Goal: Task Accomplishment & Management: Use online tool/utility

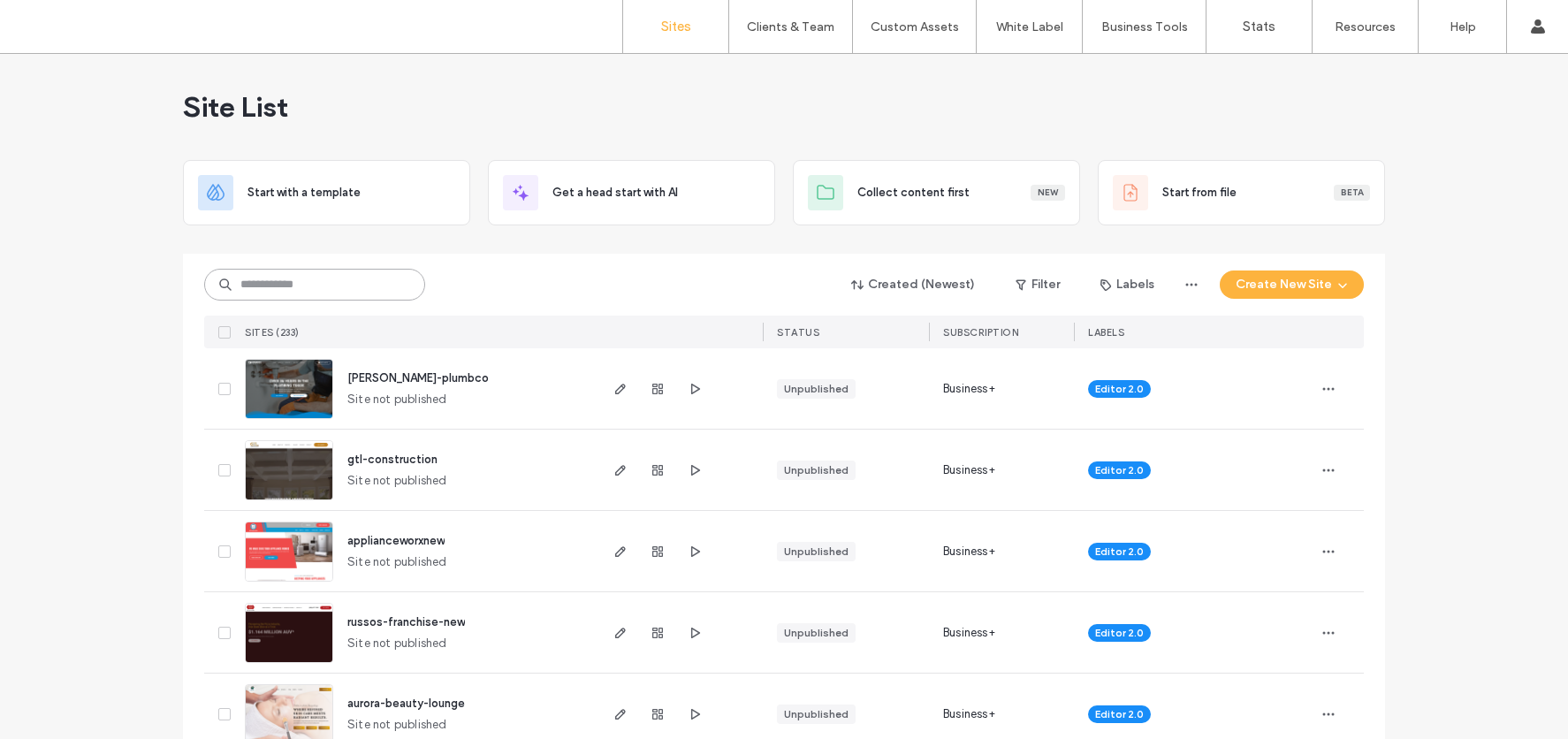
click at [292, 290] on input at bounding box center [315, 285] width 221 height 32
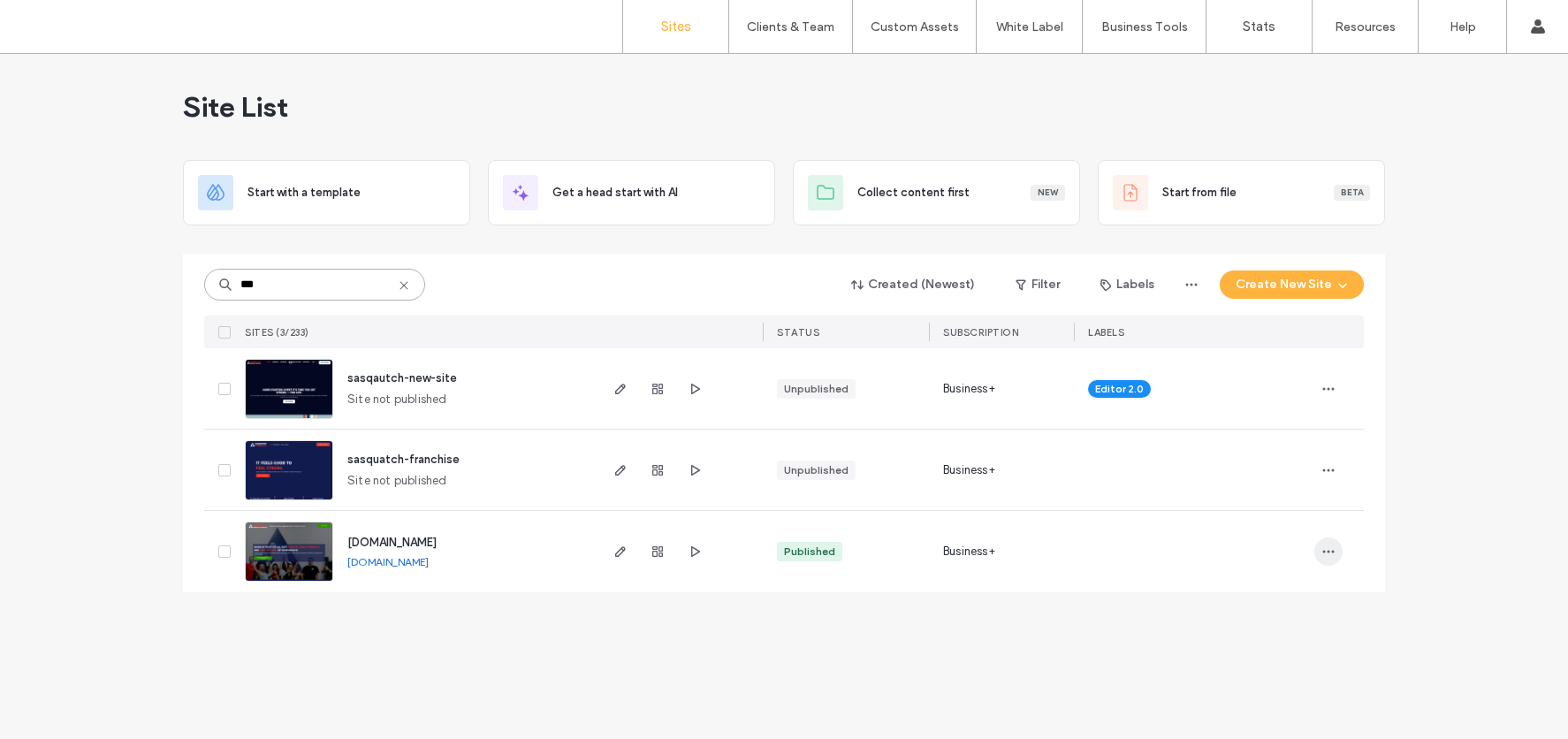
type input "***"
click at [1329, 551] on use "button" at bounding box center [1329, 552] width 12 height 3
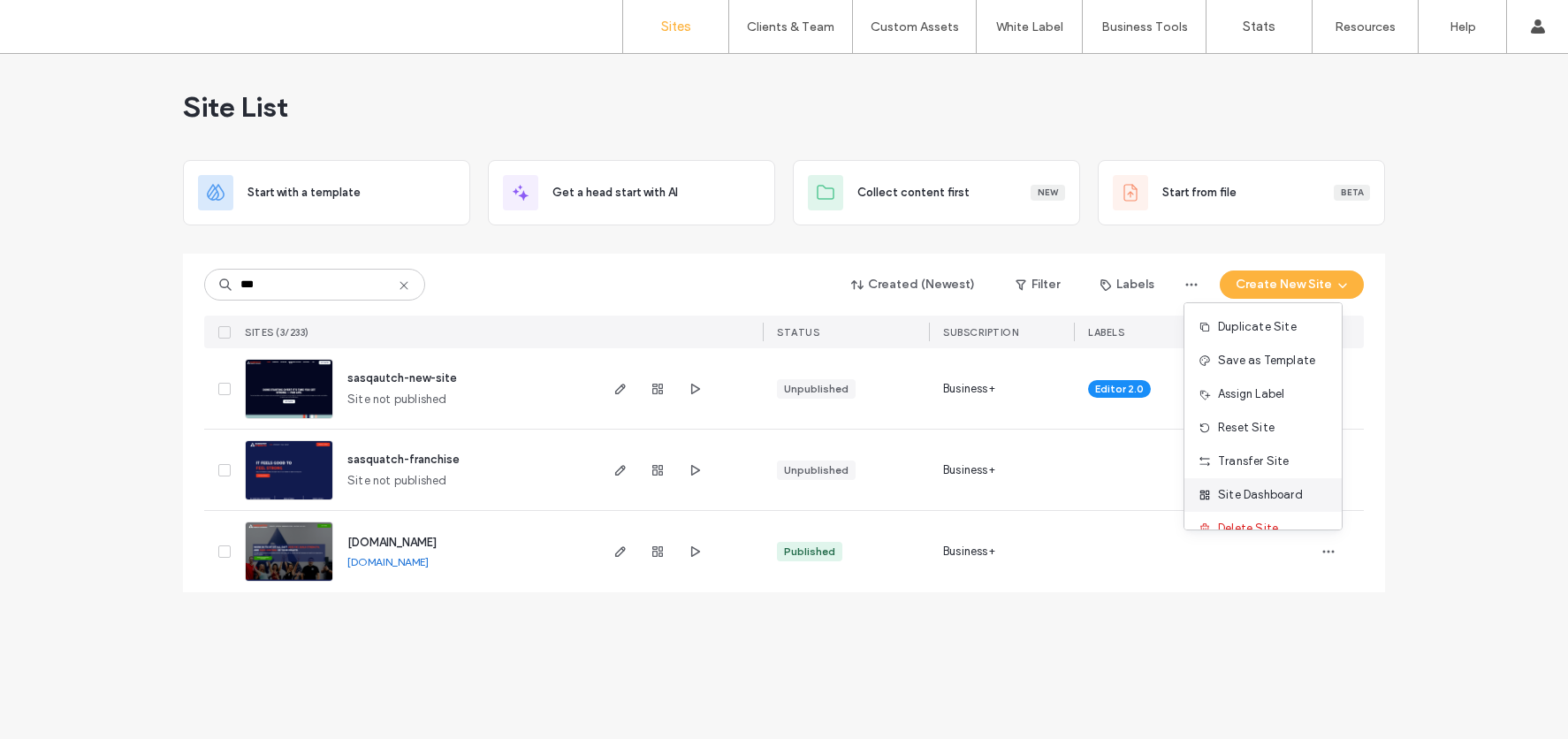
click at [1255, 494] on span "Site Dashboard" at bounding box center [1260, 495] width 85 height 18
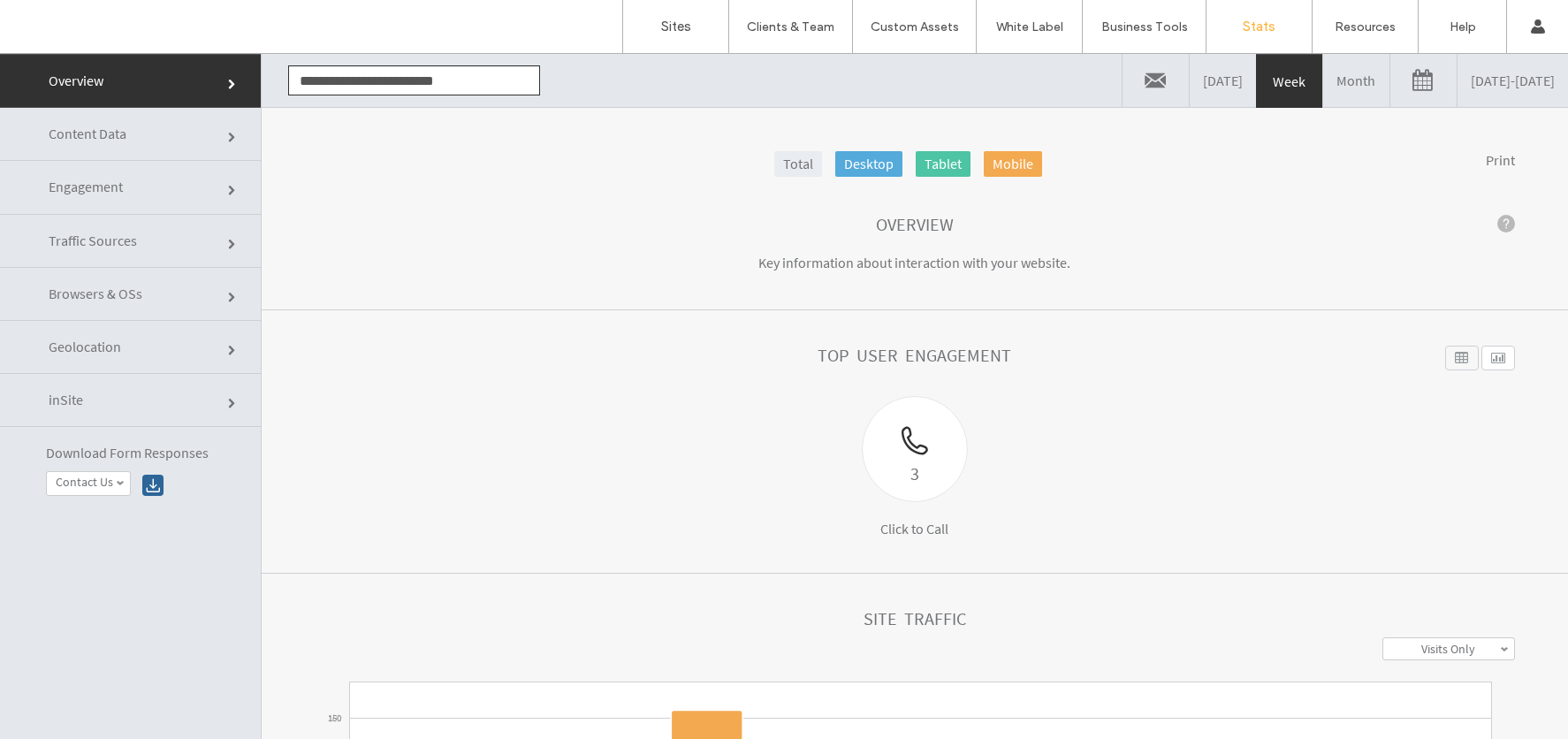
click link
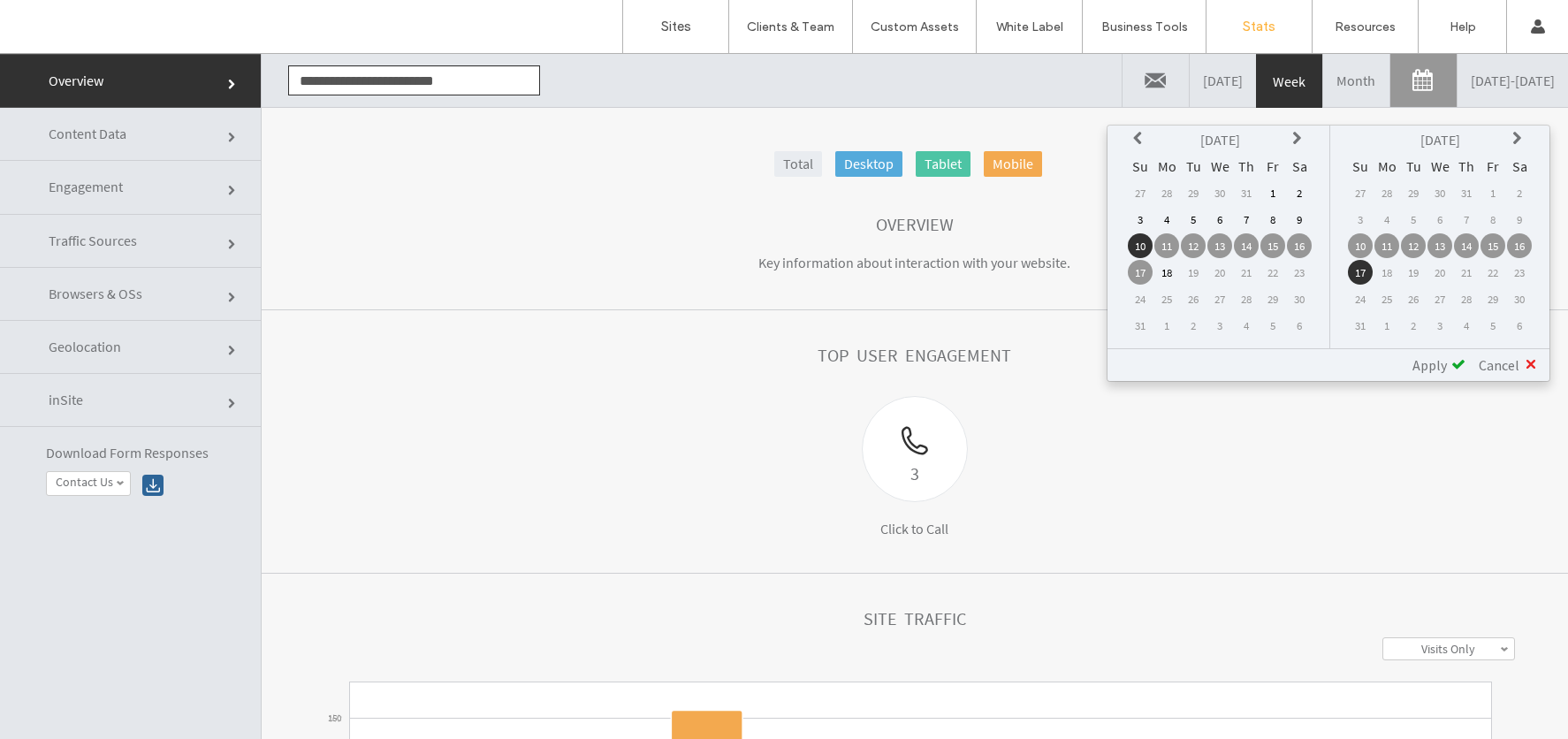
click at [1170, 246] on td "11" at bounding box center [1167, 245] width 25 height 25
click at [1357, 273] on td "17" at bounding box center [1360, 272] width 25 height 25
click at [1435, 367] on span "Apply" at bounding box center [1430, 366] width 35 height 18
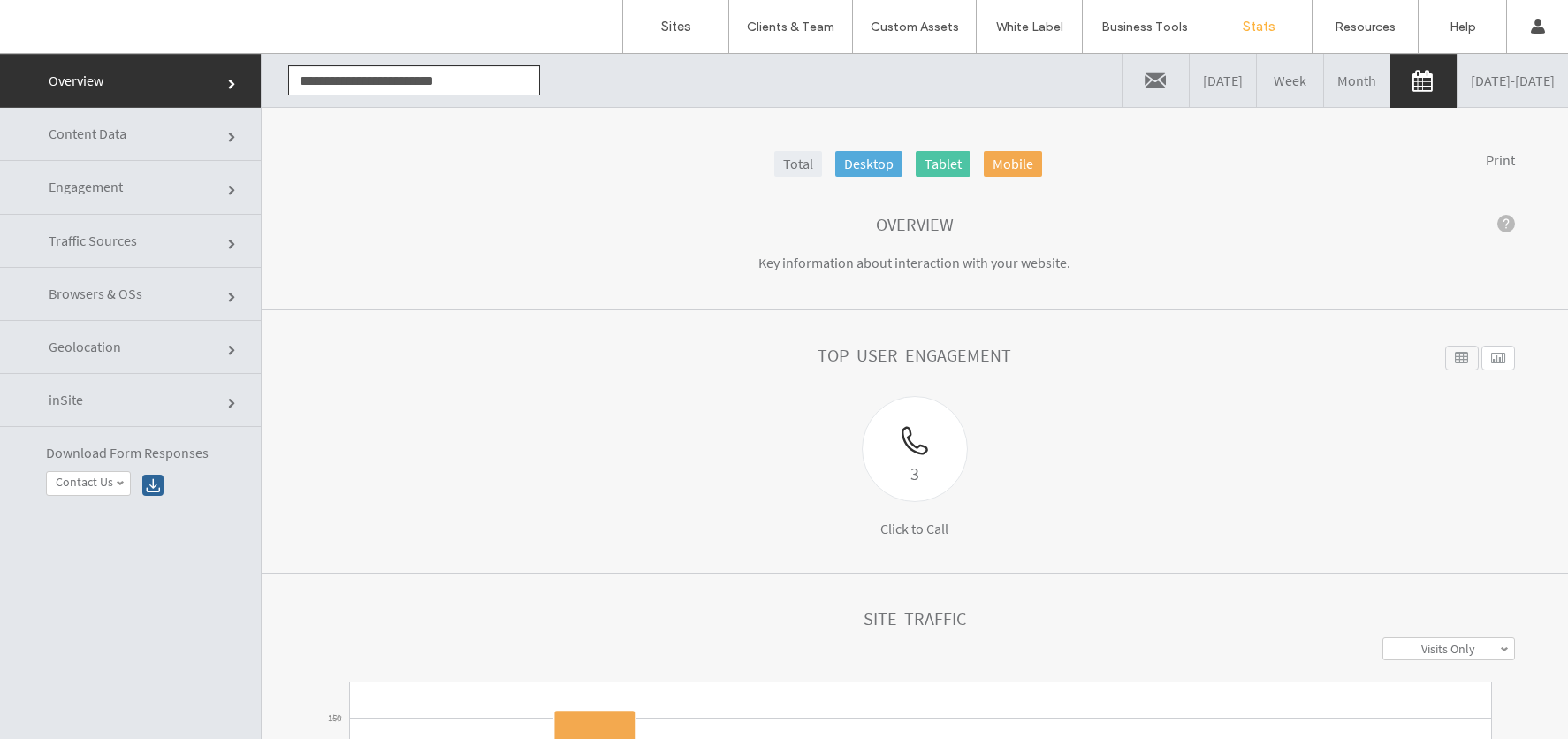
click at [228, 132] on span "Content Data" at bounding box center [233, 137] width 11 height 11
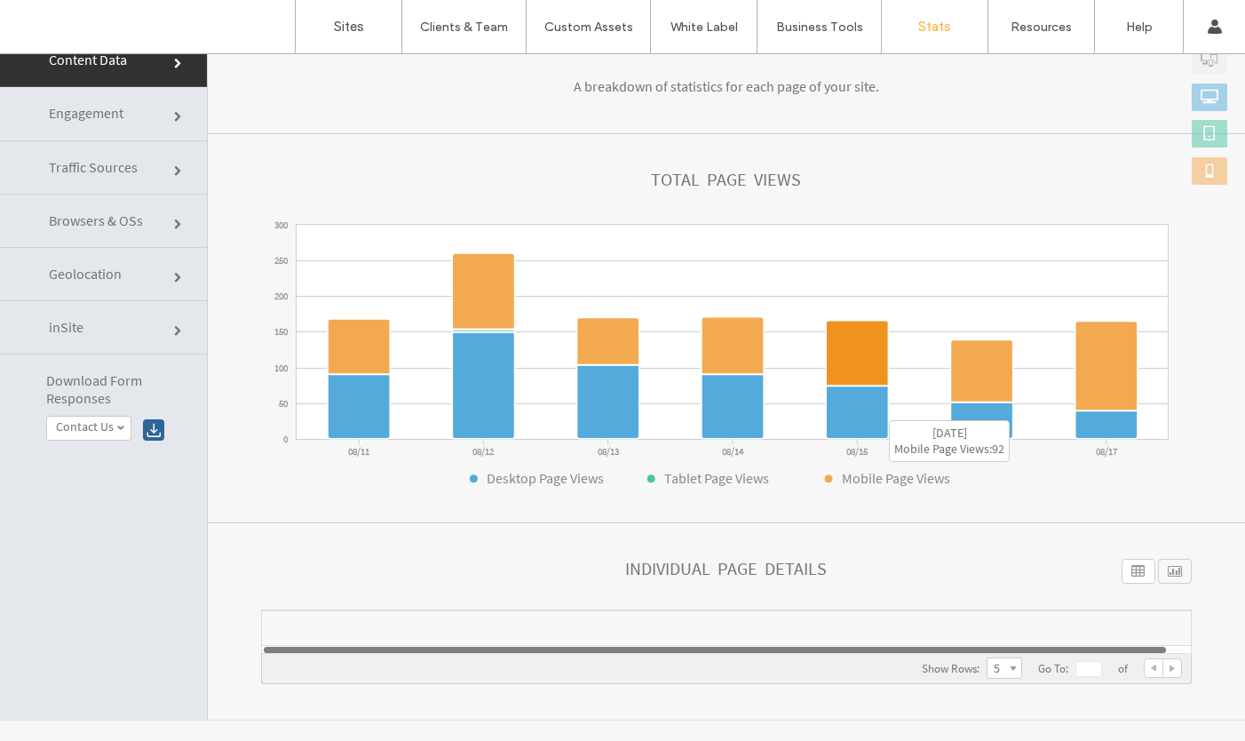
scroll to position [90, 0]
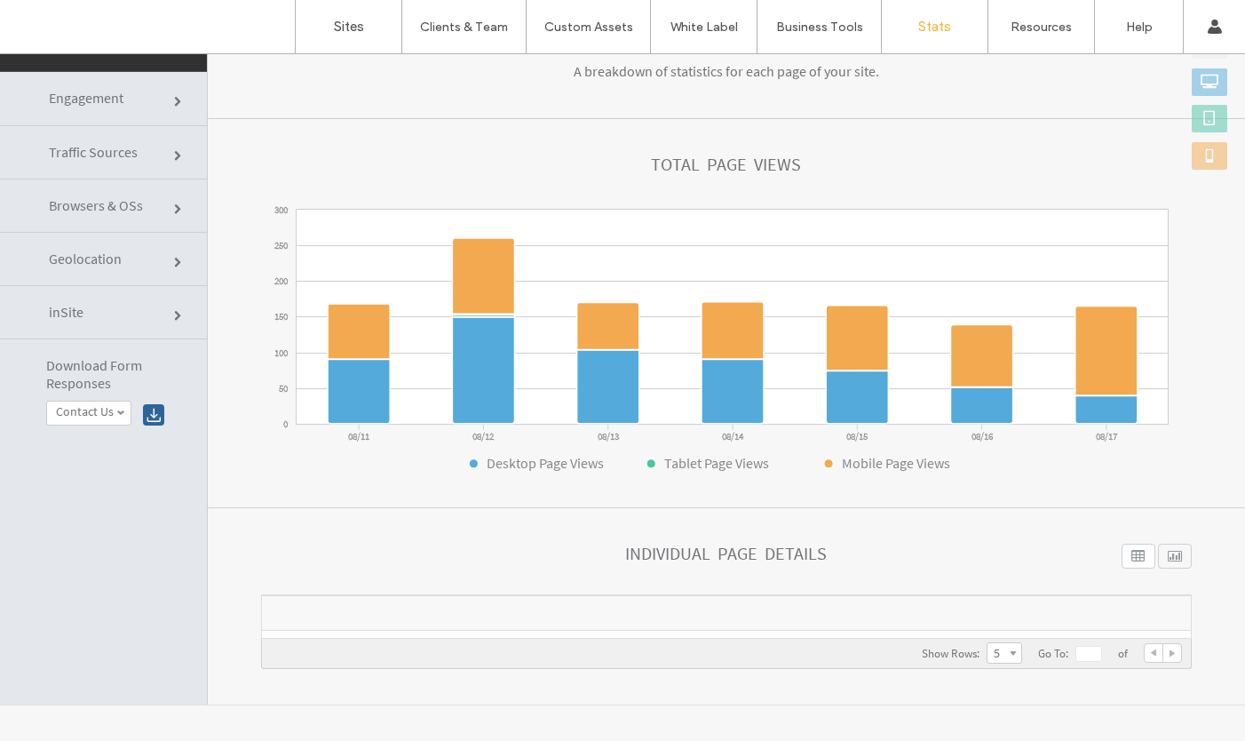
click at [174, 98] on span "Engagement" at bounding box center [179, 102] width 11 height 11
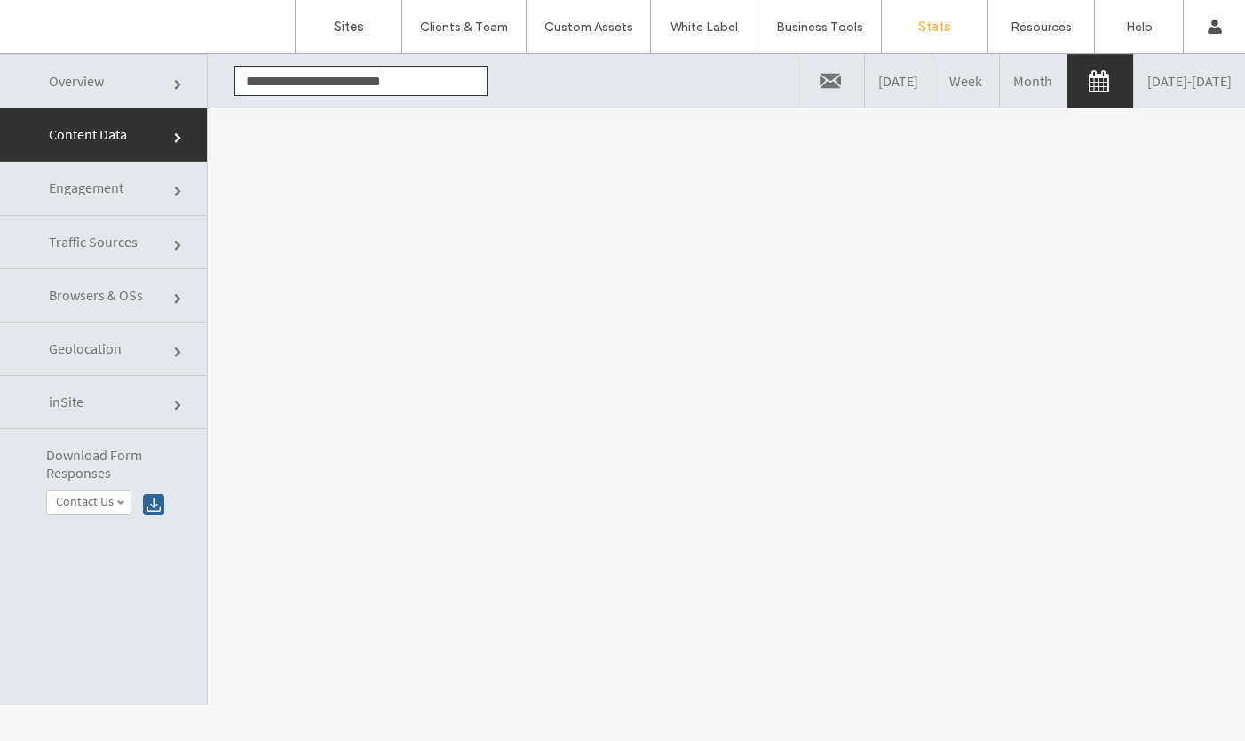
scroll to position [0, 0]
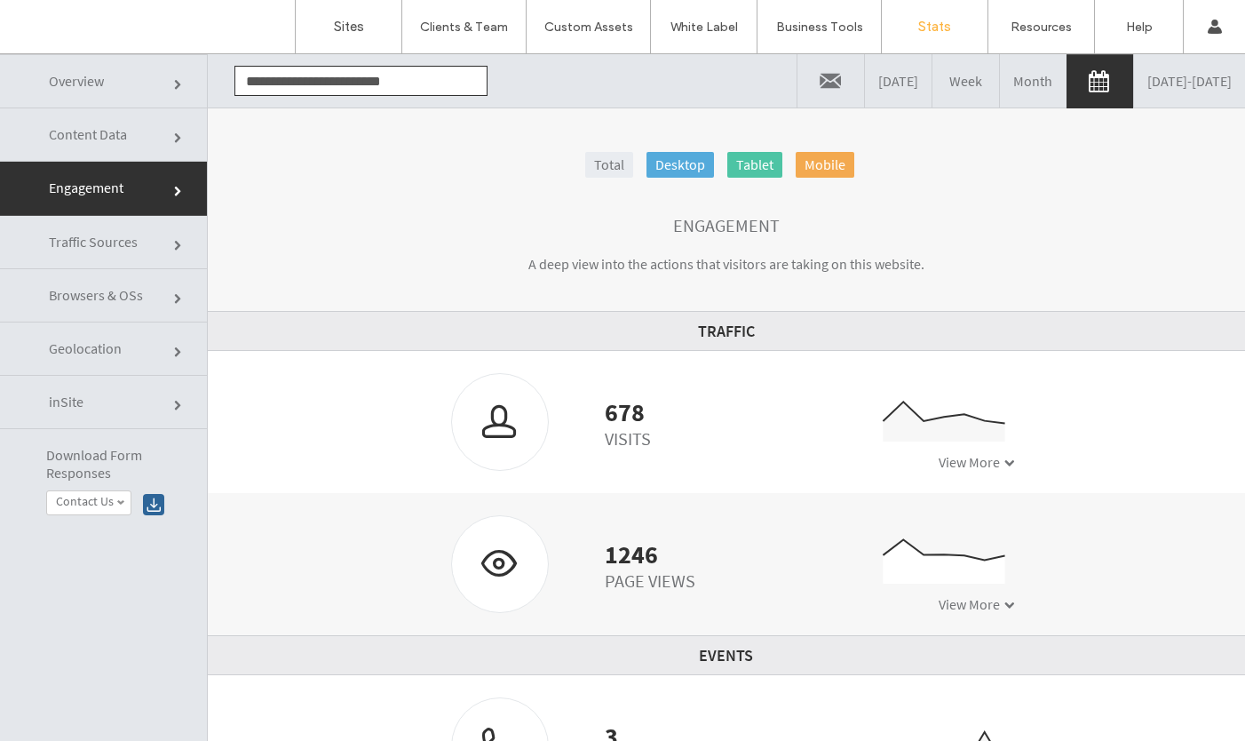
click link "Content Data"
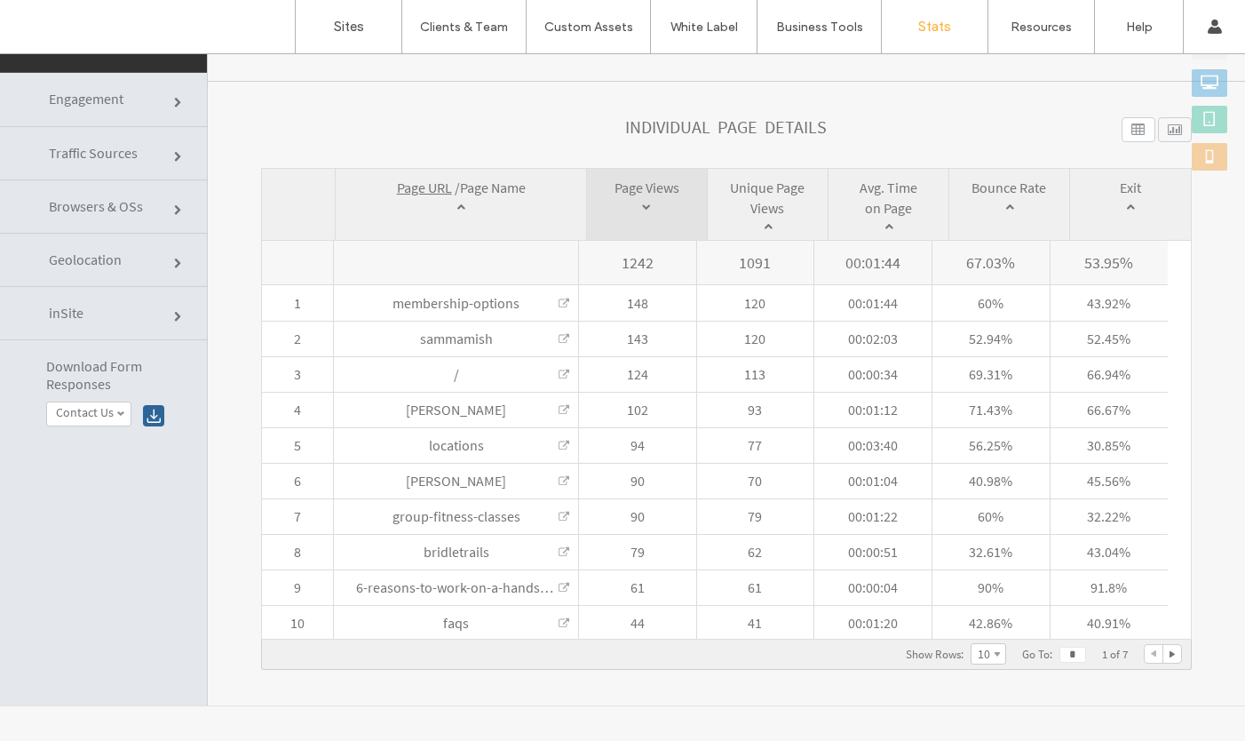
scroll to position [90, 0]
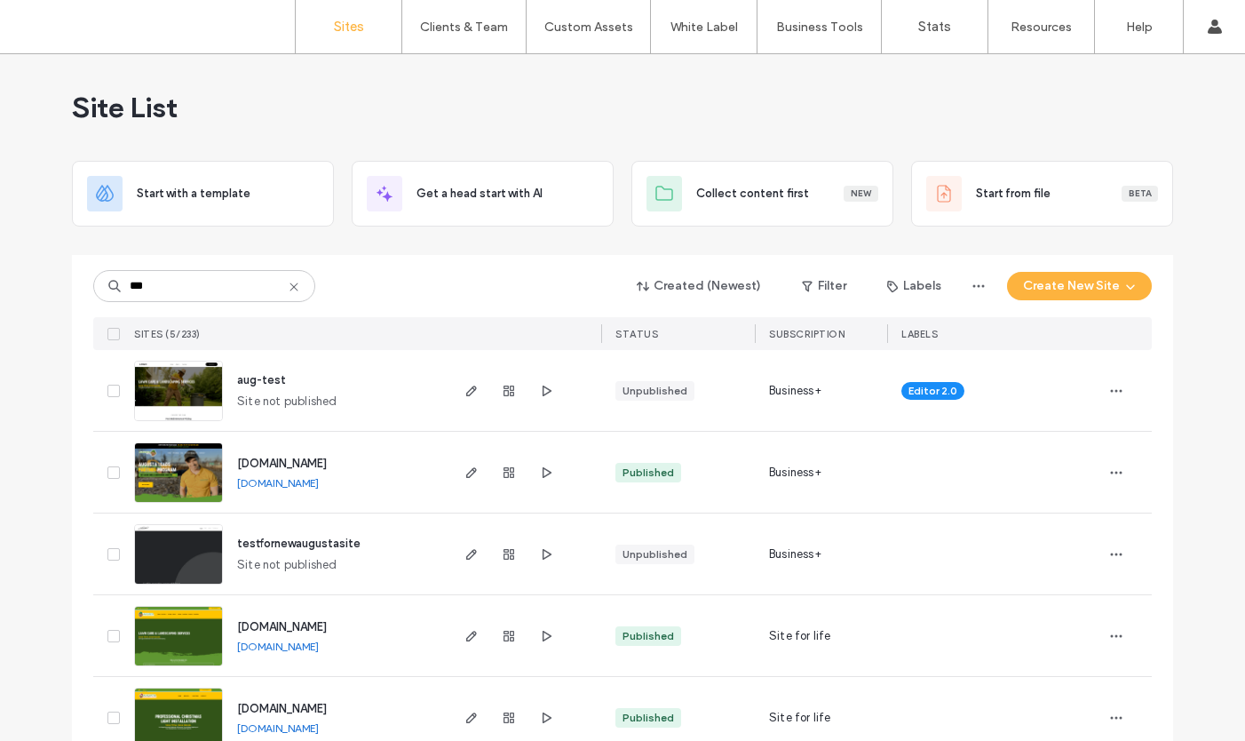
type input "***"
click at [192, 633] on img at bounding box center [178, 666] width 87 height 121
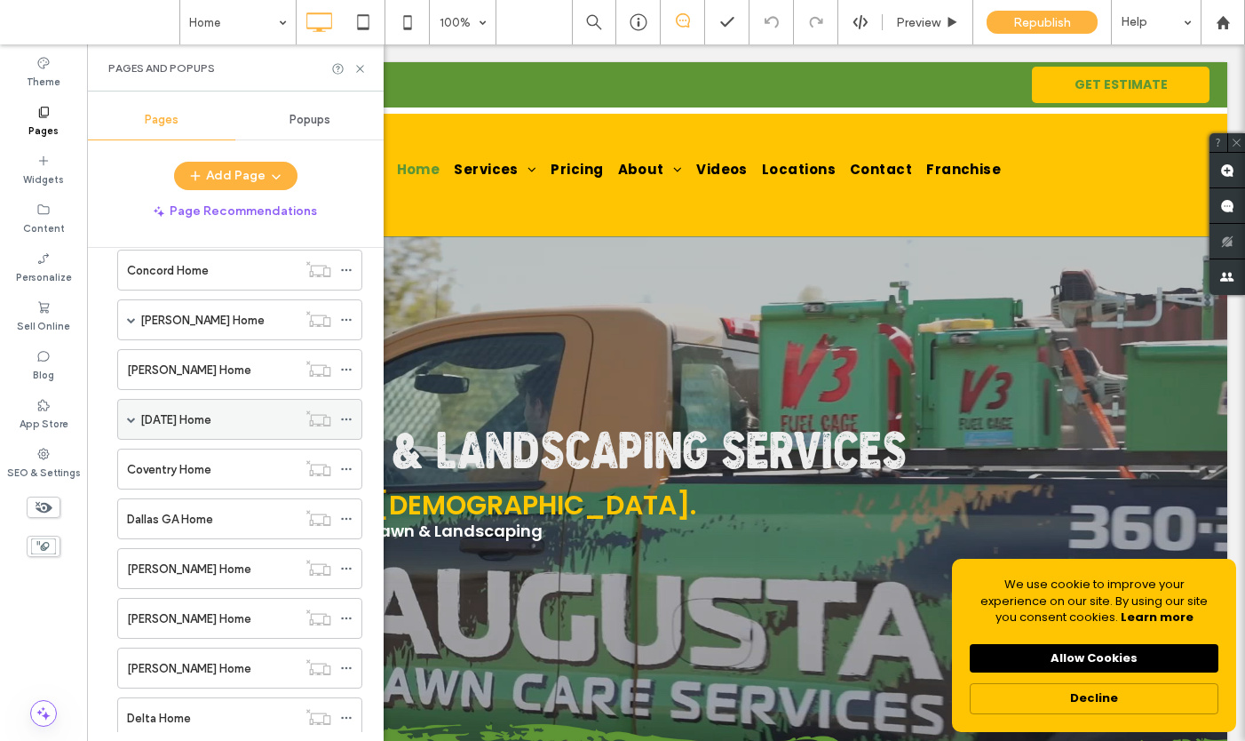
scroll to position [2175, 0]
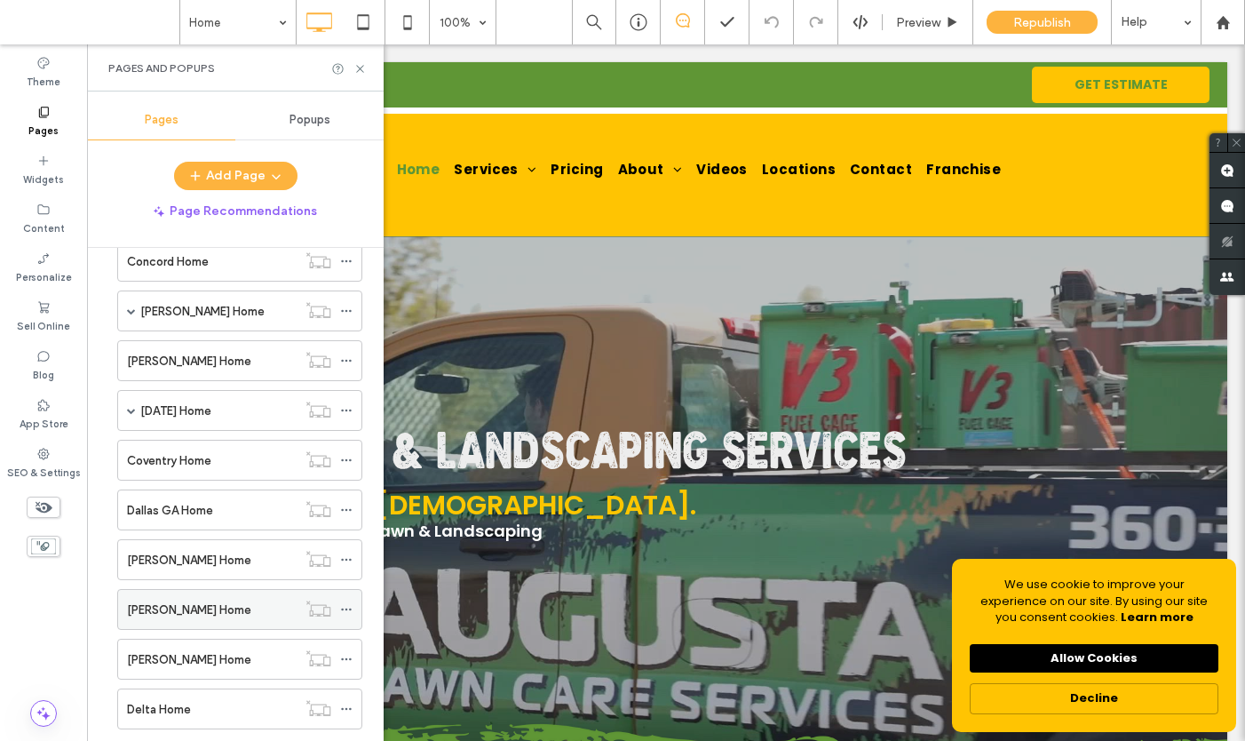
click at [184, 608] on label "[PERSON_NAME] Home" at bounding box center [189, 609] width 124 height 31
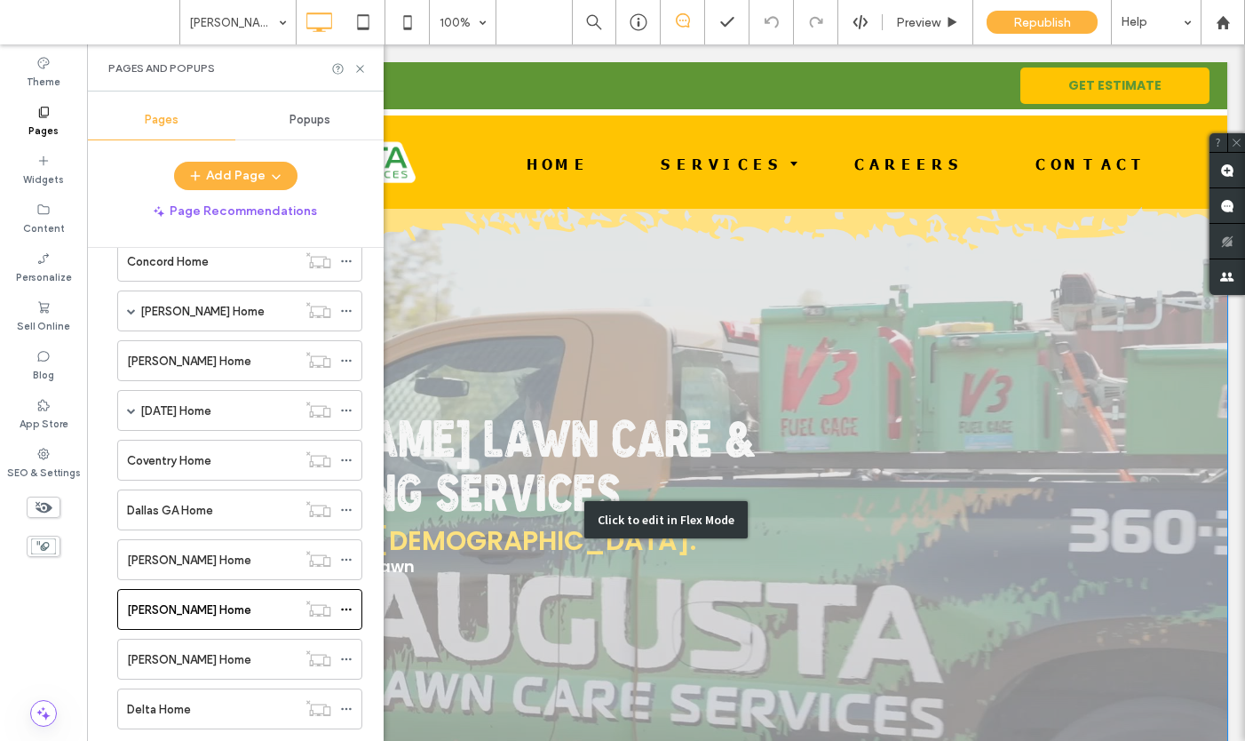
click at [411, 600] on div "Click to edit in Flex Mode" at bounding box center [666, 520] width 1122 height 622
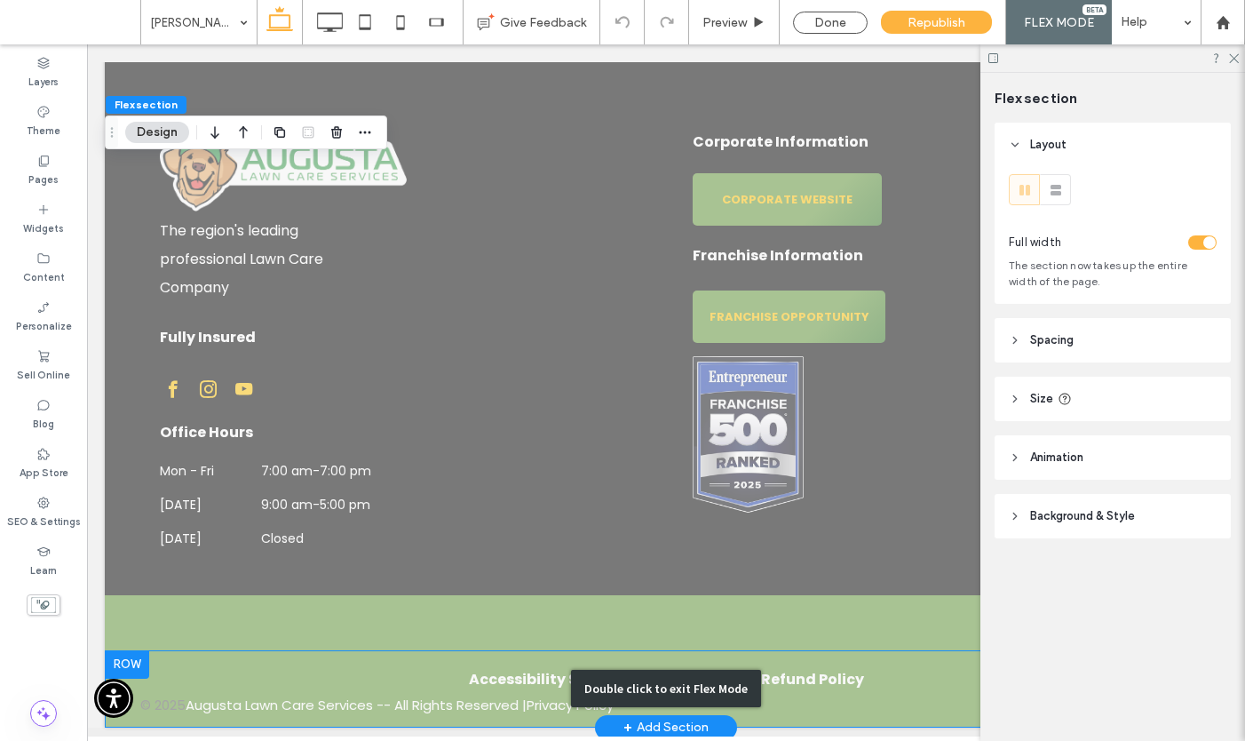
scroll to position [4485, 0]
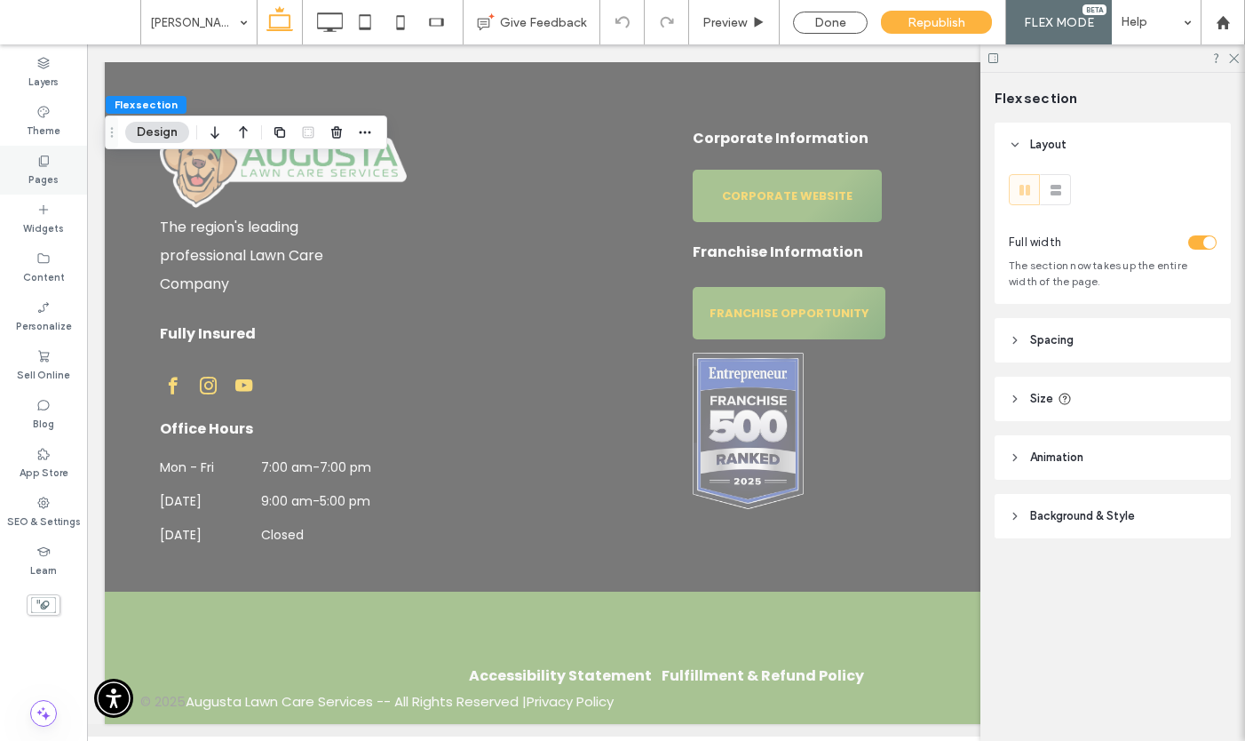
click at [44, 178] on label "Pages" at bounding box center [43, 178] width 30 height 20
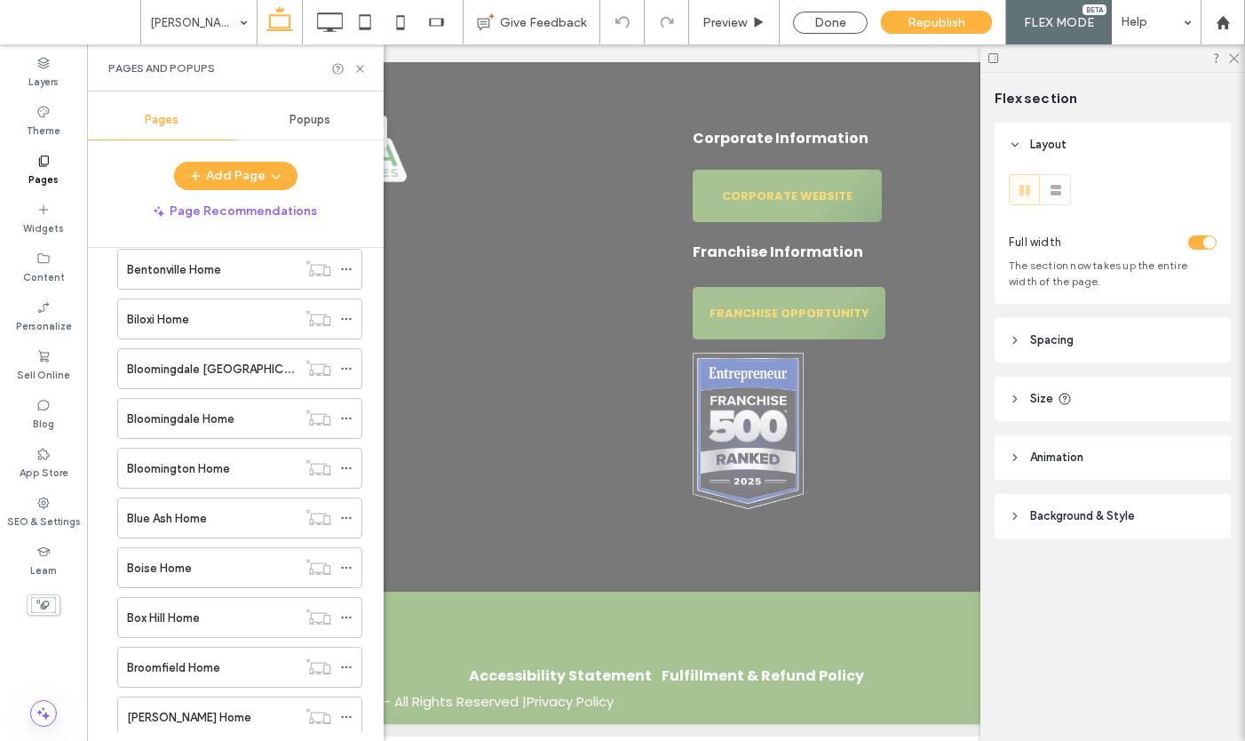
scroll to position [1137, 0]
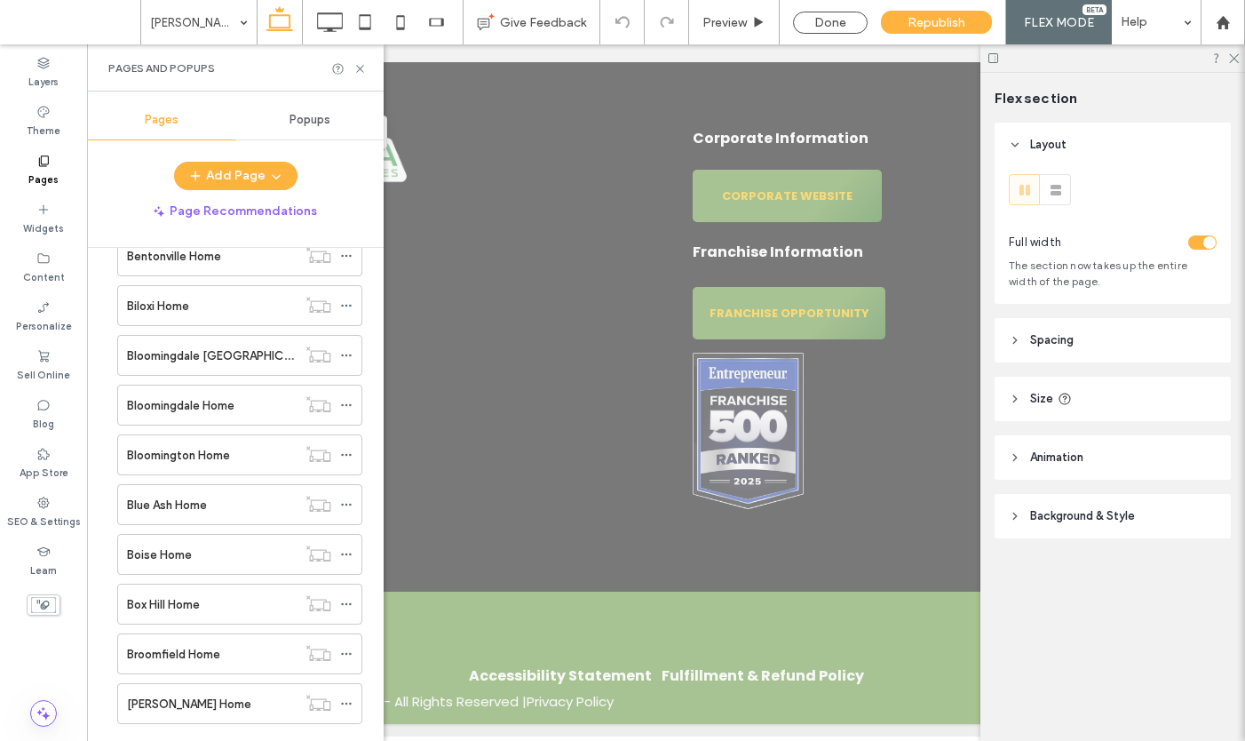
click at [154, 404] on label "Bloomingdale Home" at bounding box center [180, 405] width 107 height 31
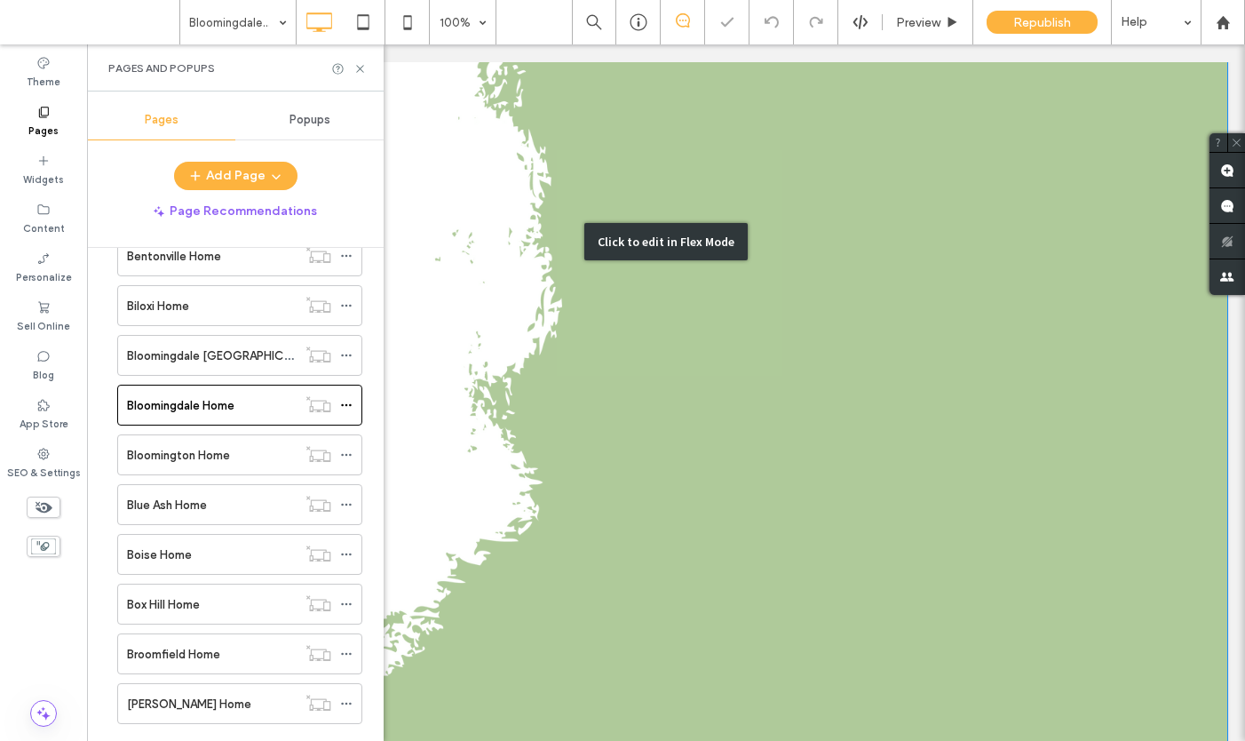
click at [459, 577] on div "Click to edit in Flex Mode" at bounding box center [666, 242] width 1122 height 1088
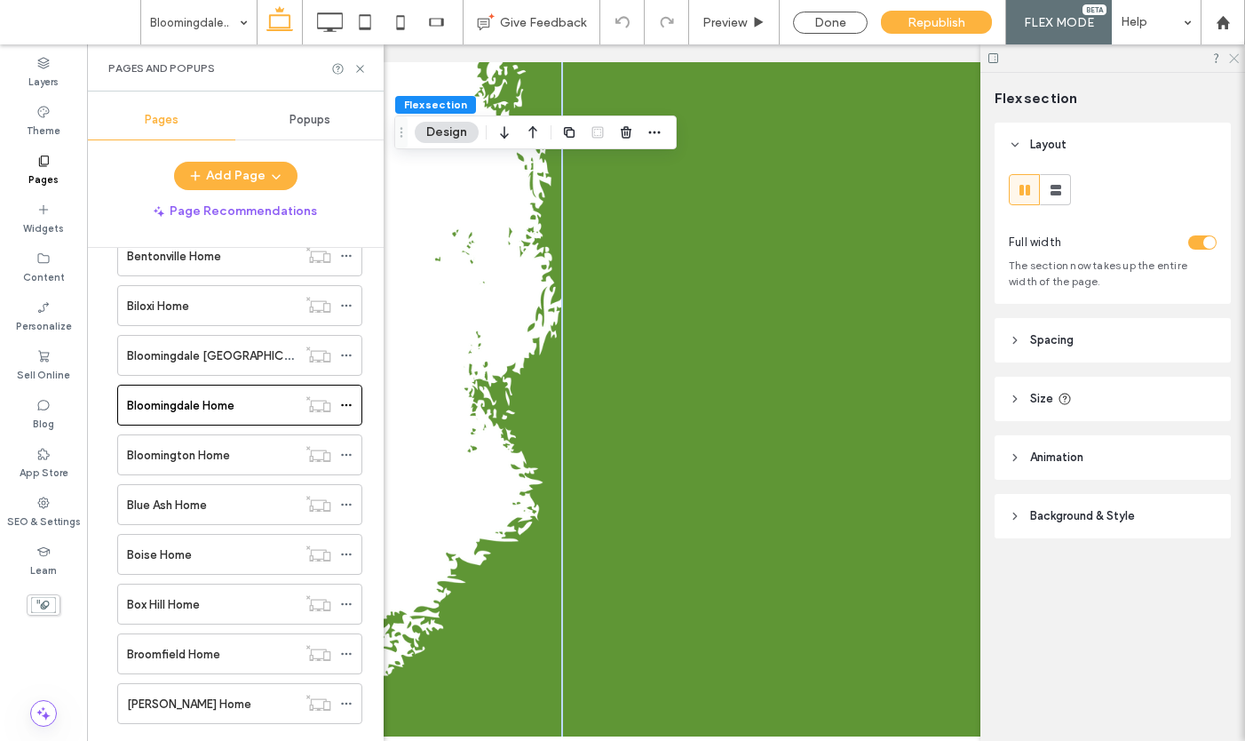
click at [1234, 62] on icon at bounding box center [1233, 57] width 12 height 12
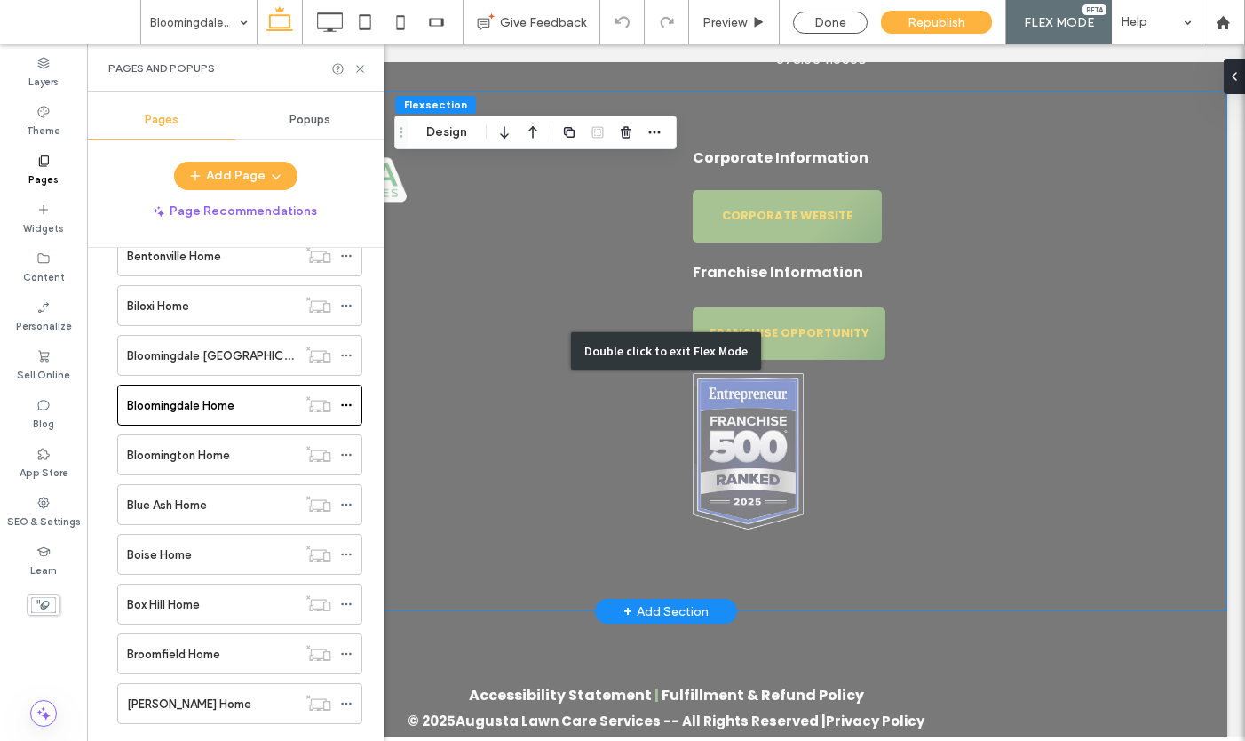
scroll to position [4972, 0]
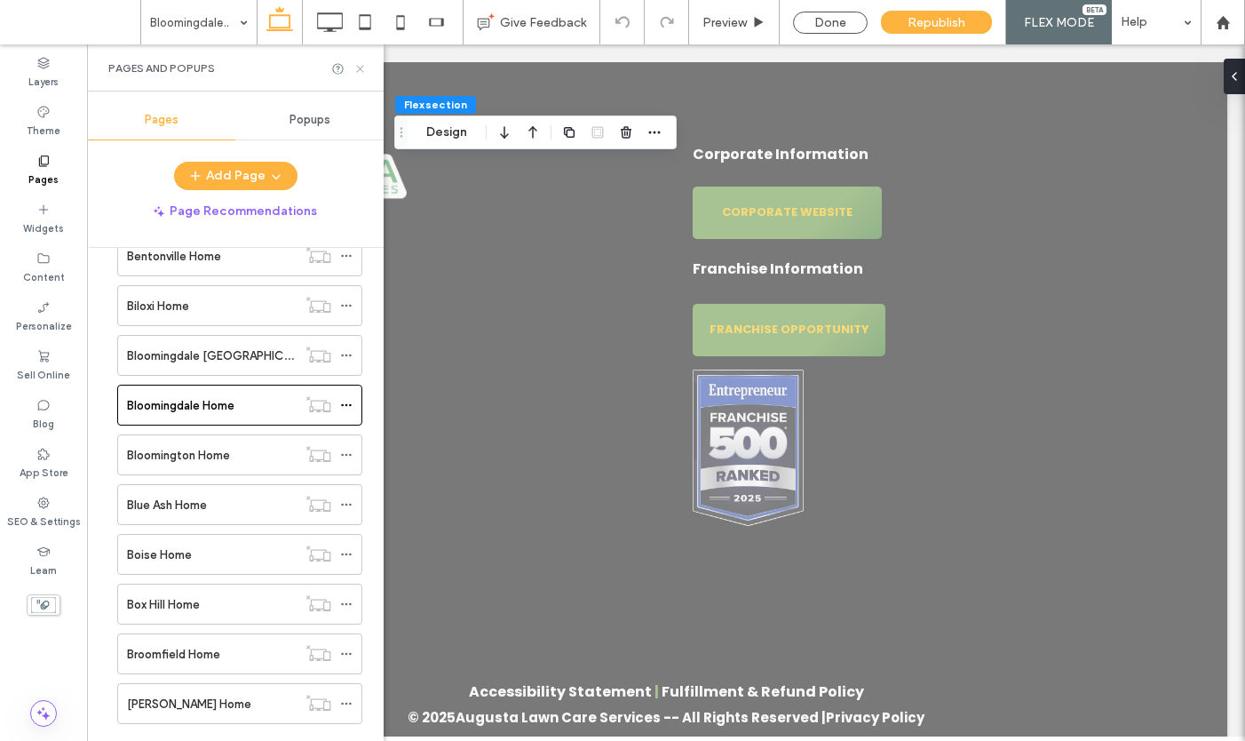
click at [364, 68] on icon at bounding box center [359, 68] width 13 height 13
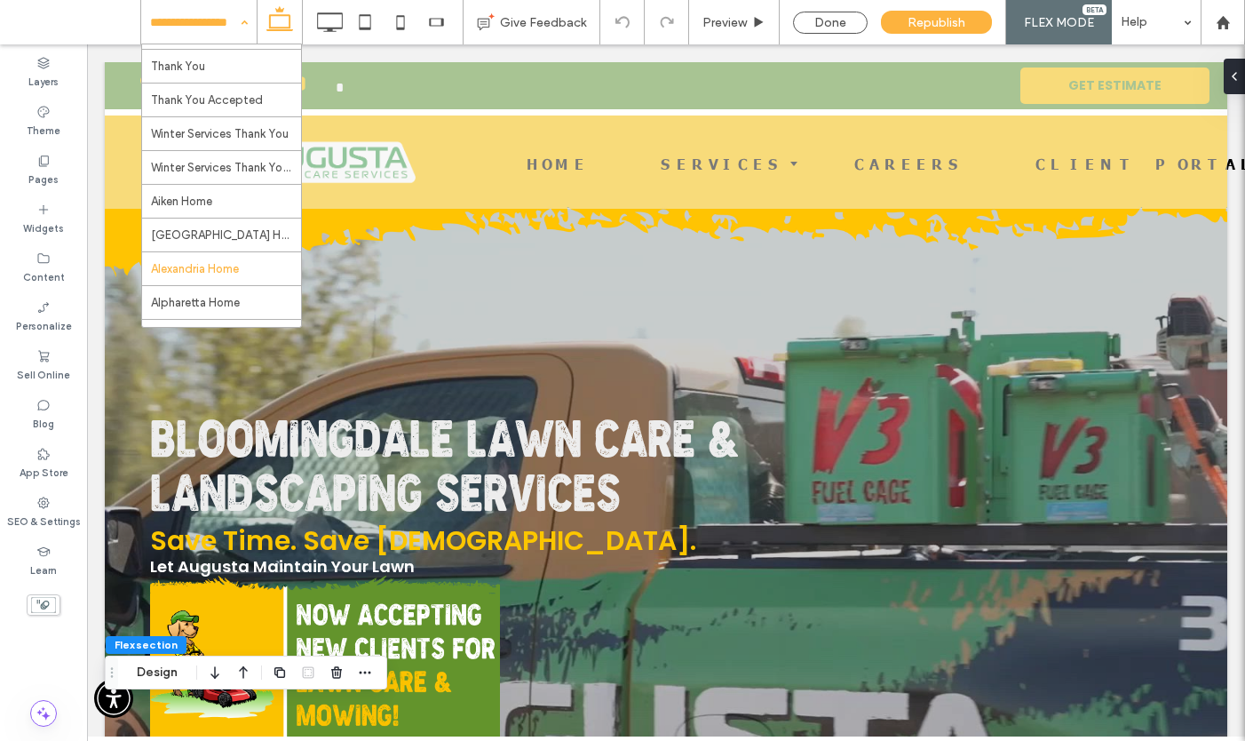
scroll to position [842, 0]
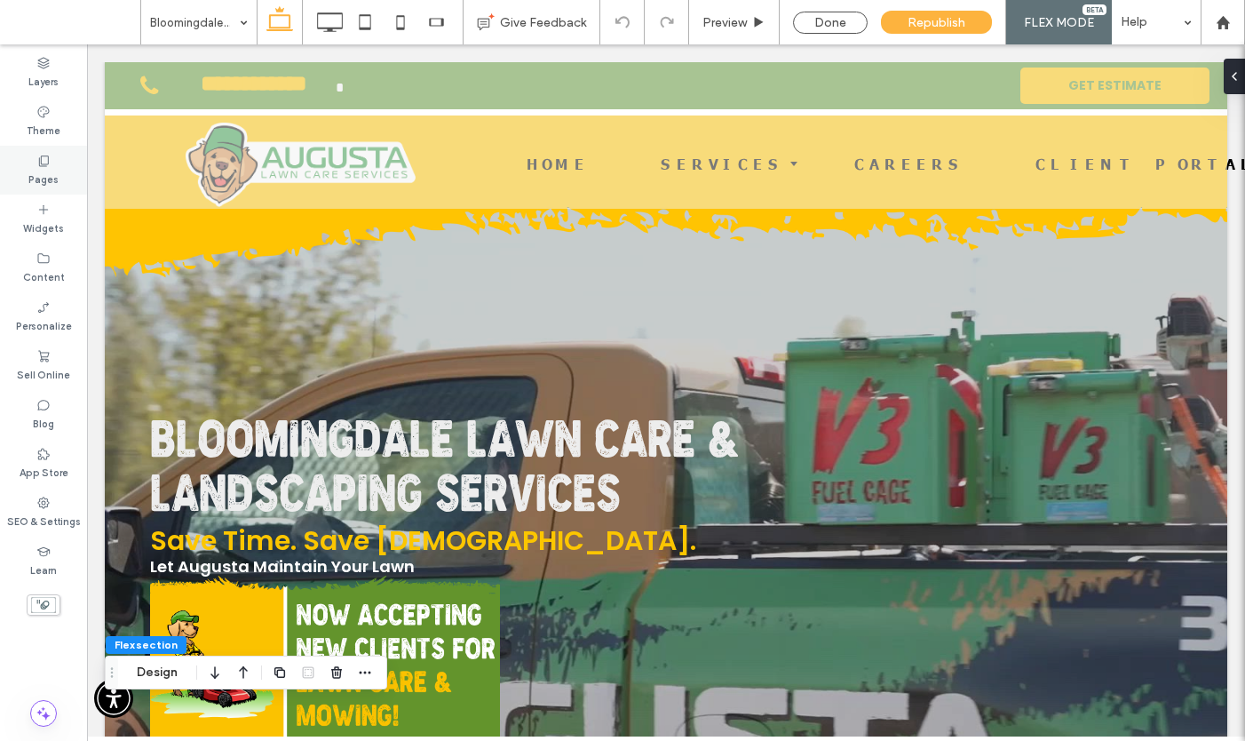
click at [39, 169] on label "Pages" at bounding box center [43, 178] width 30 height 20
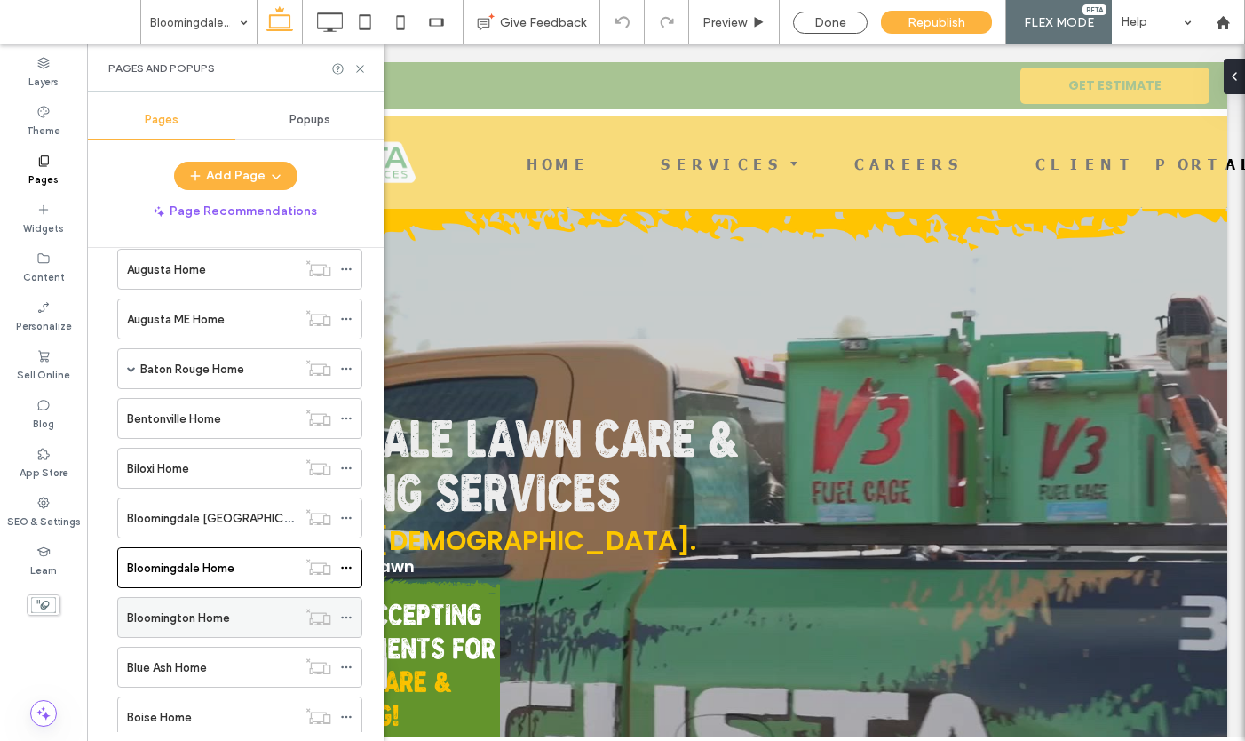
scroll to position [978, 0]
click at [186, 615] on label "Bloomington Home" at bounding box center [178, 613] width 103 height 31
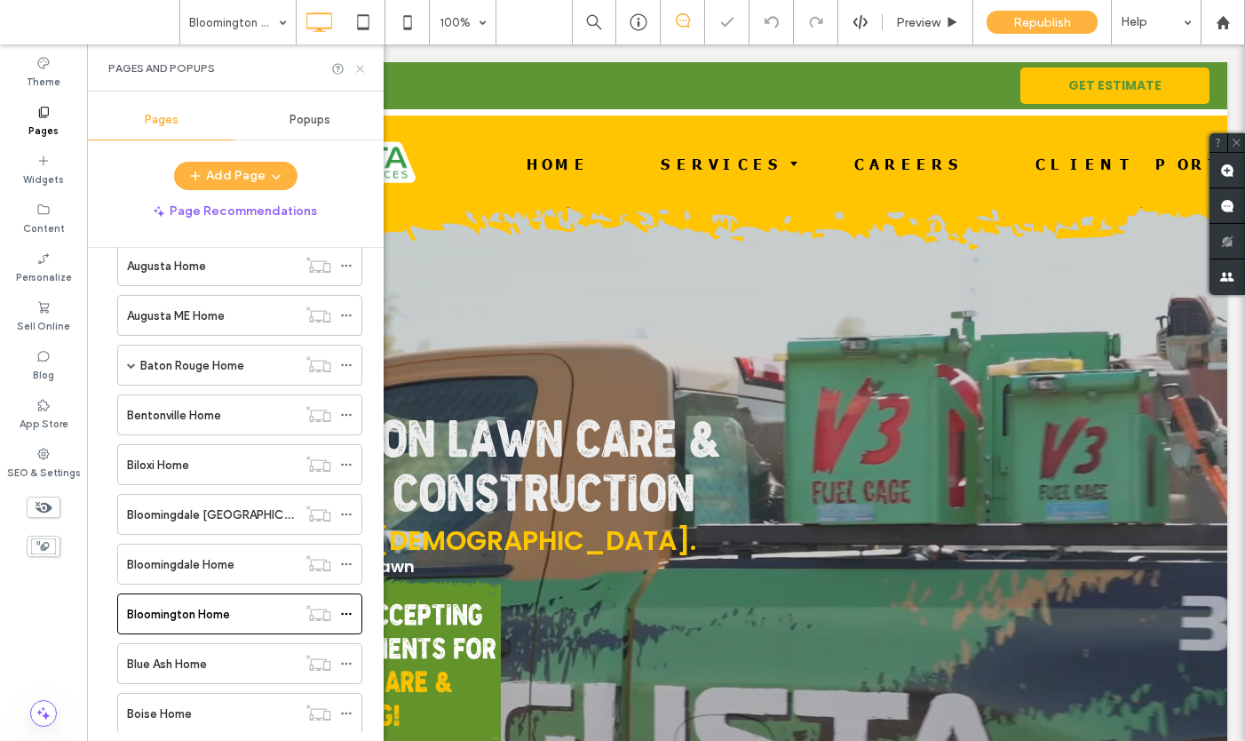
click at [363, 71] on use at bounding box center [359, 68] width 7 height 7
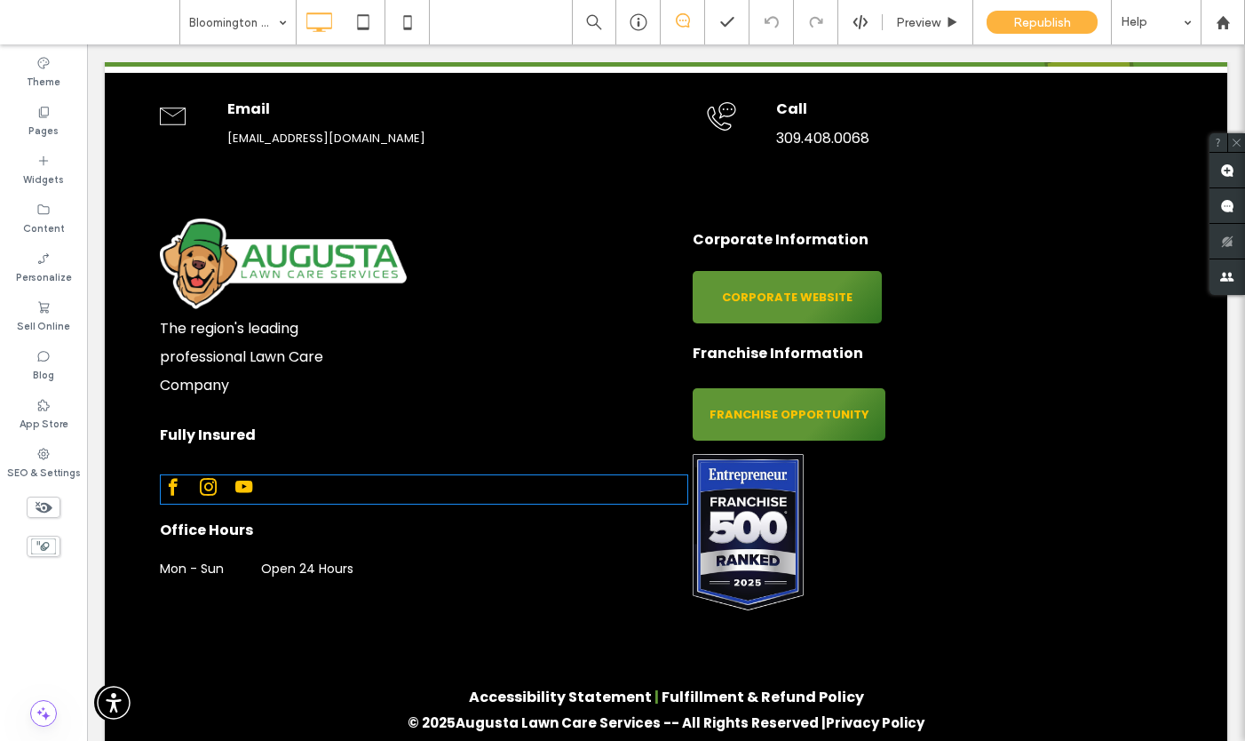
scroll to position [4989, 0]
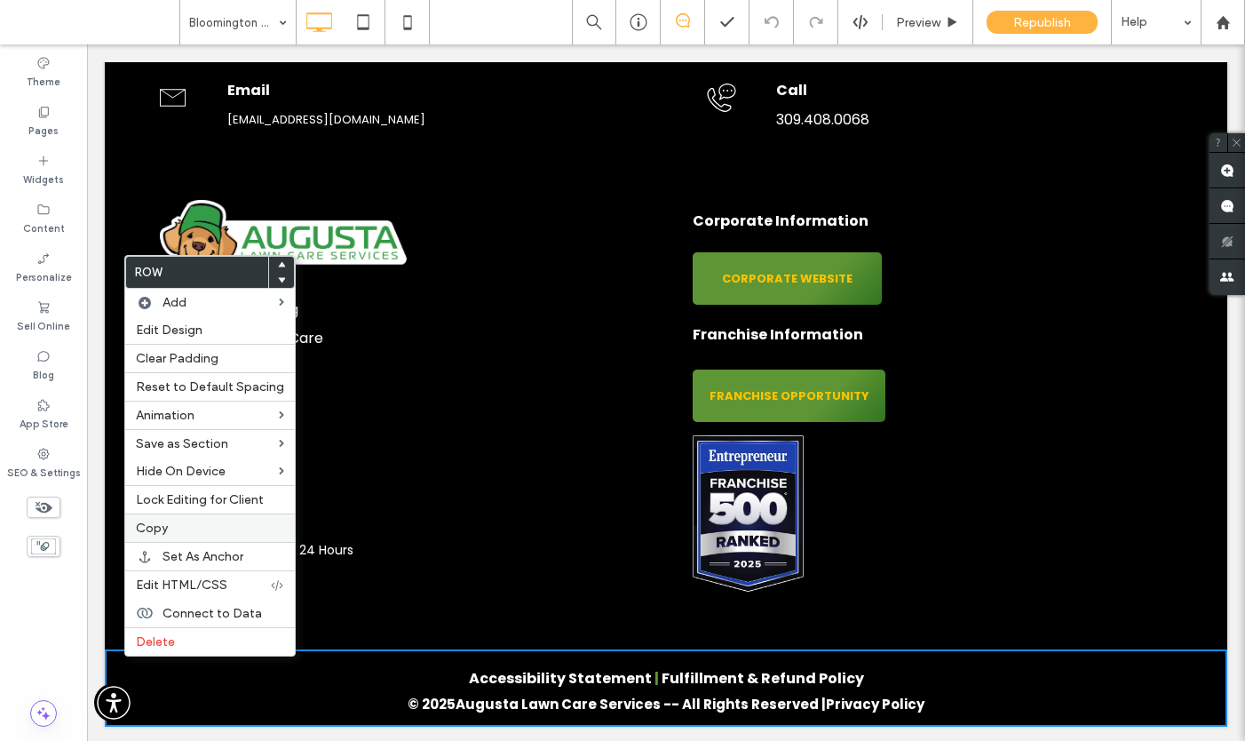
click at [171, 529] on label "Copy" at bounding box center [210, 527] width 148 height 15
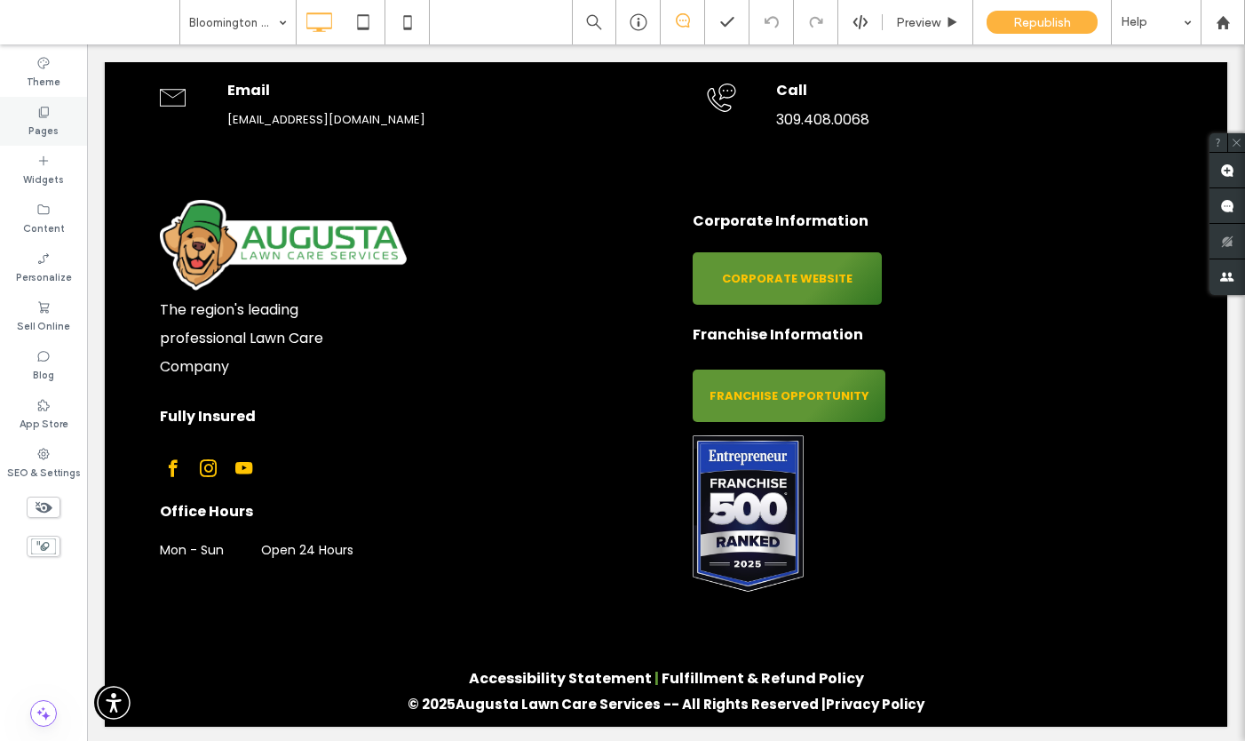
click at [51, 130] on label "Pages" at bounding box center [43, 129] width 30 height 20
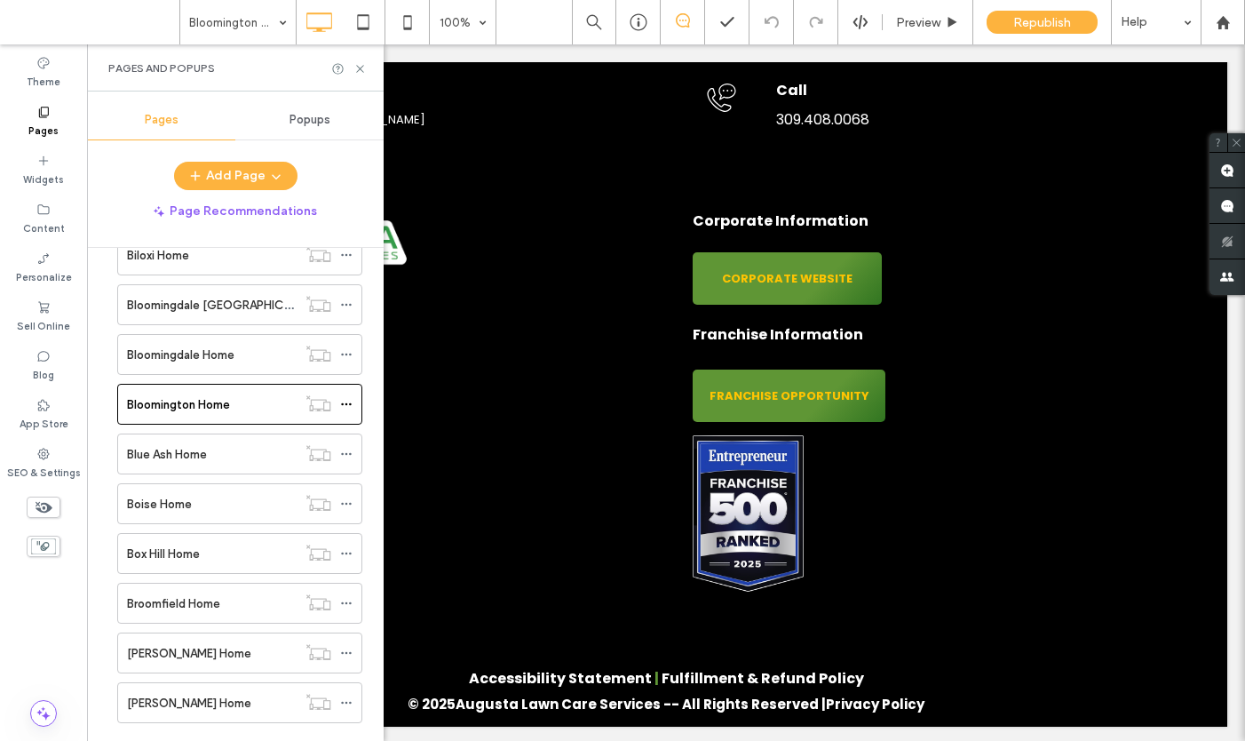
scroll to position [1330, 0]
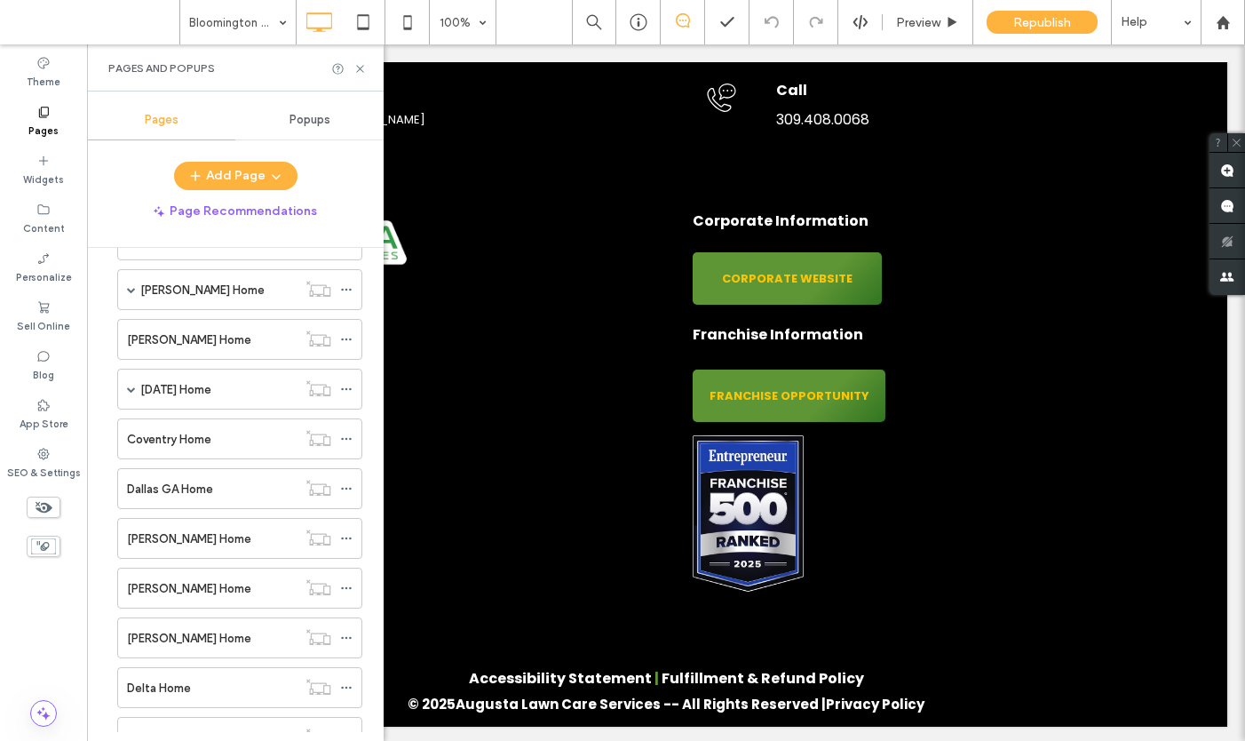
scroll to position [2202, 0]
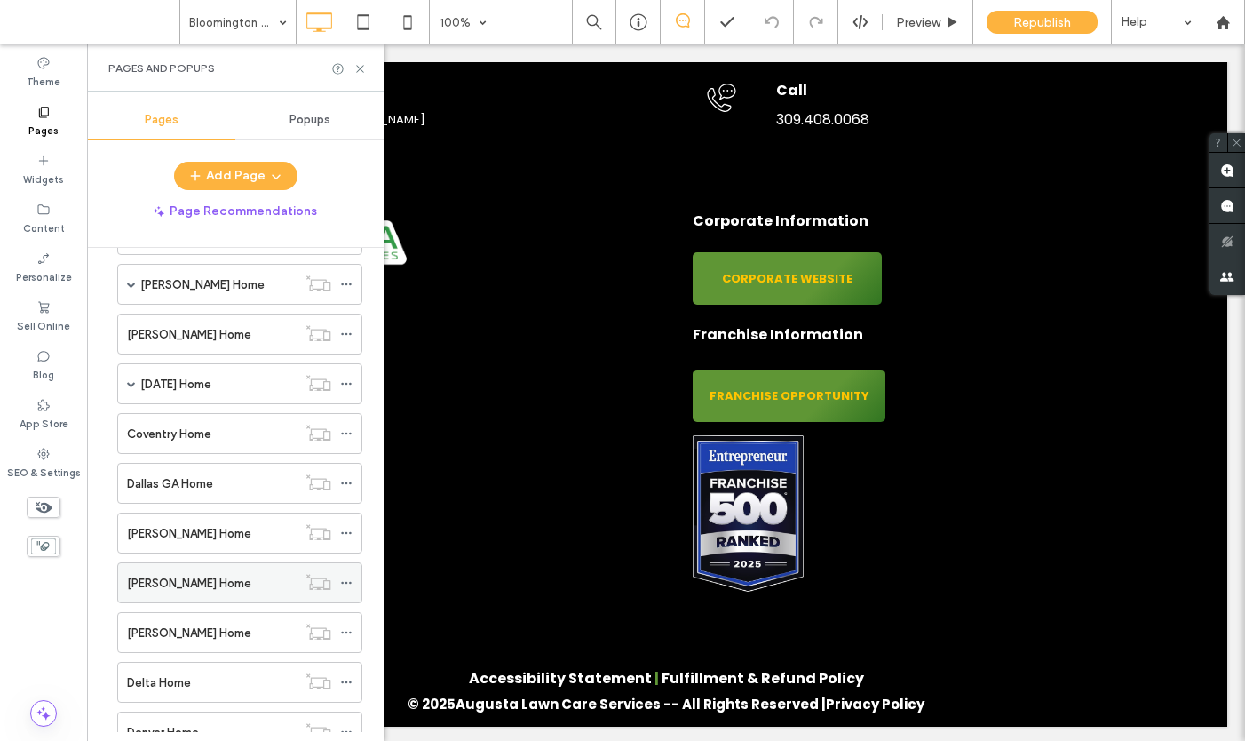
click at [161, 578] on label "[PERSON_NAME] Home" at bounding box center [189, 582] width 124 height 31
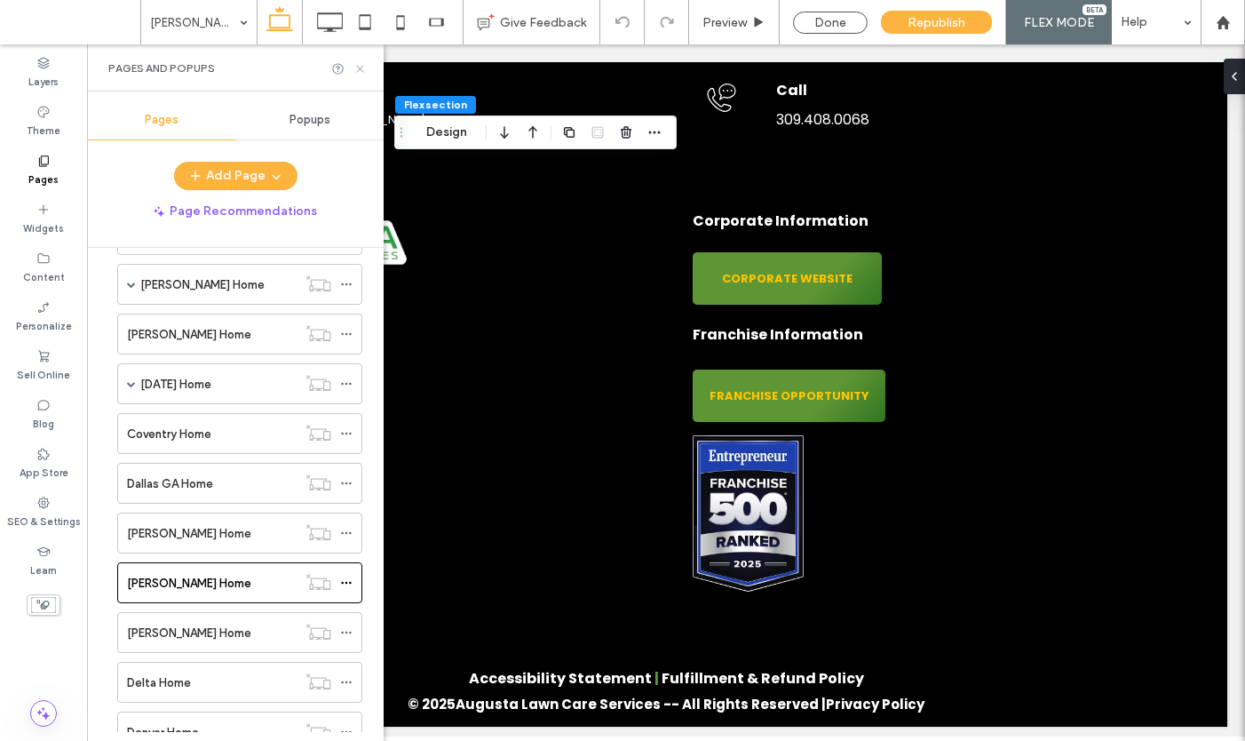
click at [361, 69] on icon at bounding box center [359, 68] width 13 height 13
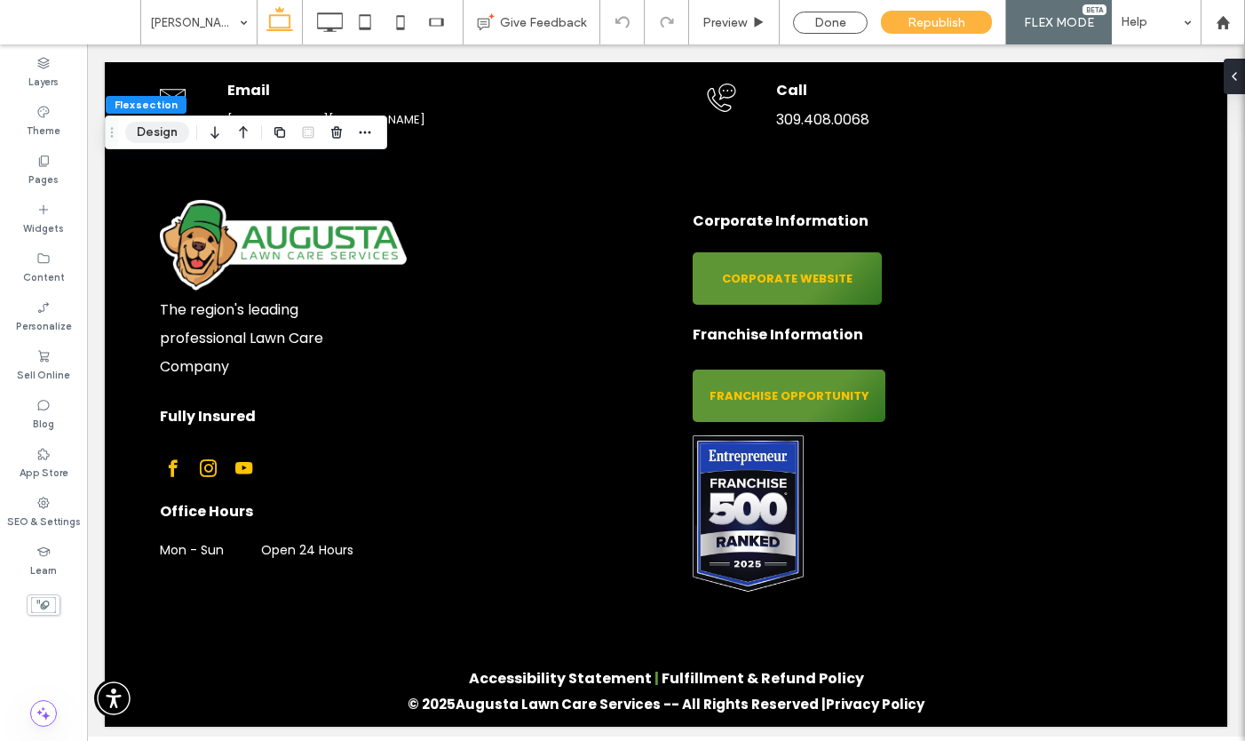
click at [147, 139] on button "Design" at bounding box center [157, 132] width 64 height 21
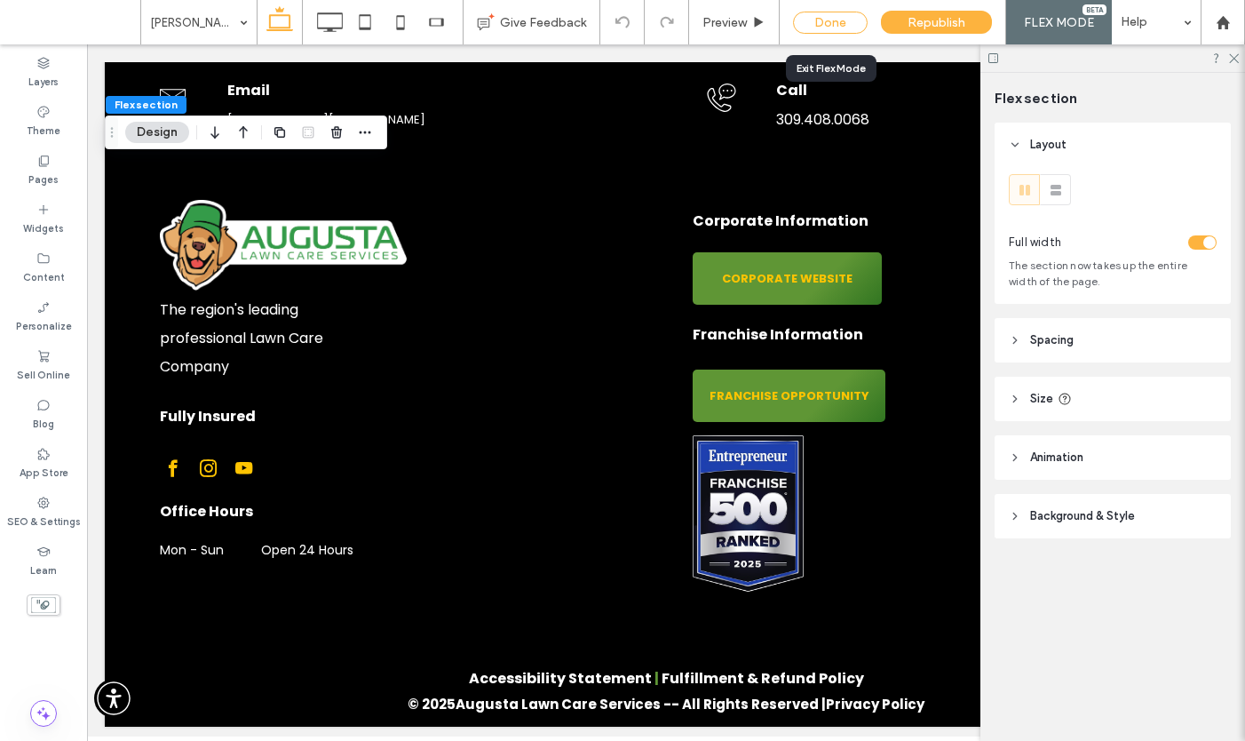
click at [836, 20] on div "Done" at bounding box center [830, 23] width 75 height 22
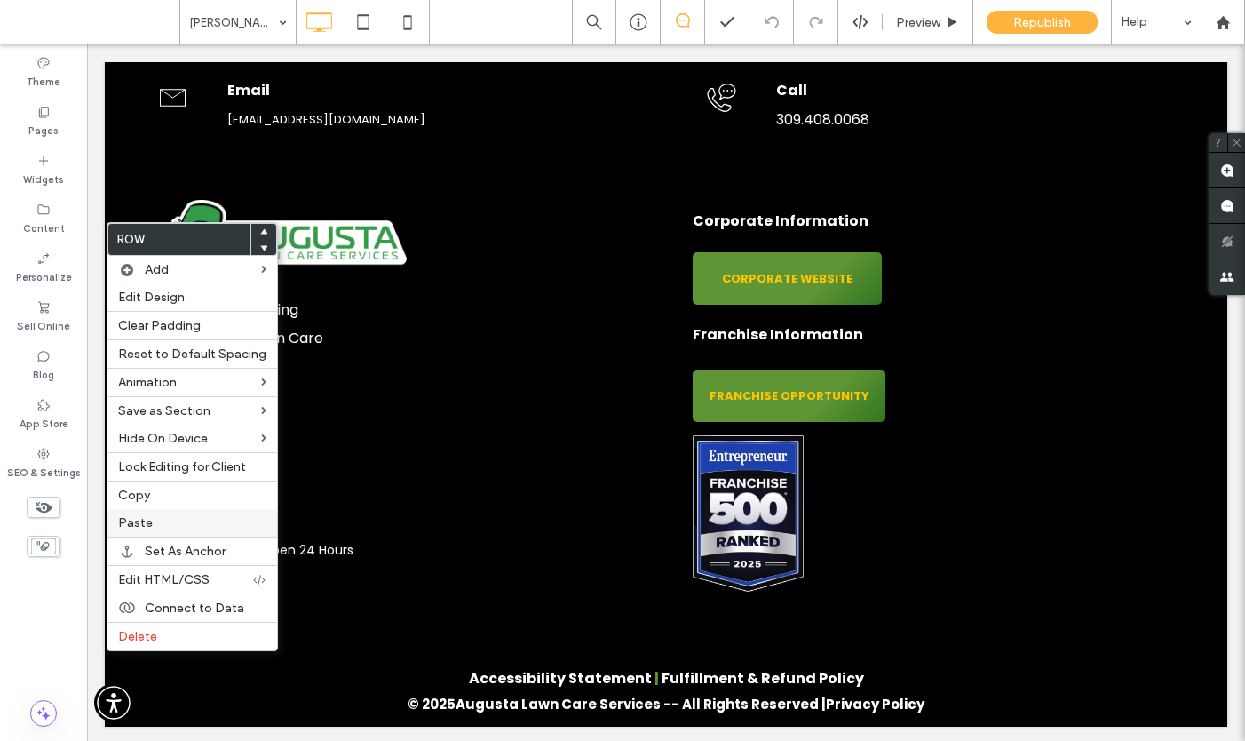
click at [161, 528] on label "Paste" at bounding box center [192, 522] width 148 height 15
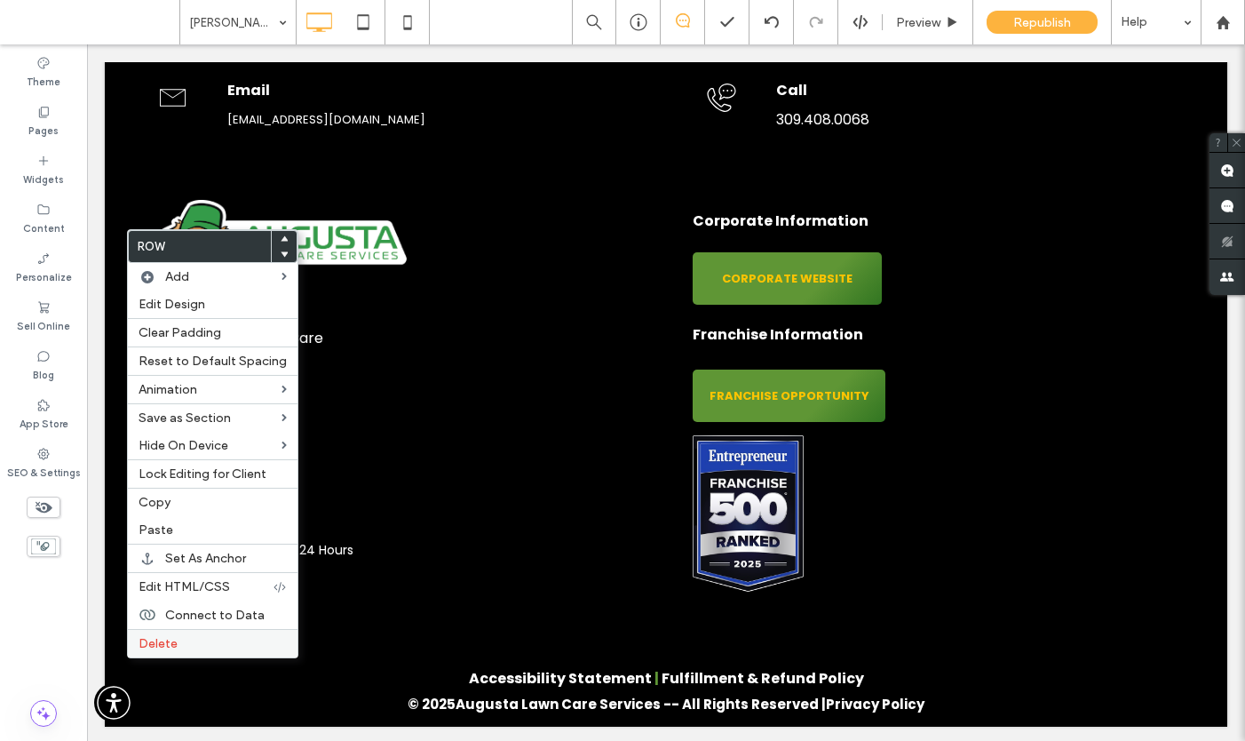
click at [147, 645] on span "Delete" at bounding box center [158, 643] width 39 height 15
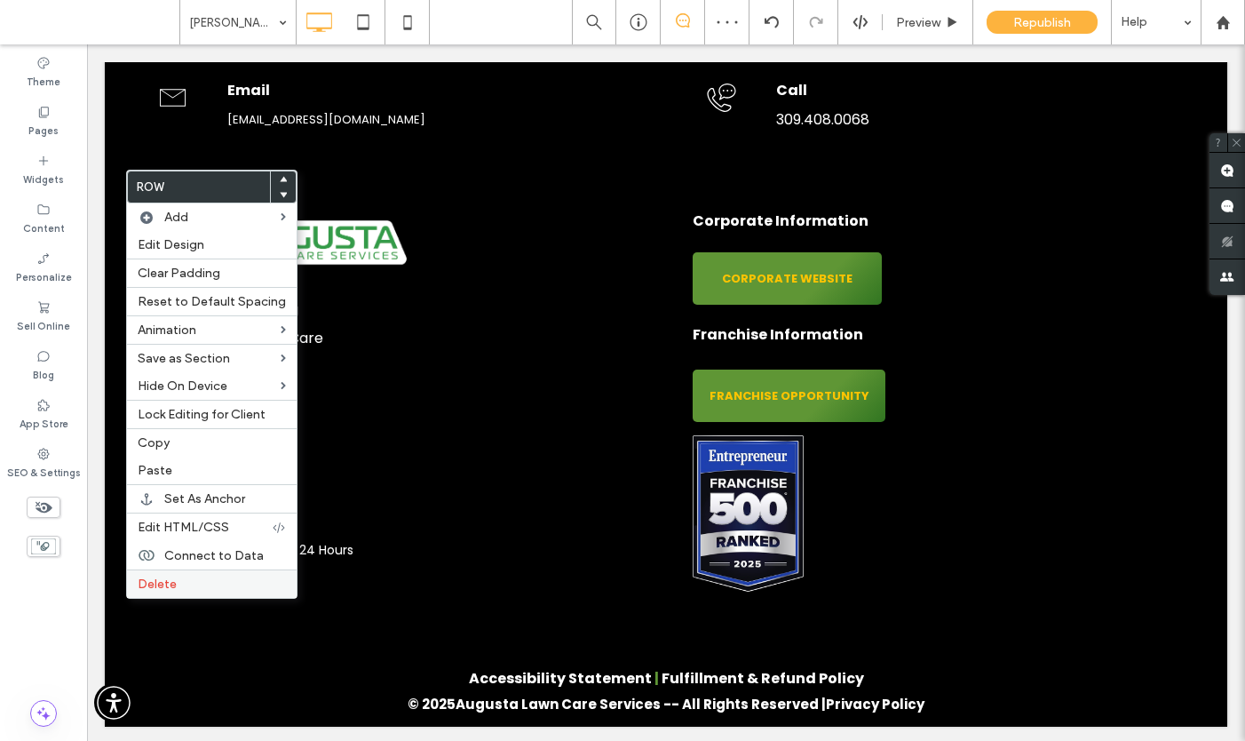
click at [146, 582] on span "Delete" at bounding box center [157, 583] width 39 height 15
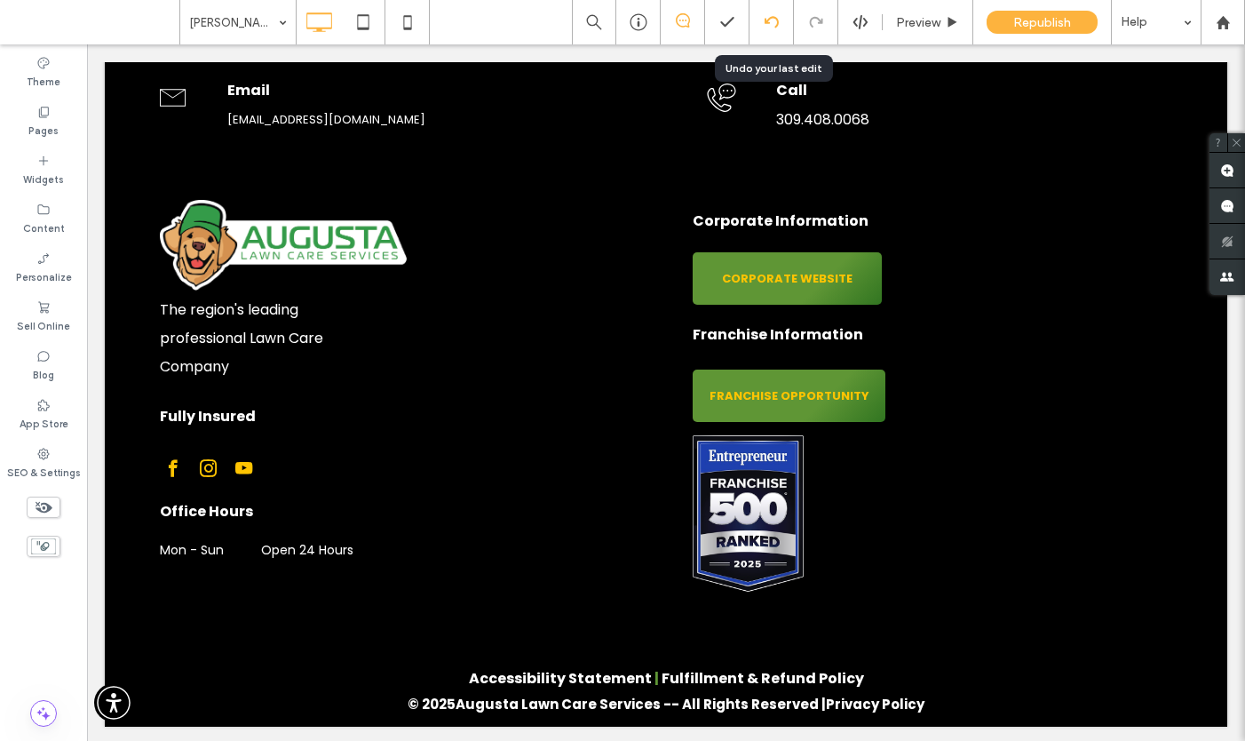
click at [769, 16] on icon at bounding box center [772, 22] width 14 height 14
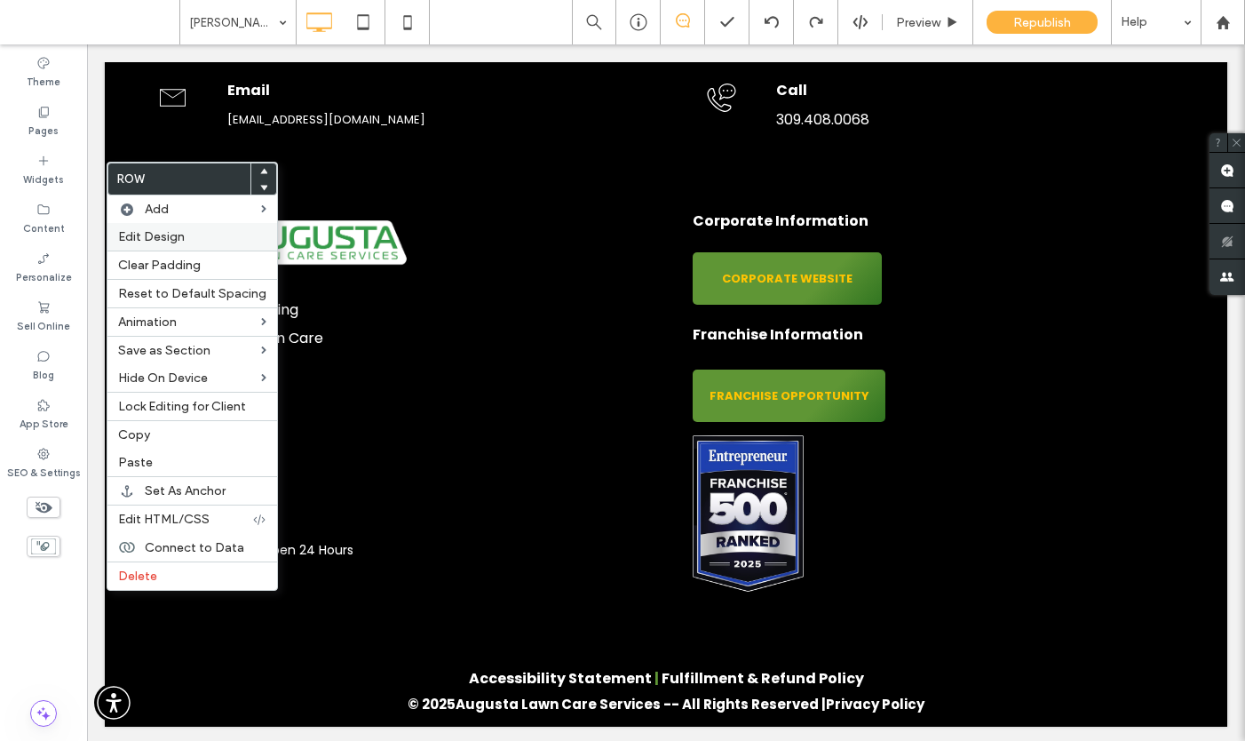
click at [169, 232] on span "Edit Design" at bounding box center [151, 236] width 67 height 15
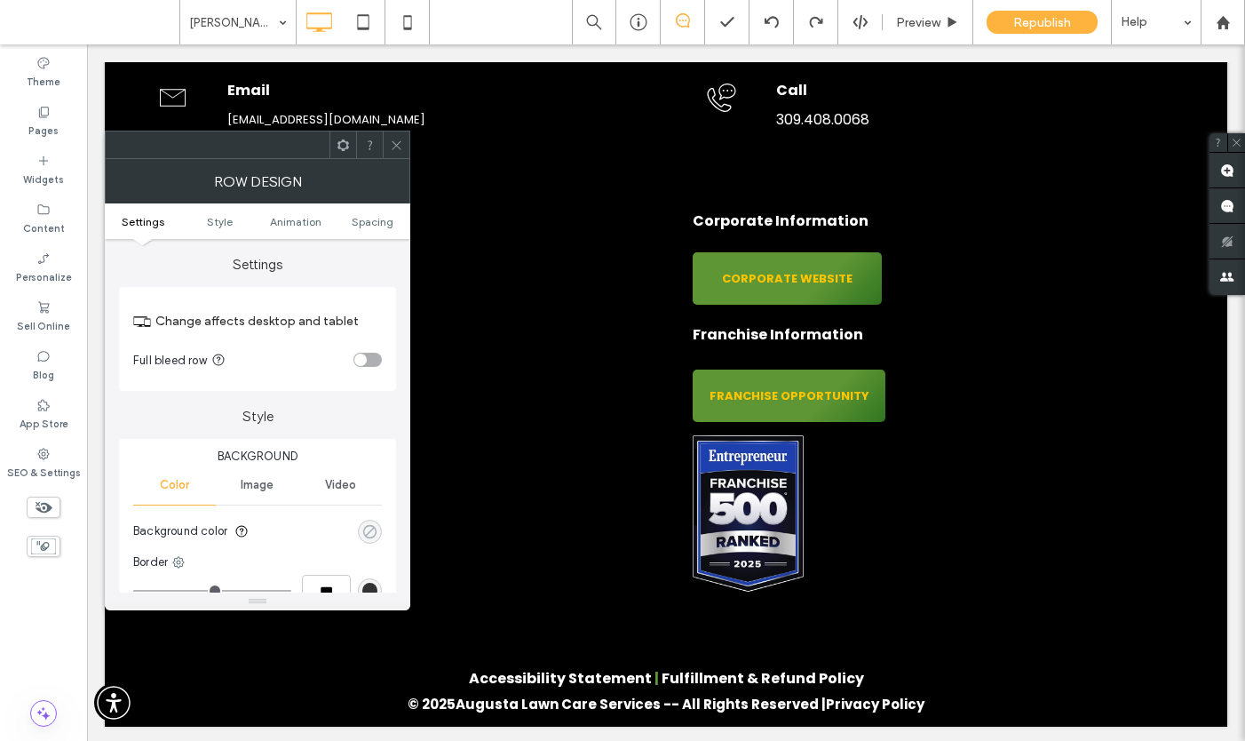
click at [372, 531] on div "rgba(0, 0, 0, 0)" at bounding box center [369, 531] width 15 height 15
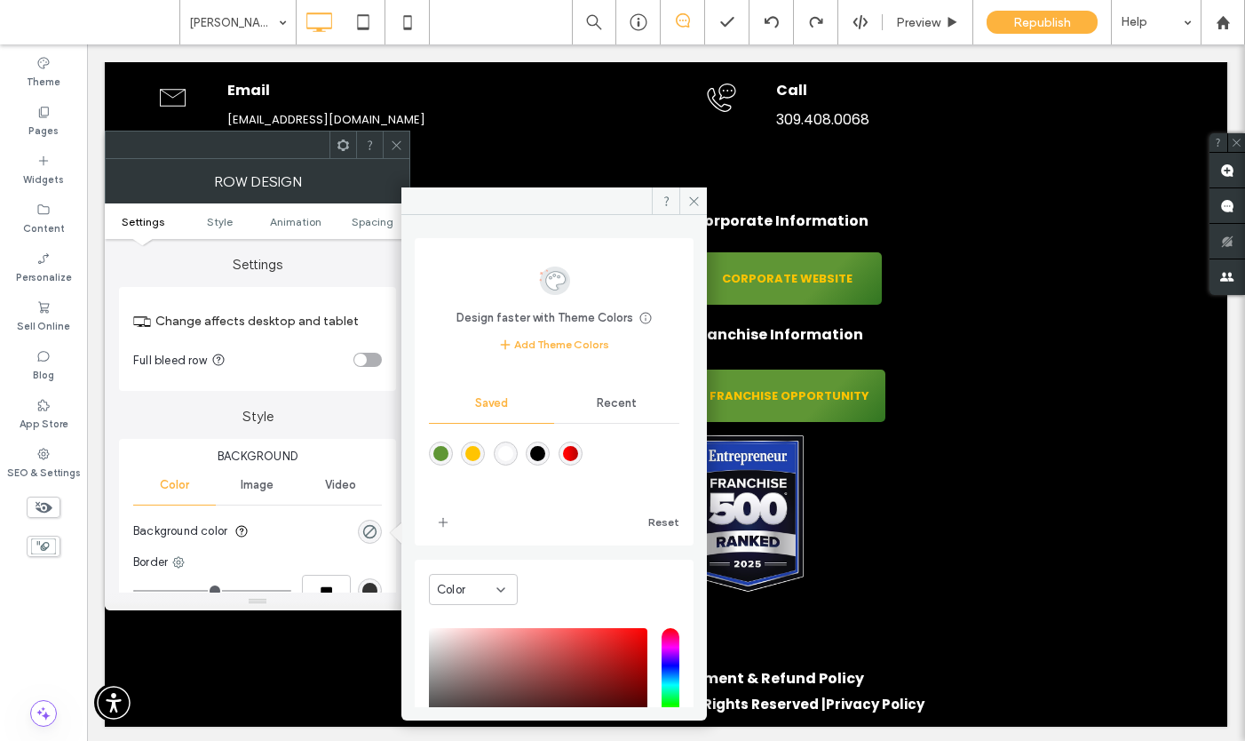
click at [545, 450] on div "rgba(0,0,0,1)" at bounding box center [537, 453] width 15 height 15
type input "***"
type input "****"
click at [694, 197] on icon at bounding box center [693, 200] width 13 height 13
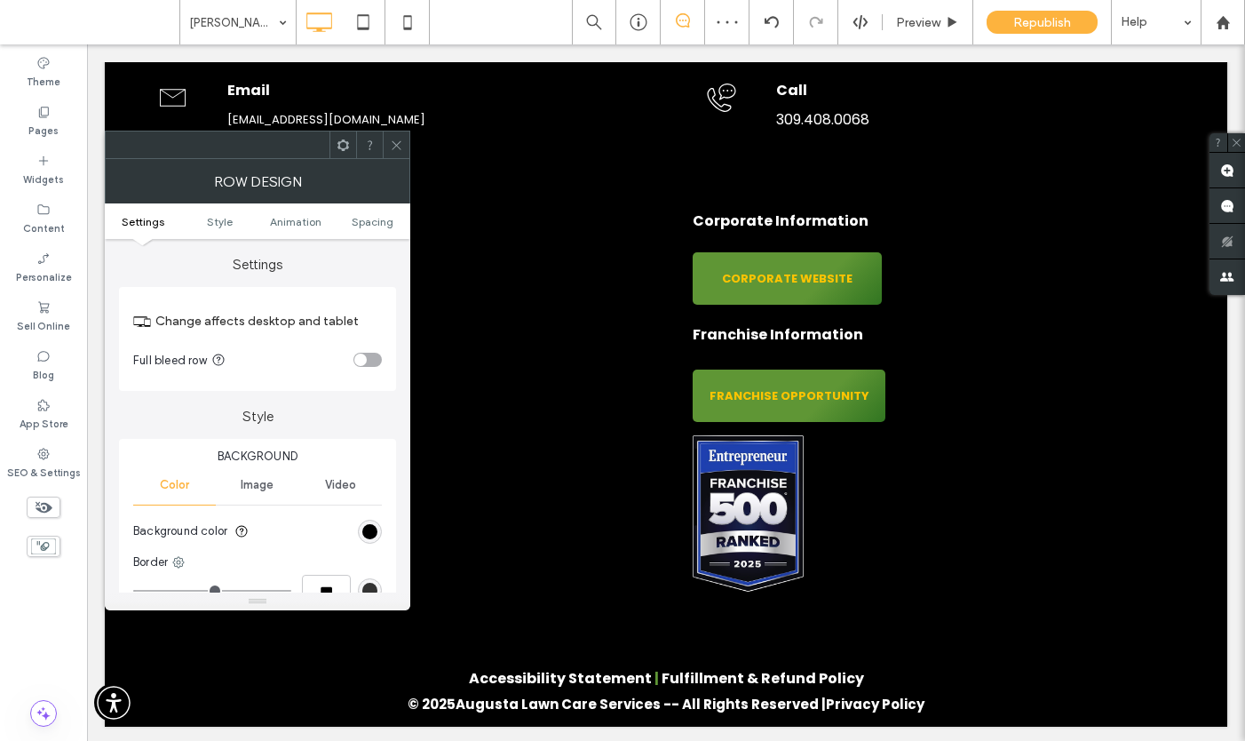
click at [397, 142] on icon at bounding box center [396, 145] width 13 height 13
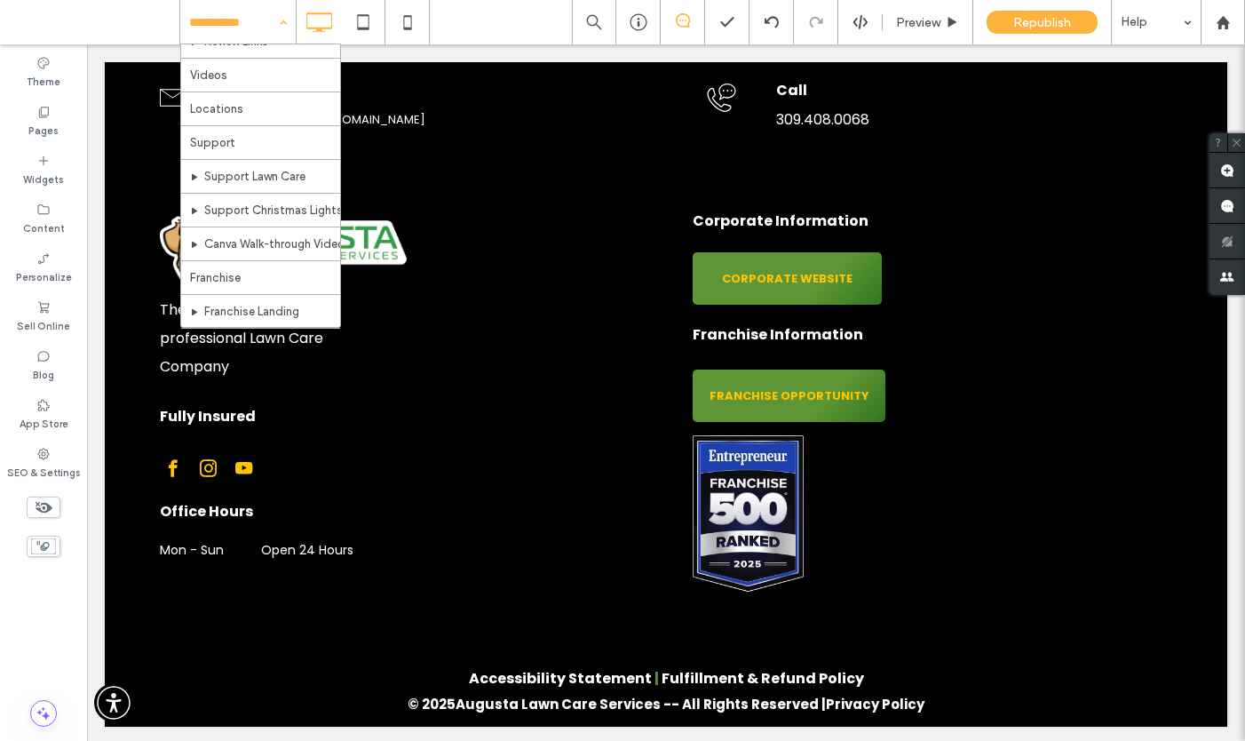
scroll to position [392, 0]
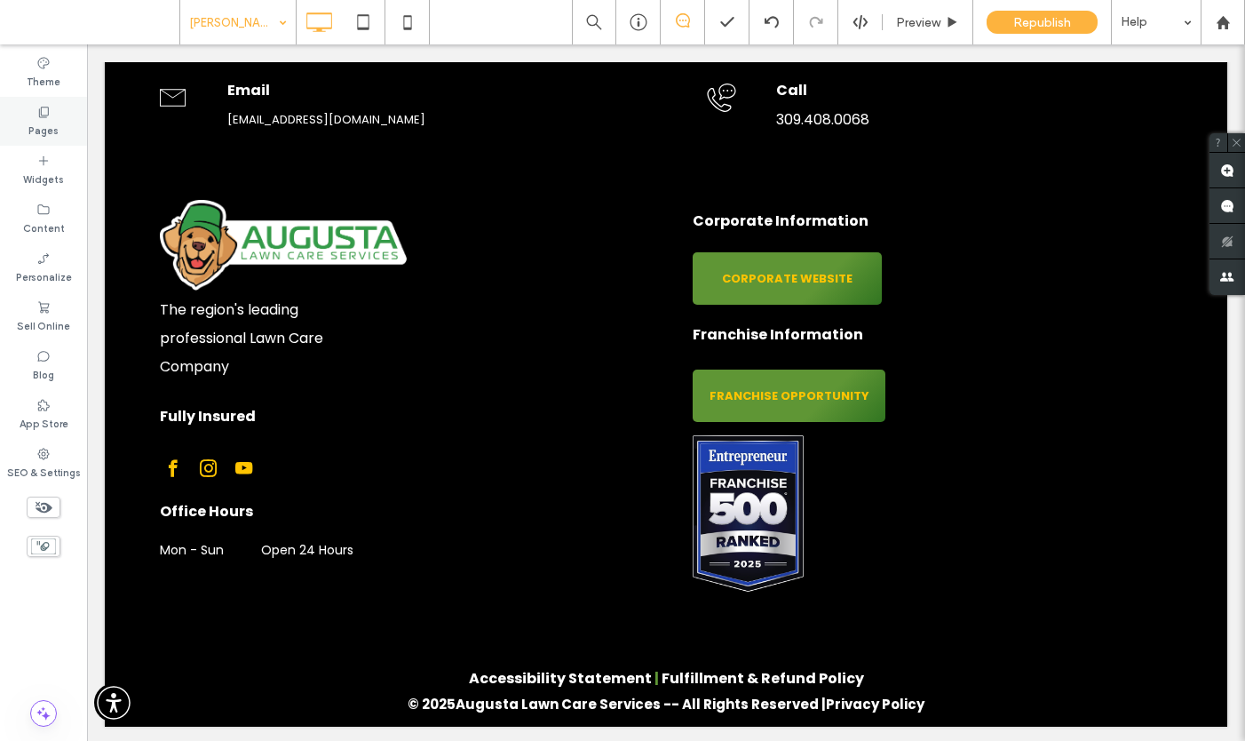
click at [43, 127] on label "Pages" at bounding box center [43, 129] width 30 height 20
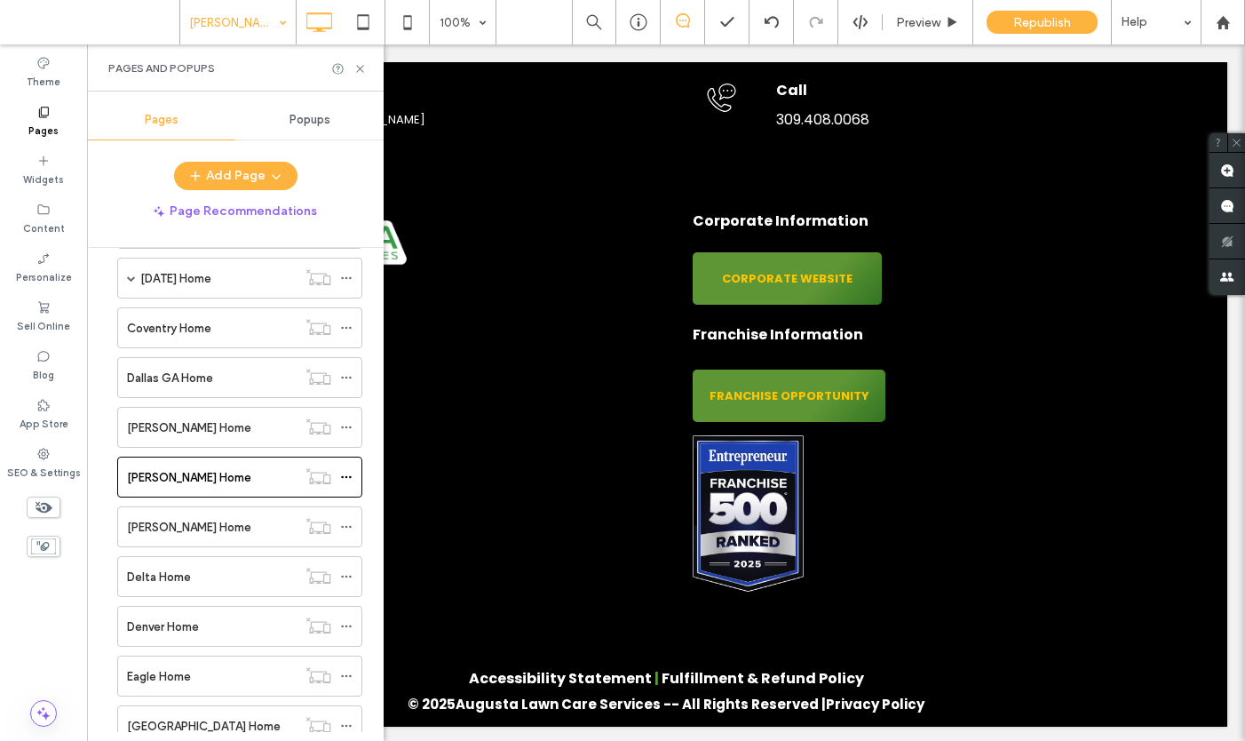
scroll to position [2328, 0]
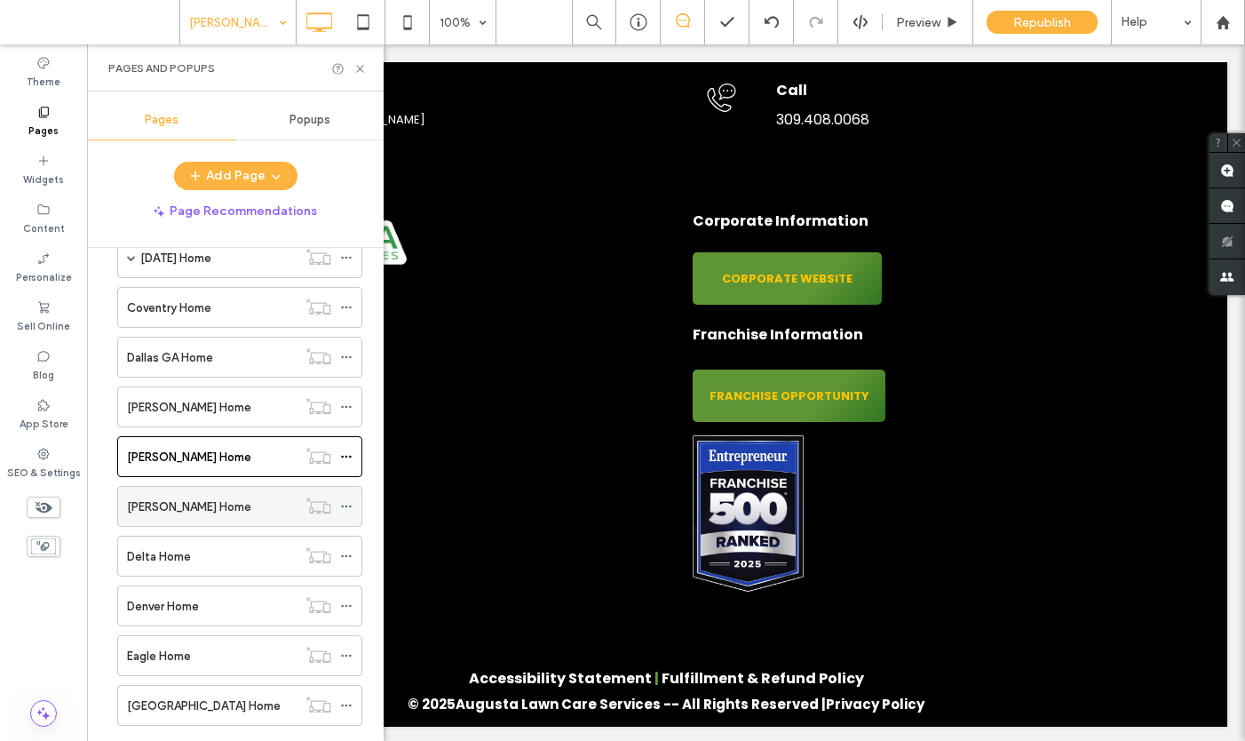
click at [146, 507] on label "[PERSON_NAME] Home" at bounding box center [189, 506] width 124 height 31
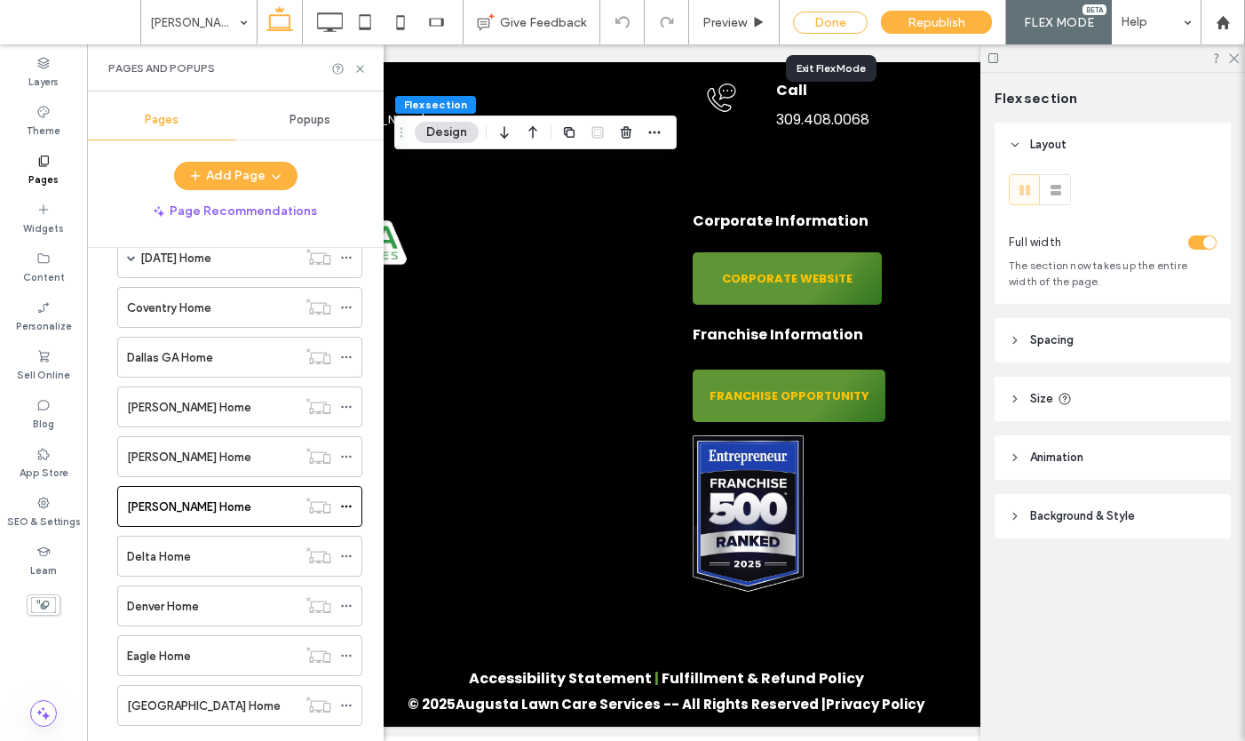
click at [837, 28] on div "Done" at bounding box center [830, 23] width 75 height 22
click at [359, 71] on icon at bounding box center [359, 68] width 13 height 13
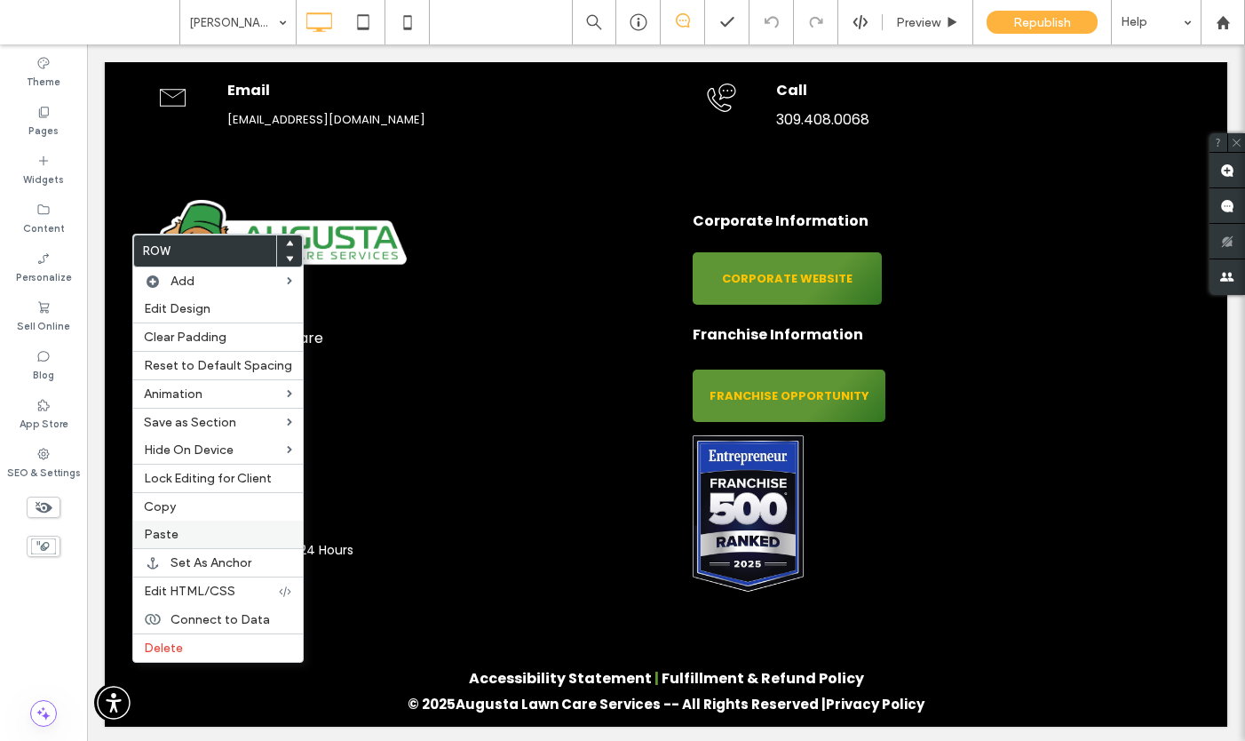
click at [188, 531] on label "Paste" at bounding box center [218, 534] width 148 height 15
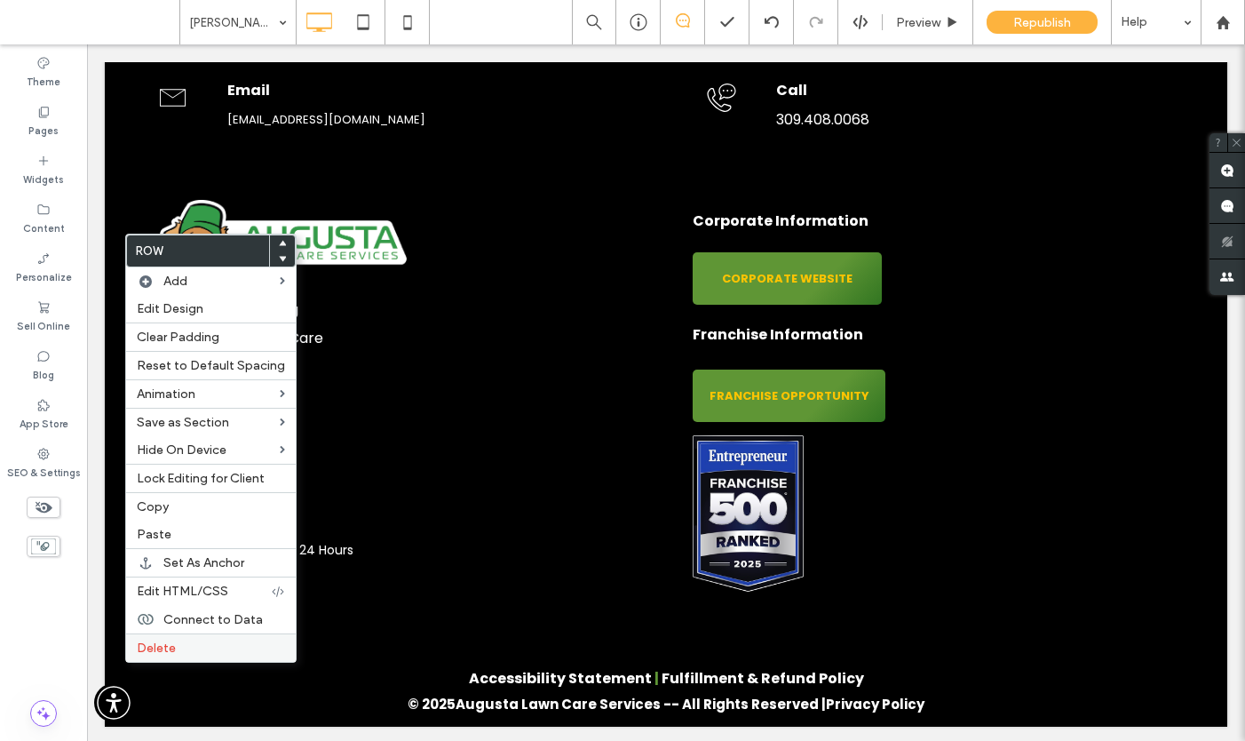
click at [158, 647] on span "Delete" at bounding box center [156, 647] width 39 height 15
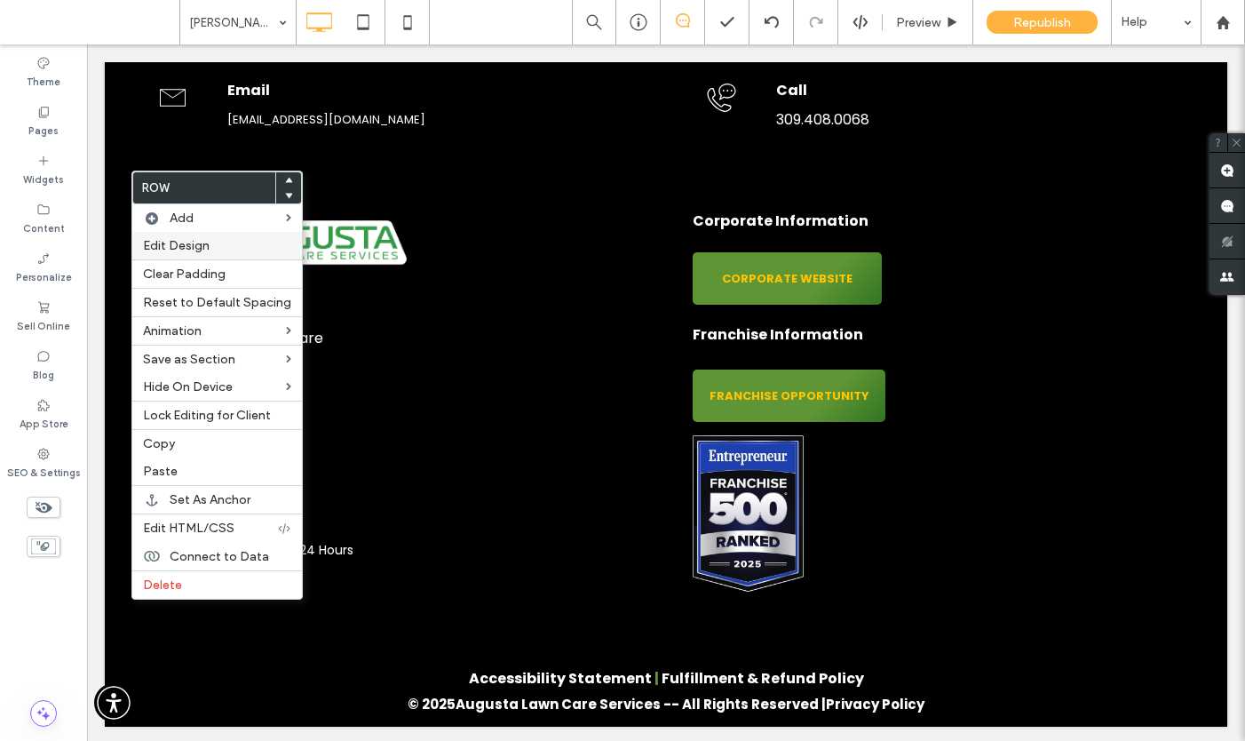
click at [175, 247] on span "Edit Design" at bounding box center [176, 245] width 67 height 15
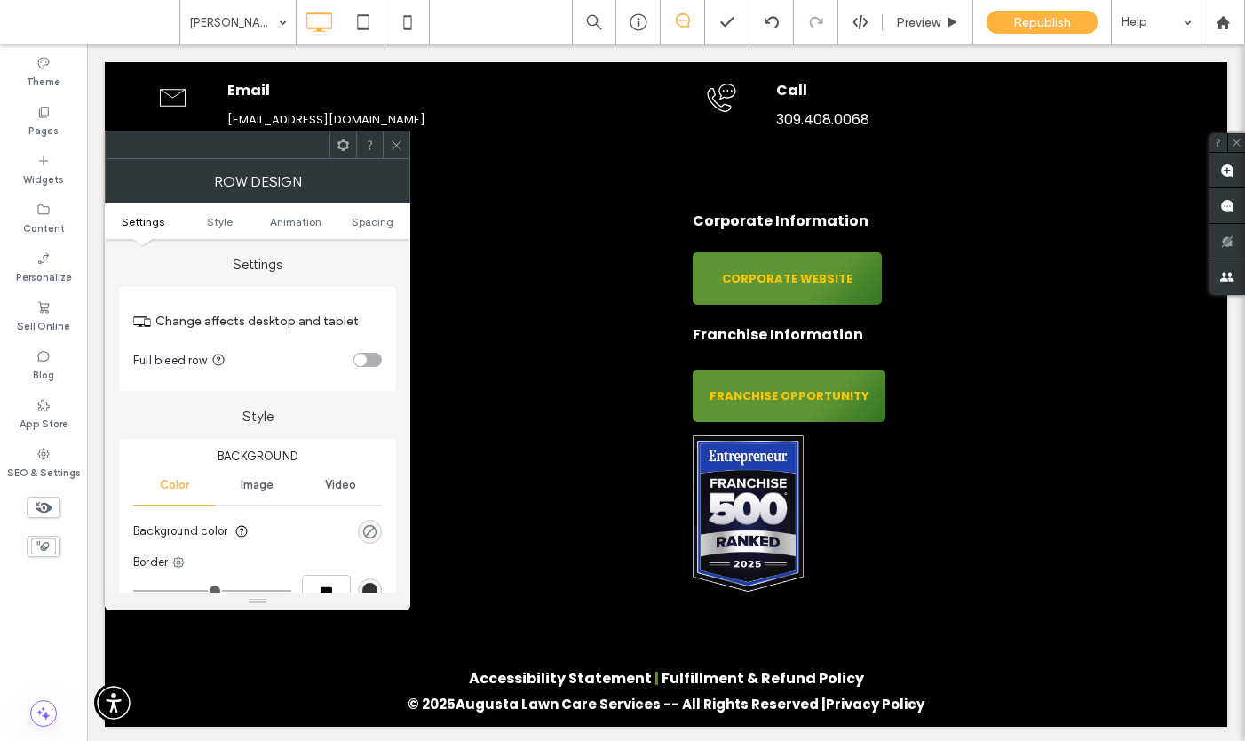
click at [370, 530] on div "rgba(0, 0, 0, 0)" at bounding box center [369, 531] width 15 height 15
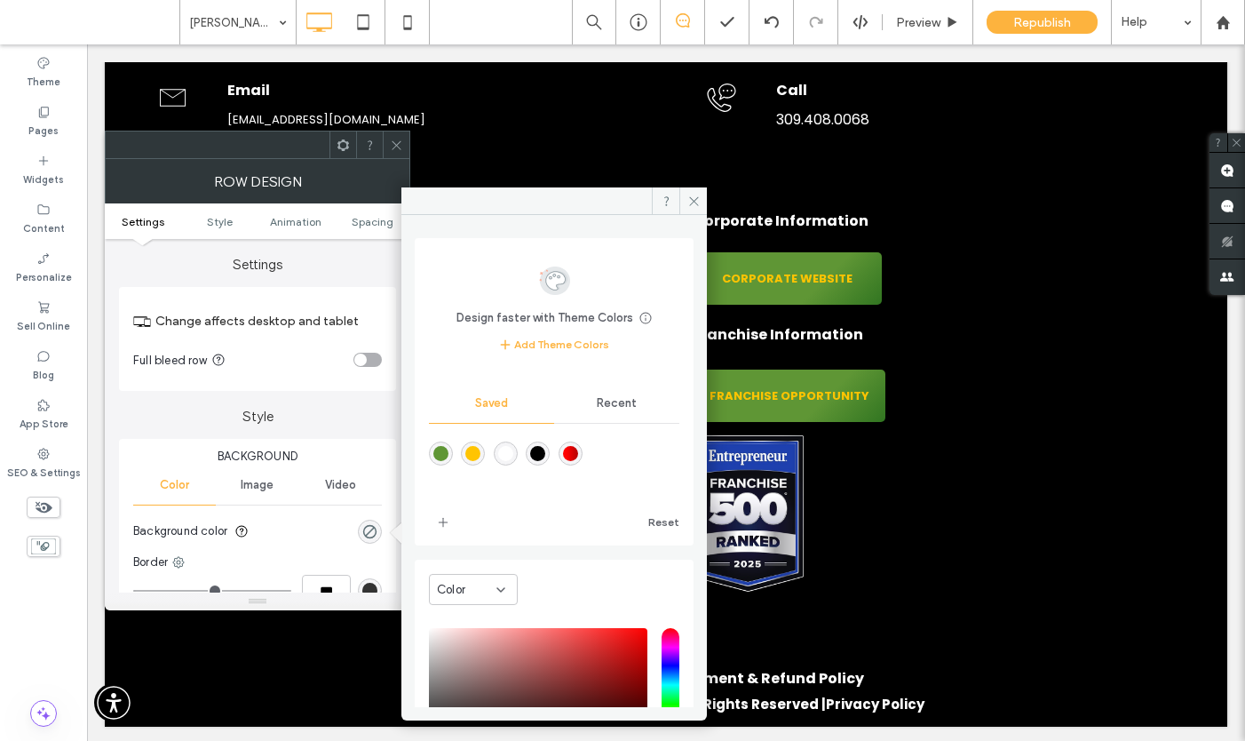
click at [545, 446] on div "rgba(0,0,0,1)" at bounding box center [537, 453] width 15 height 15
type input "***"
type input "****"
click at [692, 201] on icon at bounding box center [693, 200] width 13 height 13
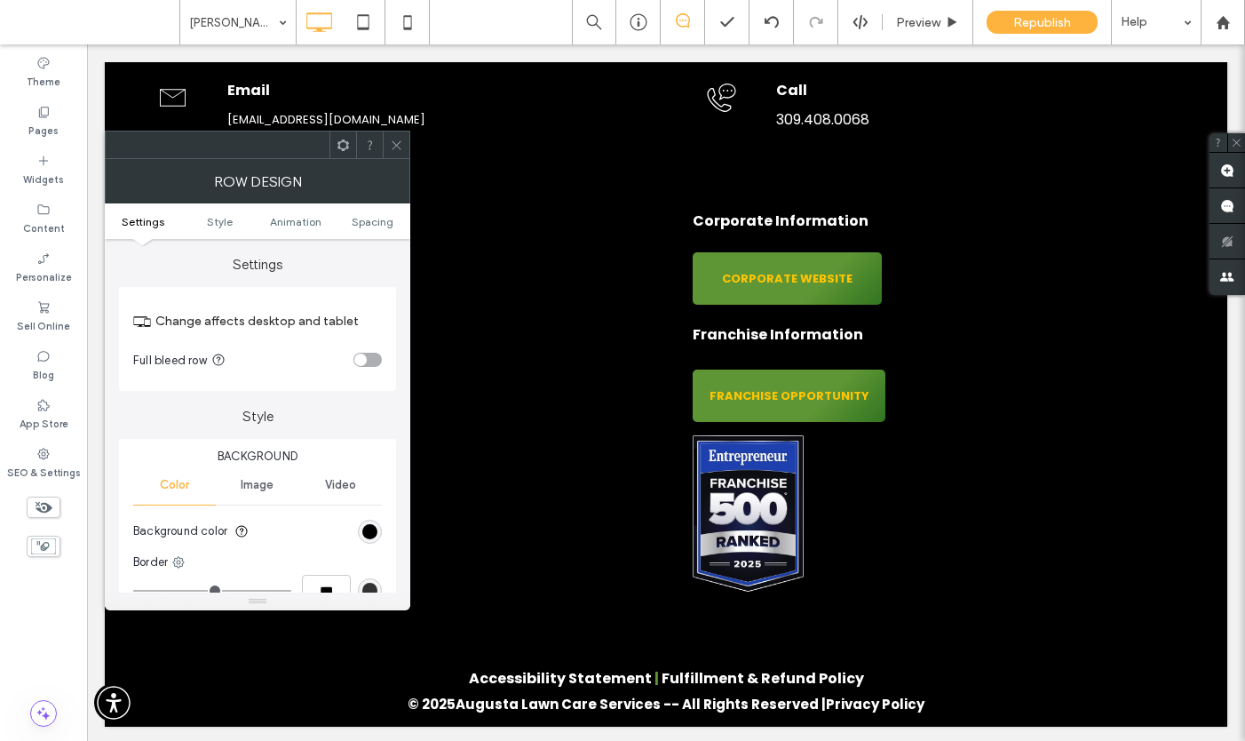
click at [399, 147] on icon at bounding box center [396, 145] width 13 height 13
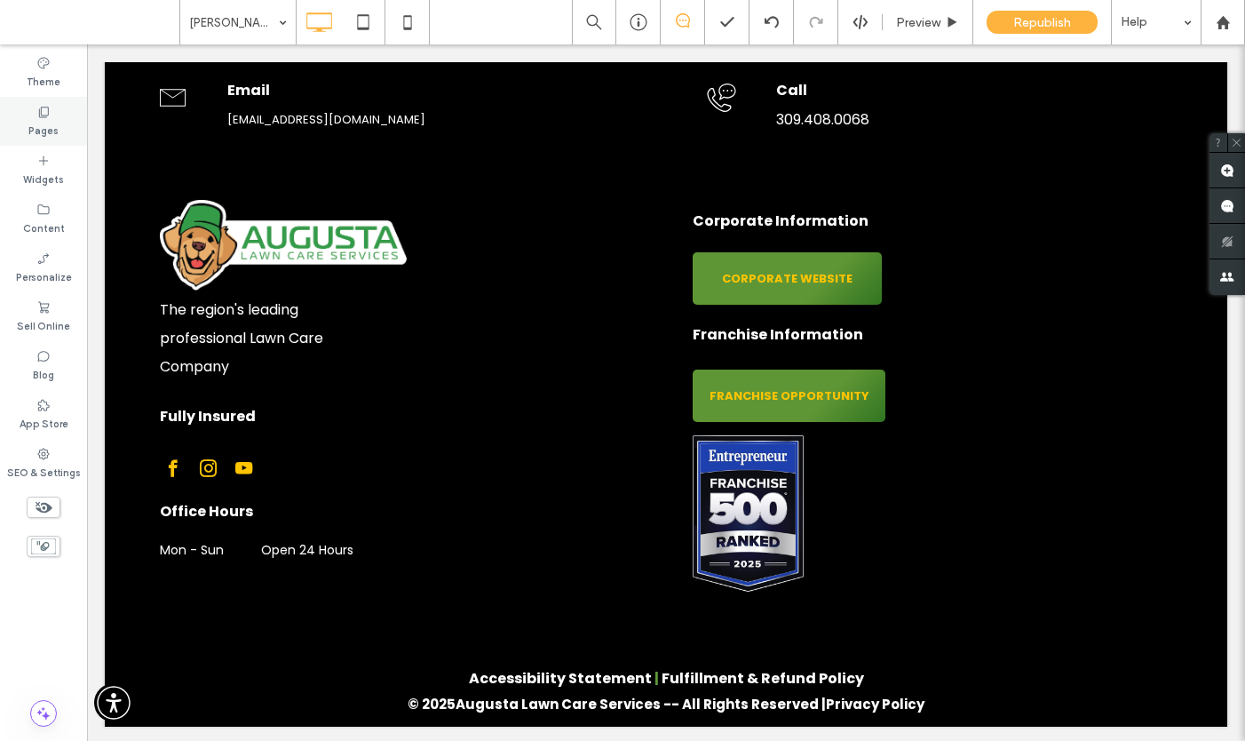
click at [38, 121] on label "Pages" at bounding box center [43, 129] width 30 height 20
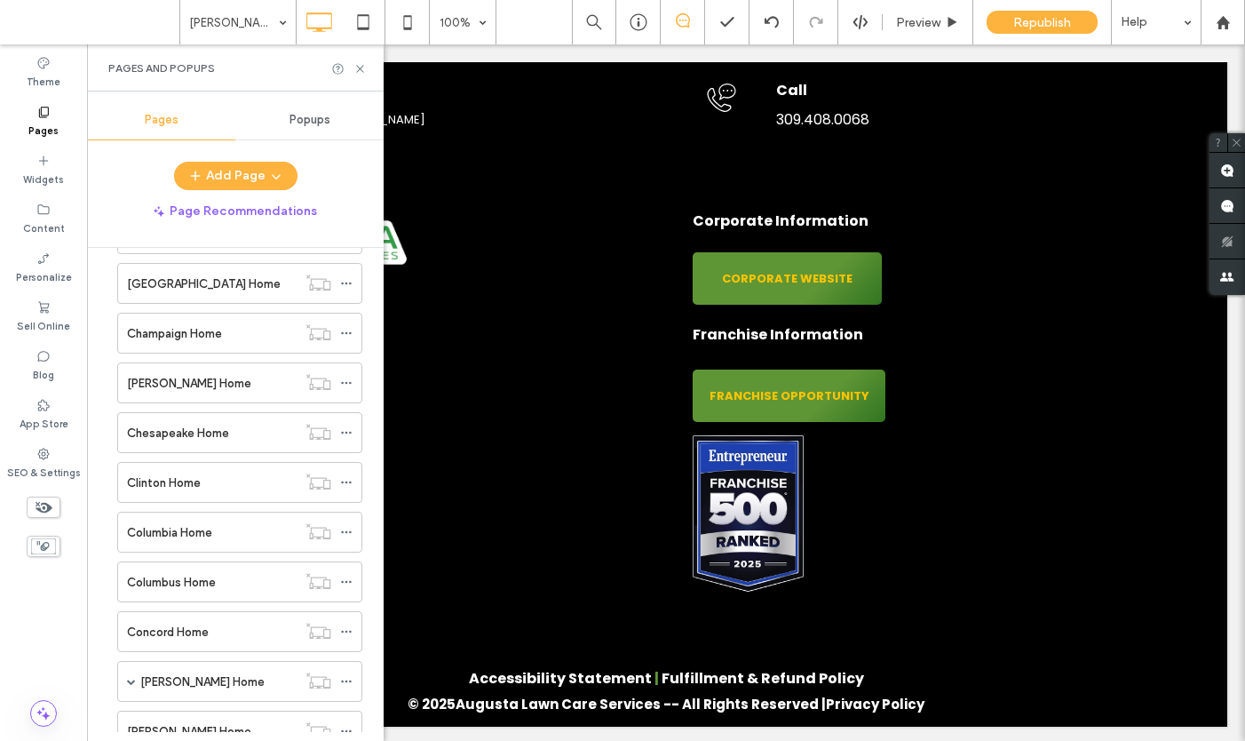
scroll to position [1915, 0]
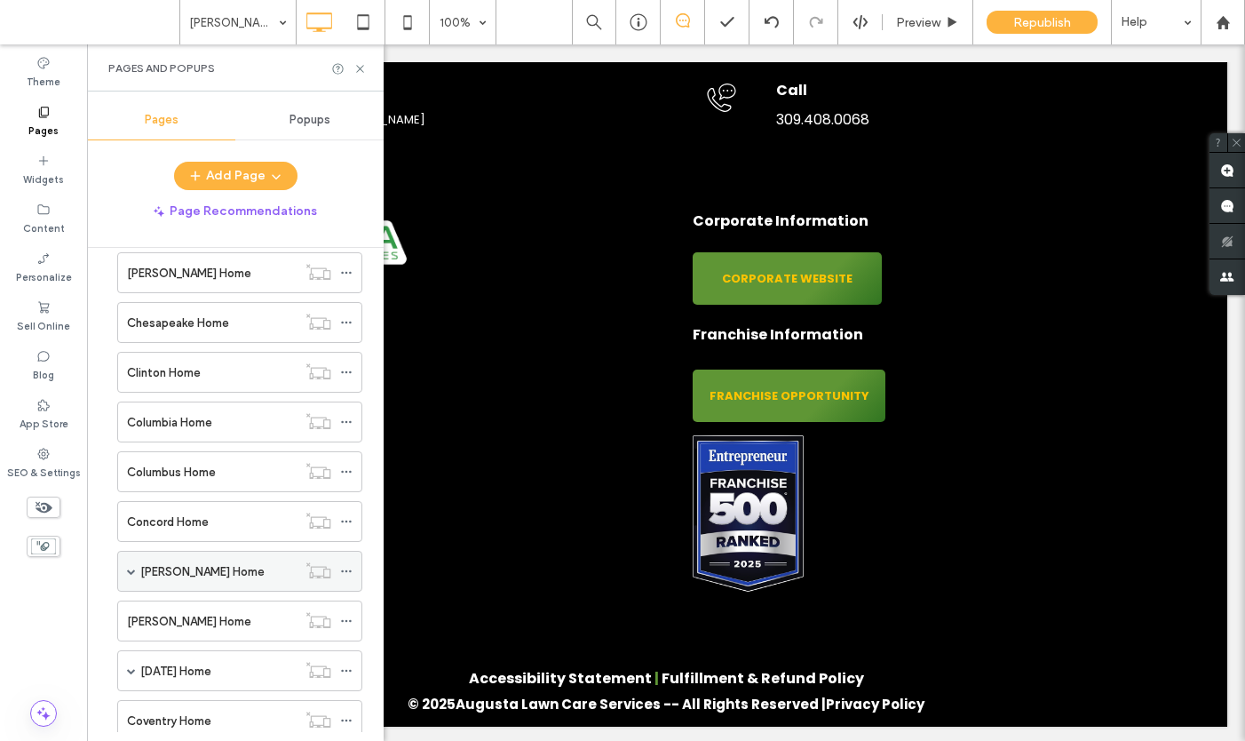
click at [182, 572] on label "[PERSON_NAME] Home" at bounding box center [202, 571] width 124 height 31
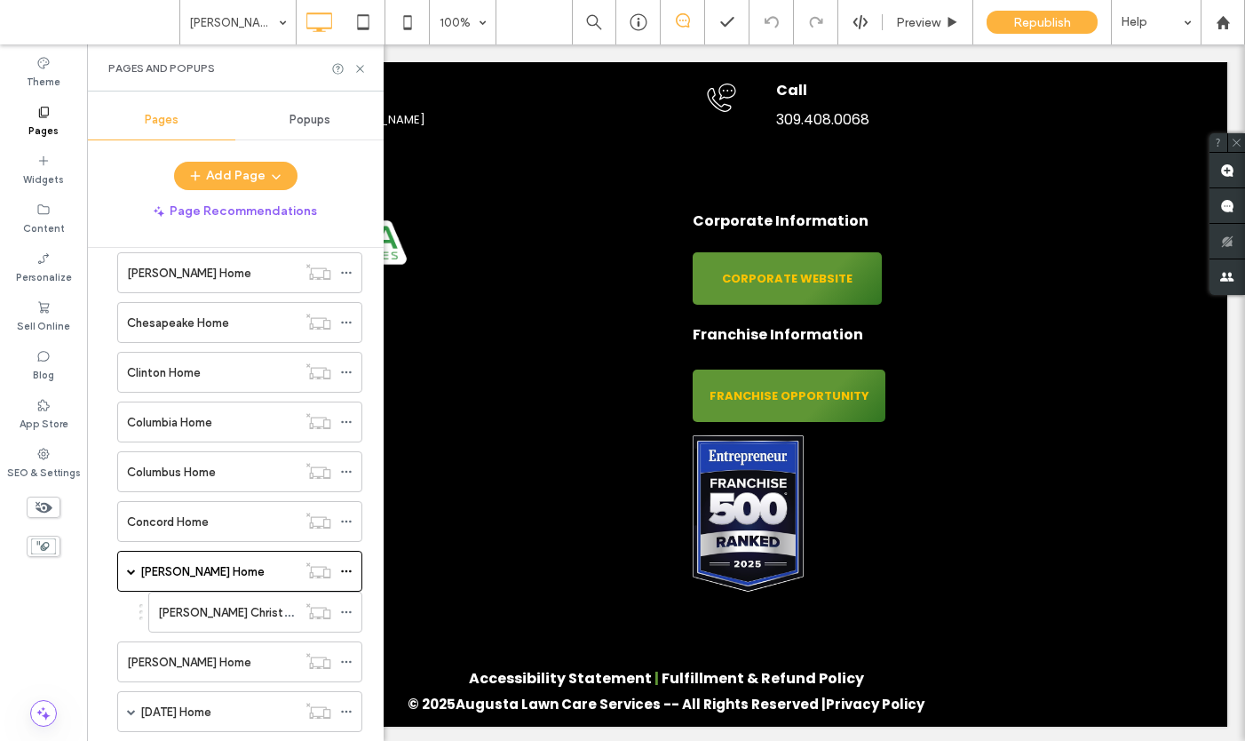
click at [48, 127] on label "Pages" at bounding box center [43, 129] width 30 height 20
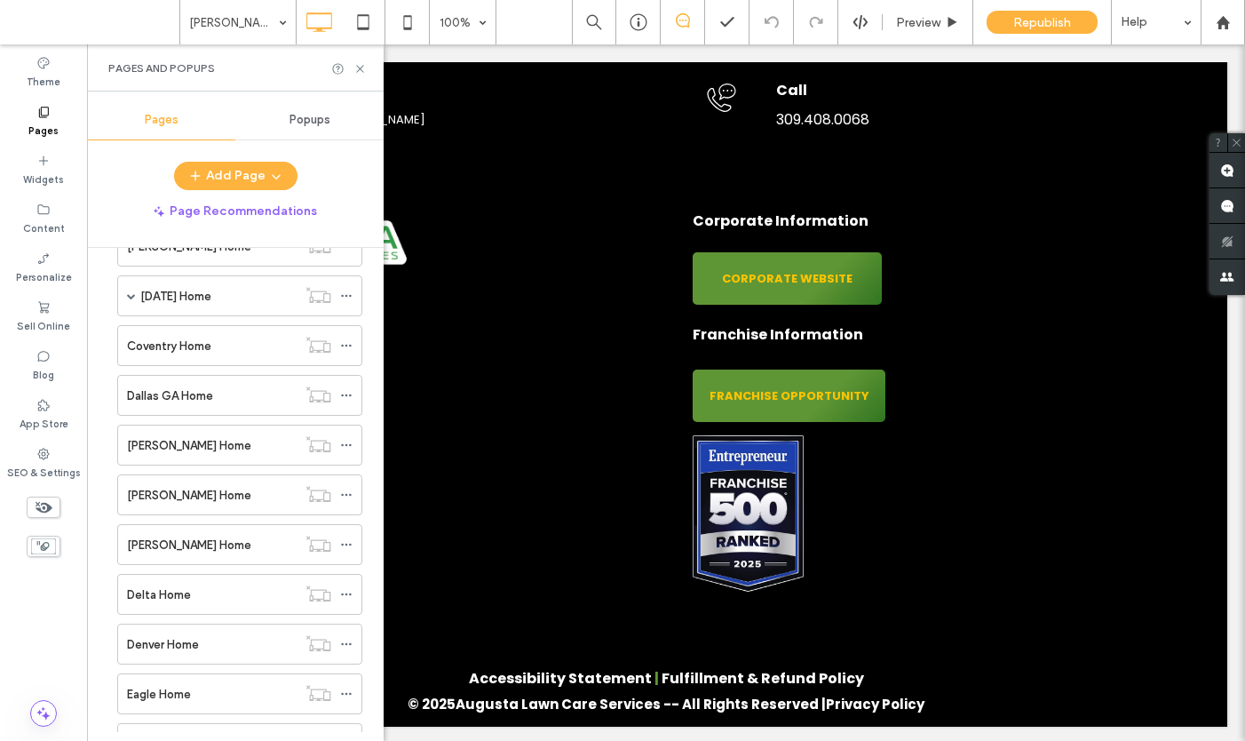
scroll to position [2332, 0]
click at [166, 546] on label "[PERSON_NAME] Home" at bounding box center [189, 543] width 124 height 31
click at [168, 591] on label "Delta Home" at bounding box center [159, 593] width 64 height 31
click at [362, 67] on icon at bounding box center [359, 68] width 13 height 13
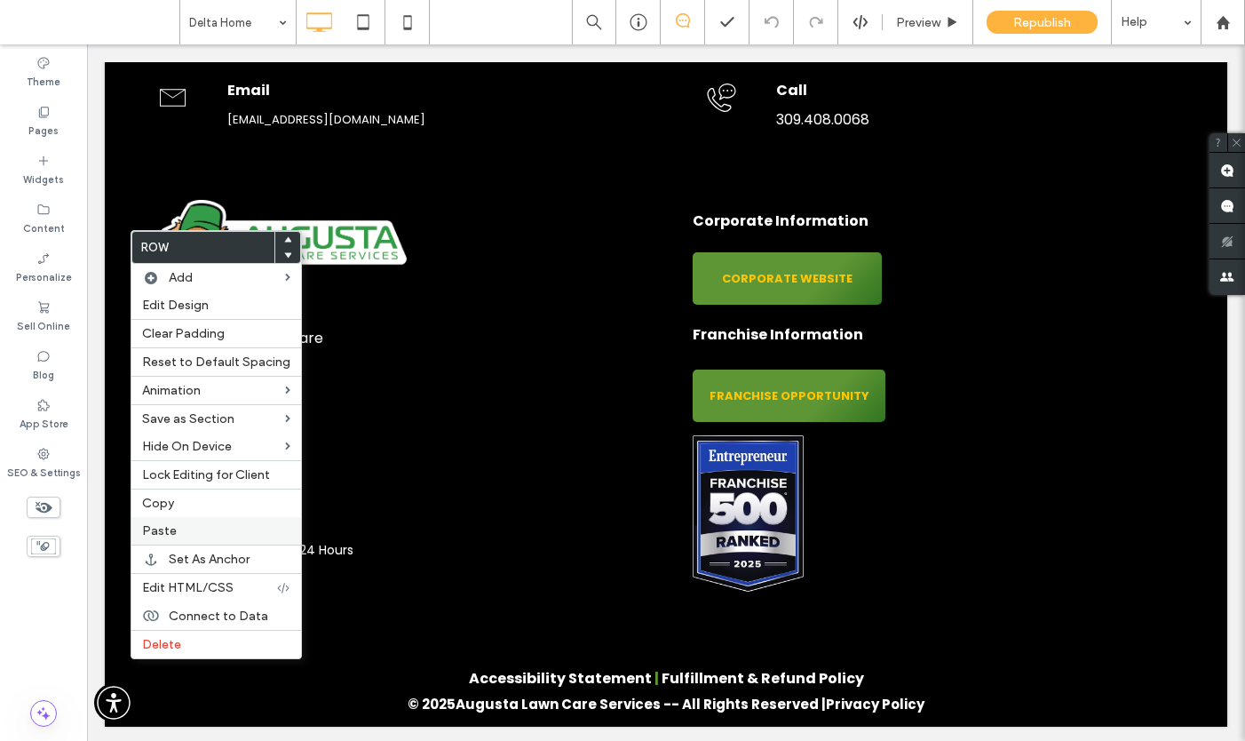
click at [178, 525] on label "Paste" at bounding box center [216, 530] width 148 height 15
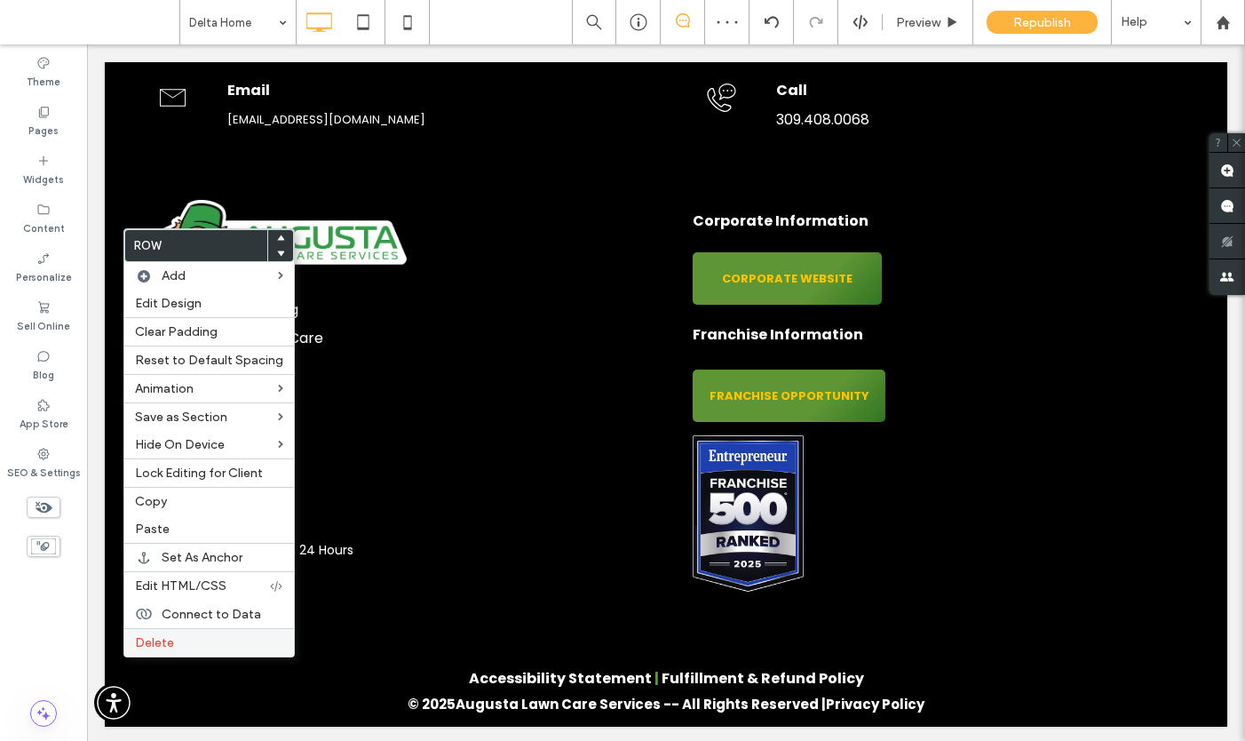
click at [162, 643] on span "Delete" at bounding box center [154, 642] width 39 height 15
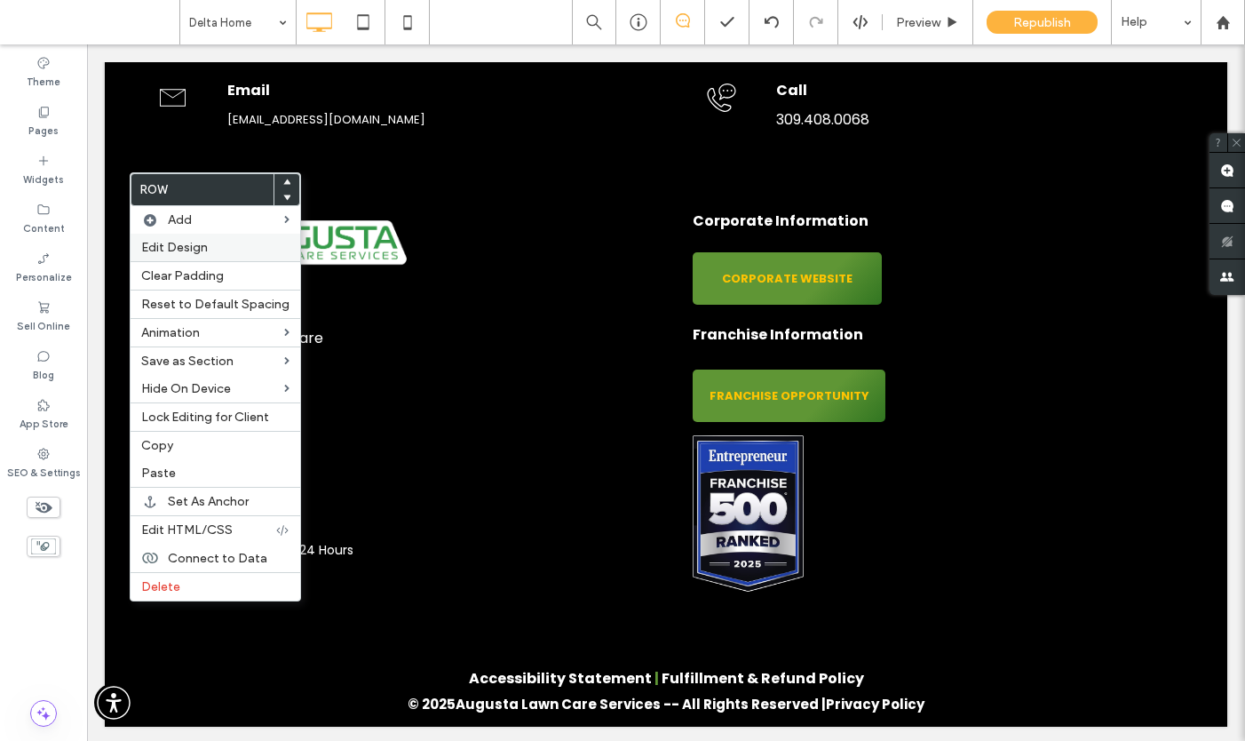
click at [185, 244] on span "Edit Design" at bounding box center [174, 247] width 67 height 15
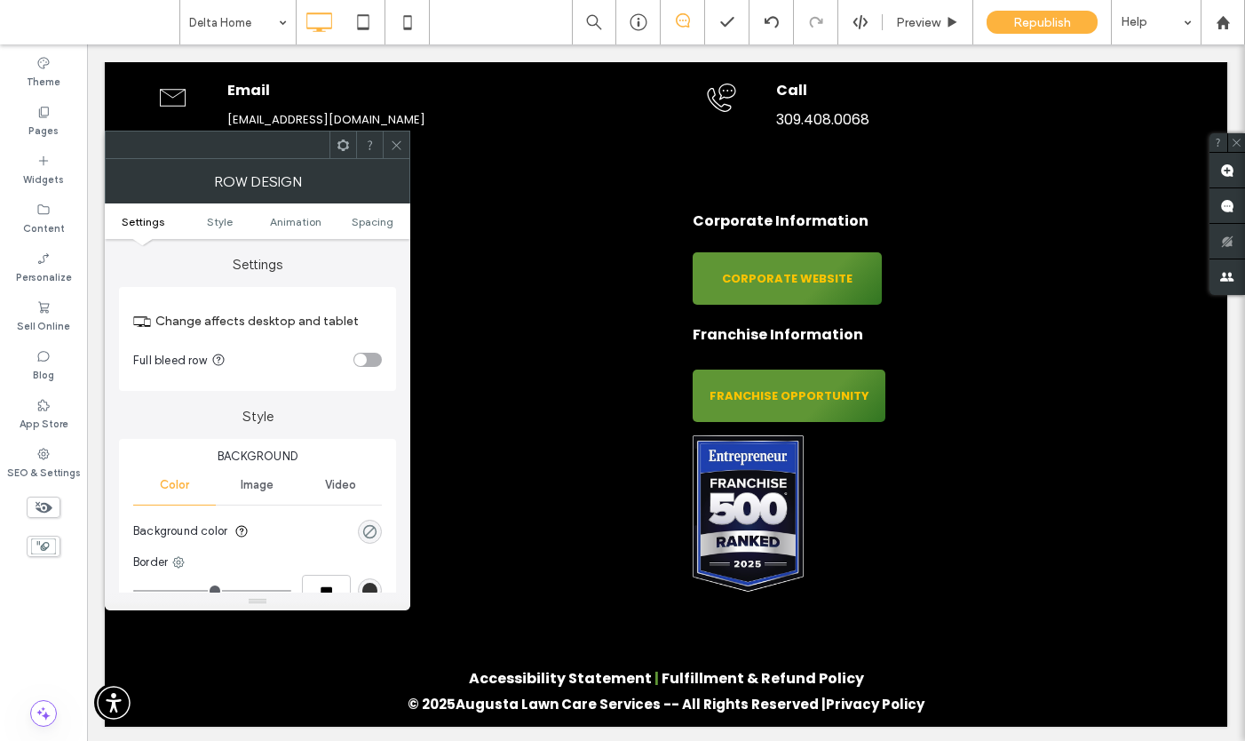
click at [370, 537] on div "rgba(0, 0, 0, 0)" at bounding box center [369, 531] width 15 height 15
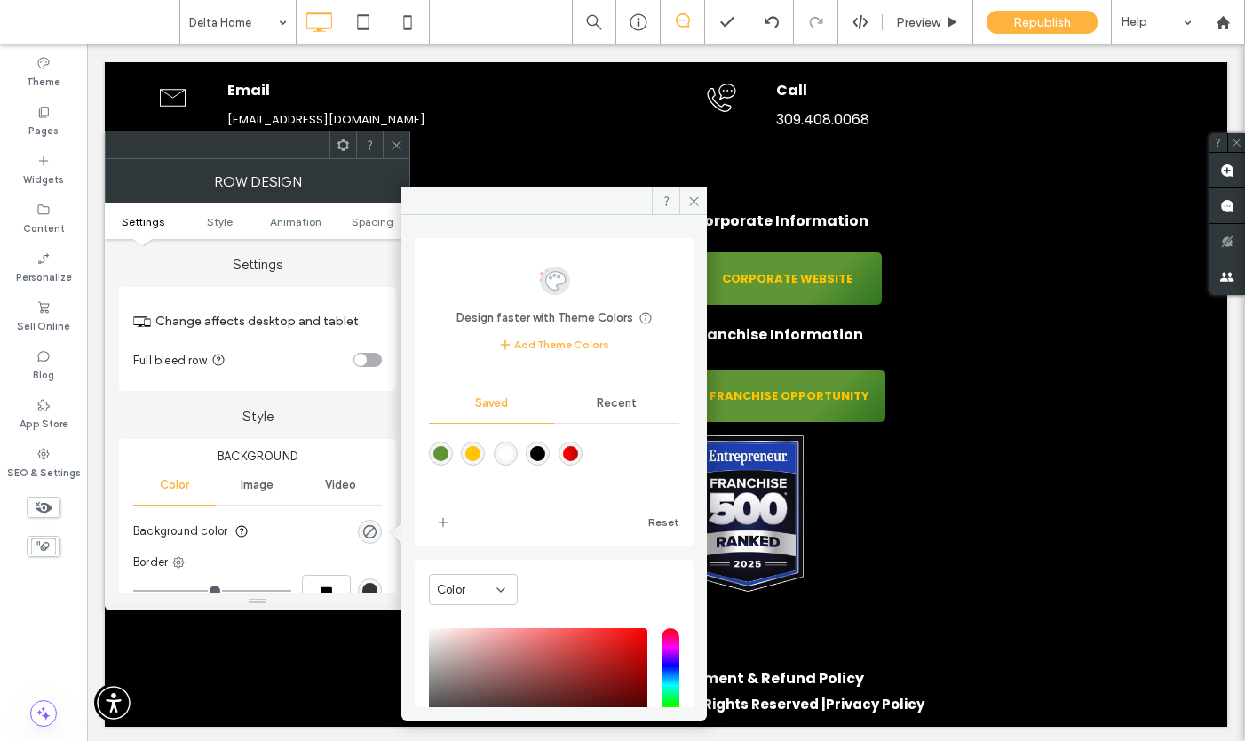
click at [545, 450] on div "rgba(0,0,0,1)" at bounding box center [537, 453] width 15 height 15
type input "***"
type input "****"
click at [694, 199] on icon at bounding box center [693, 200] width 13 height 13
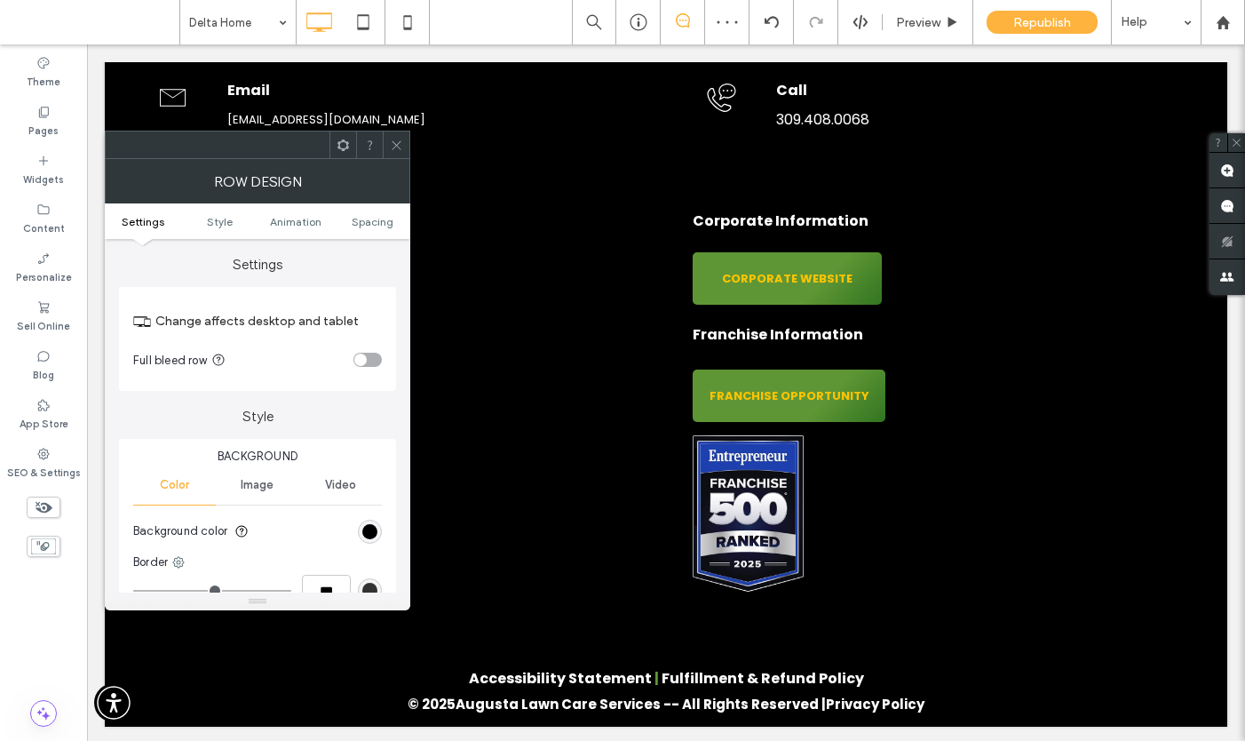
click at [401, 145] on icon at bounding box center [396, 145] width 13 height 13
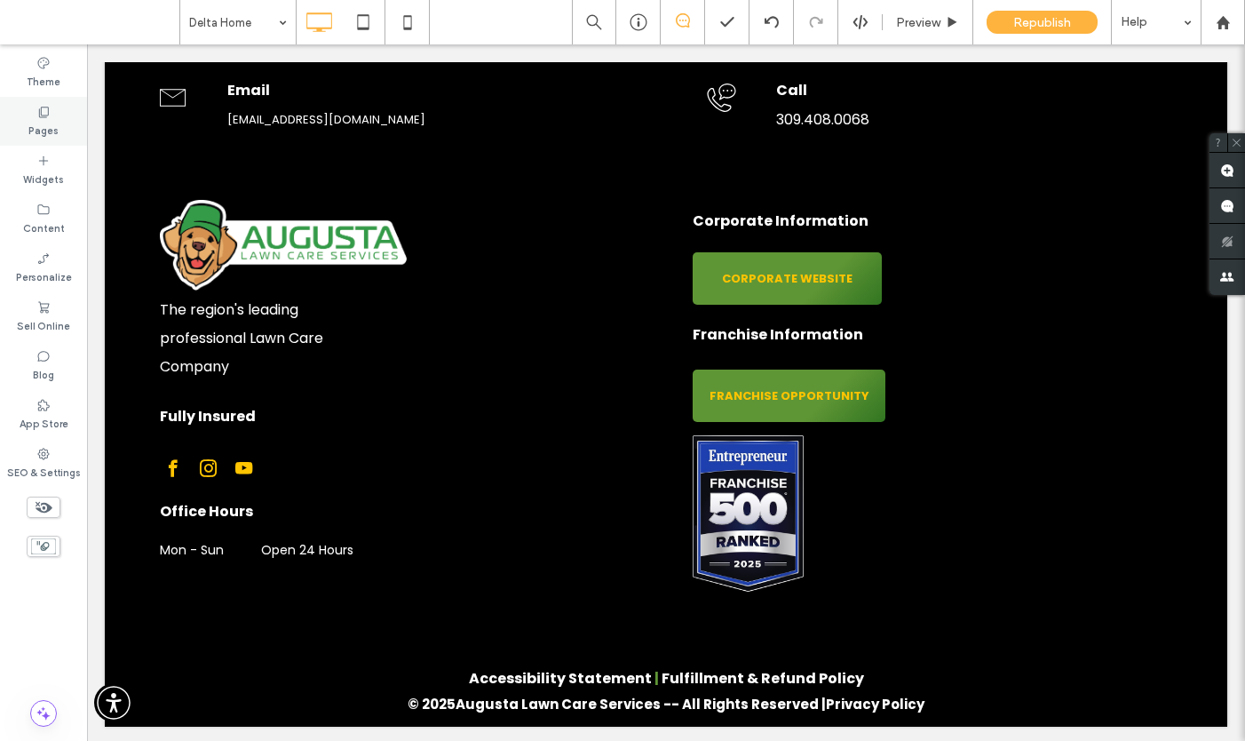
click at [49, 123] on label "Pages" at bounding box center [43, 129] width 30 height 20
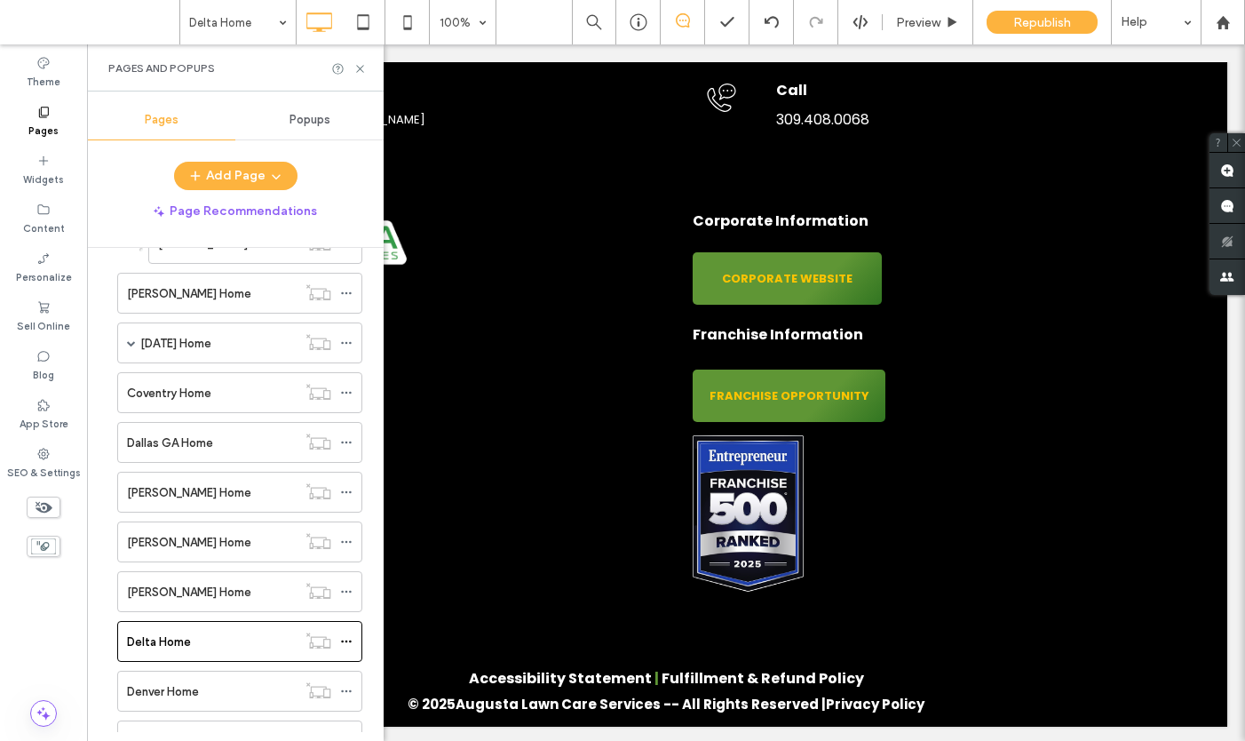
scroll to position [2452, 0]
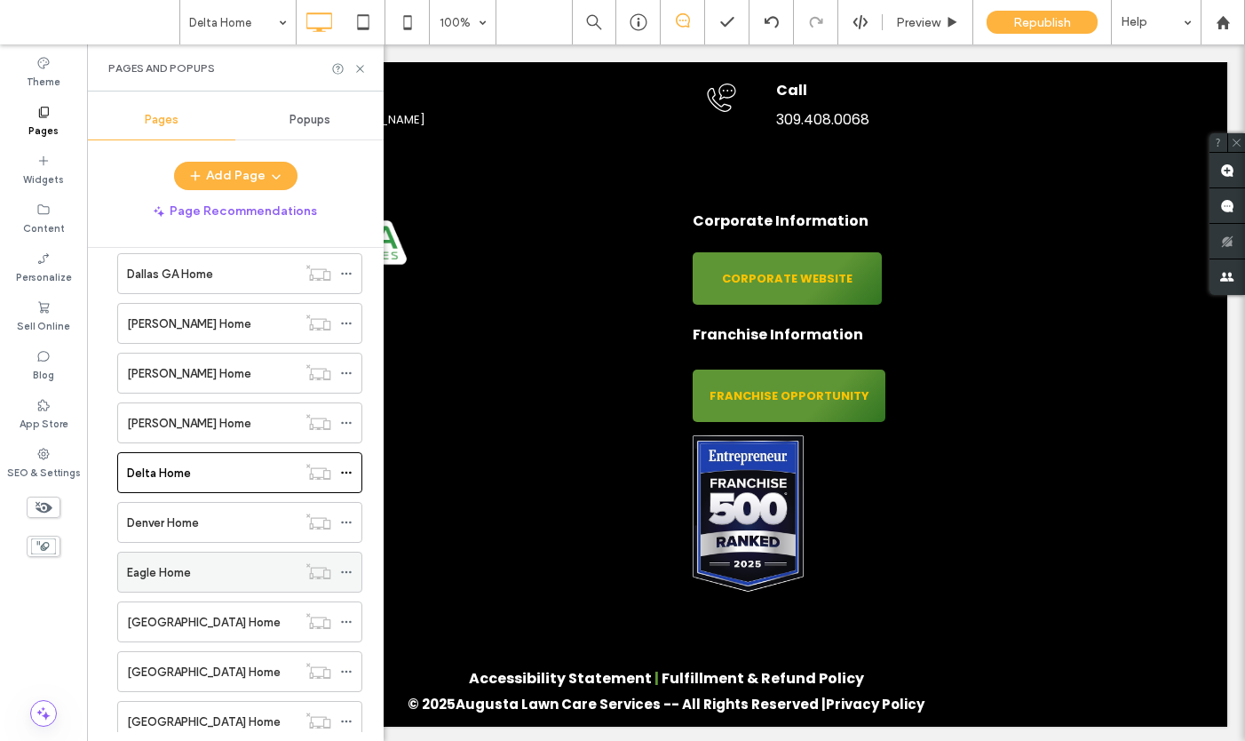
click at [158, 566] on label "Eagle Home" at bounding box center [159, 572] width 64 height 31
click at [364, 67] on icon at bounding box center [359, 68] width 13 height 13
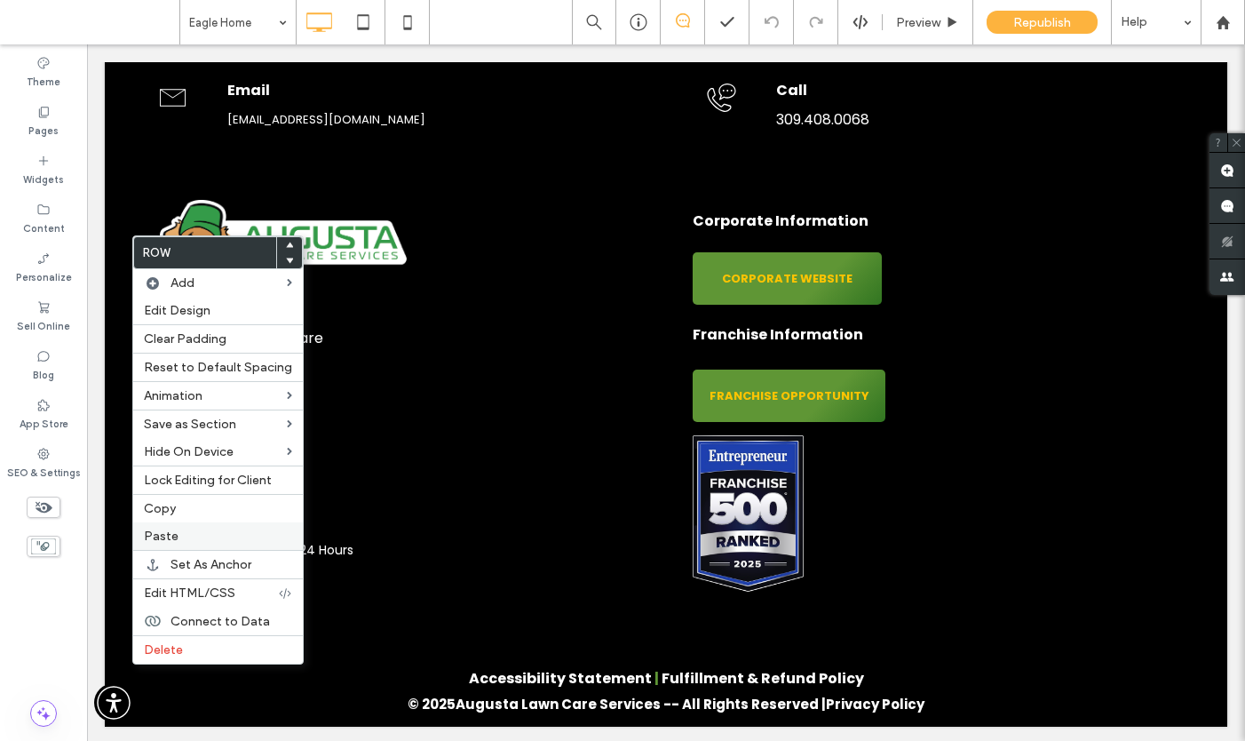
click at [194, 528] on label "Paste" at bounding box center [218, 535] width 148 height 15
click at [170, 651] on span "Delete" at bounding box center [163, 647] width 39 height 15
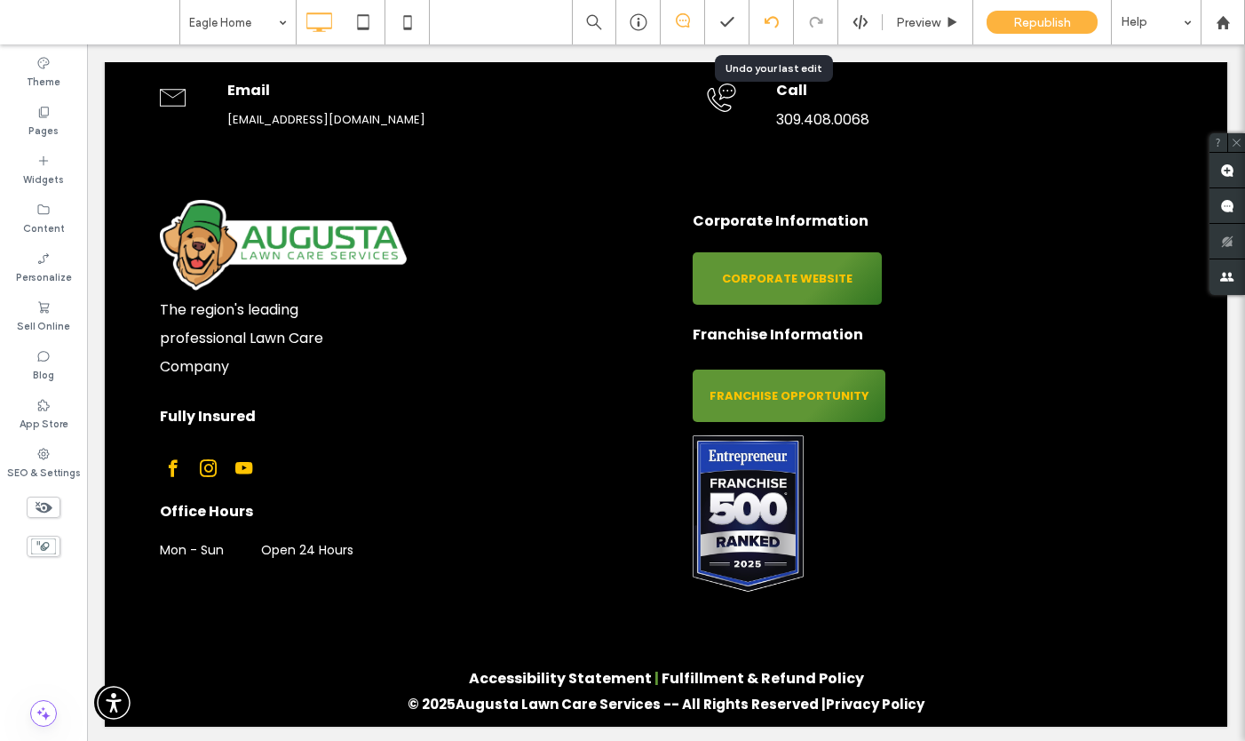
click at [771, 24] on icon at bounding box center [772, 22] width 14 height 14
click at [41, 129] on label "Pages" at bounding box center [43, 129] width 30 height 20
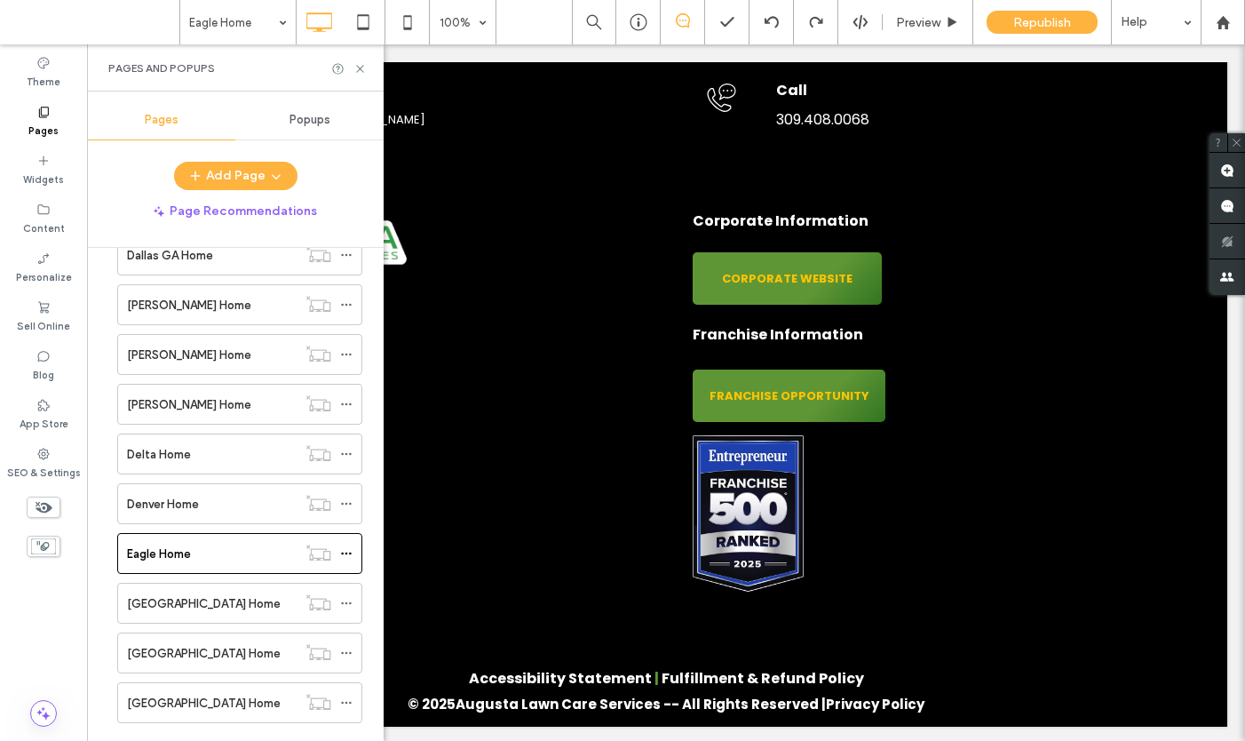
scroll to position [2476, 0]
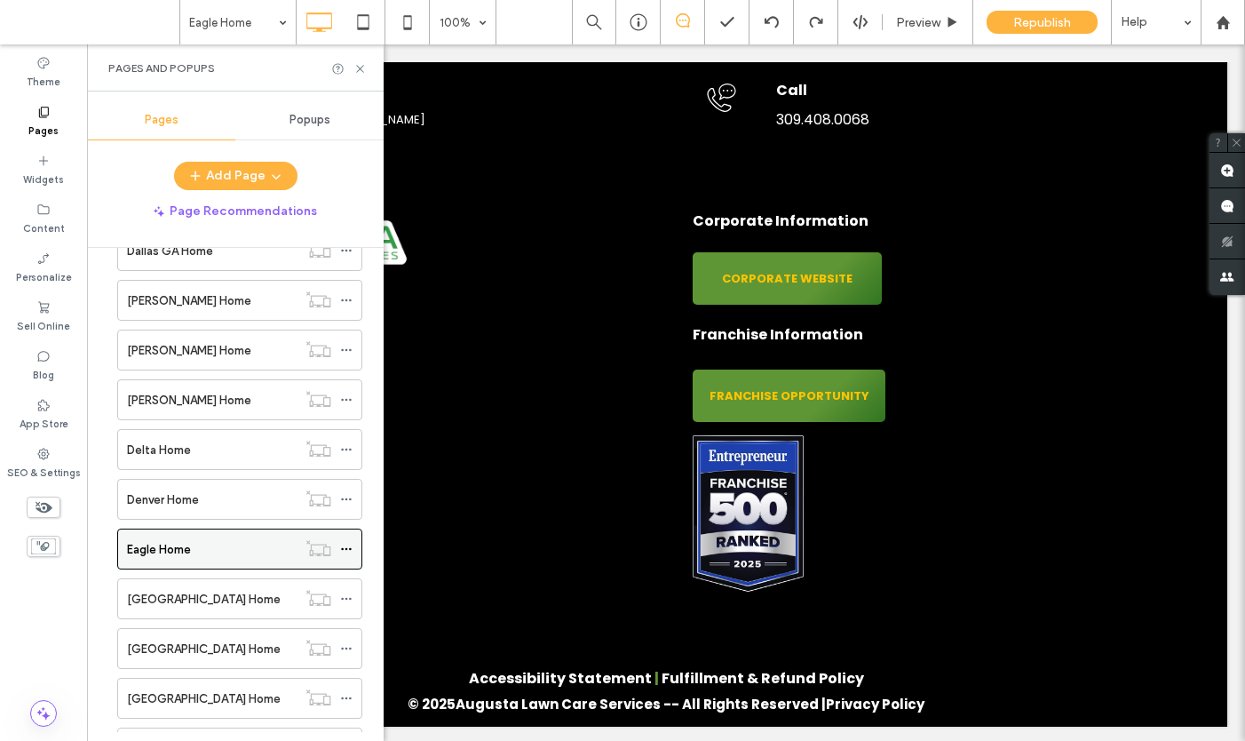
click at [151, 543] on label "Eagle Home" at bounding box center [159, 549] width 64 height 31
click at [361, 69] on use at bounding box center [359, 68] width 7 height 7
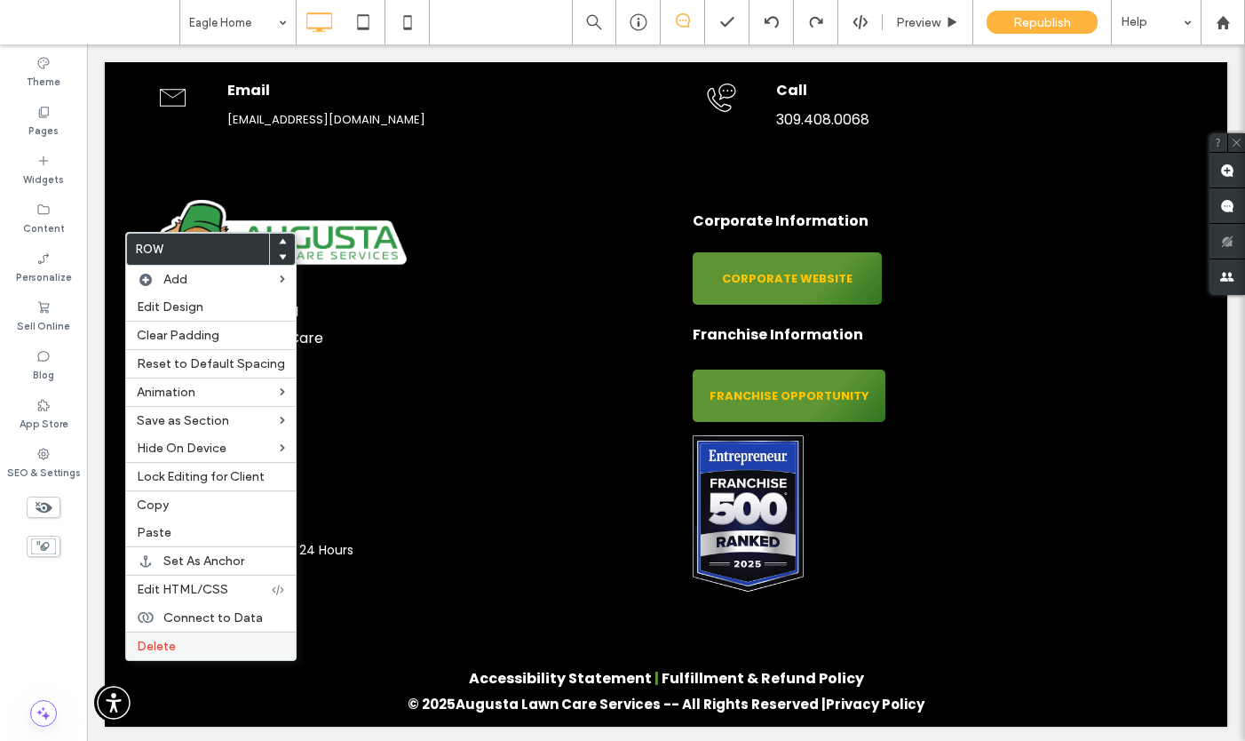
click at [159, 649] on span "Delete" at bounding box center [156, 645] width 39 height 15
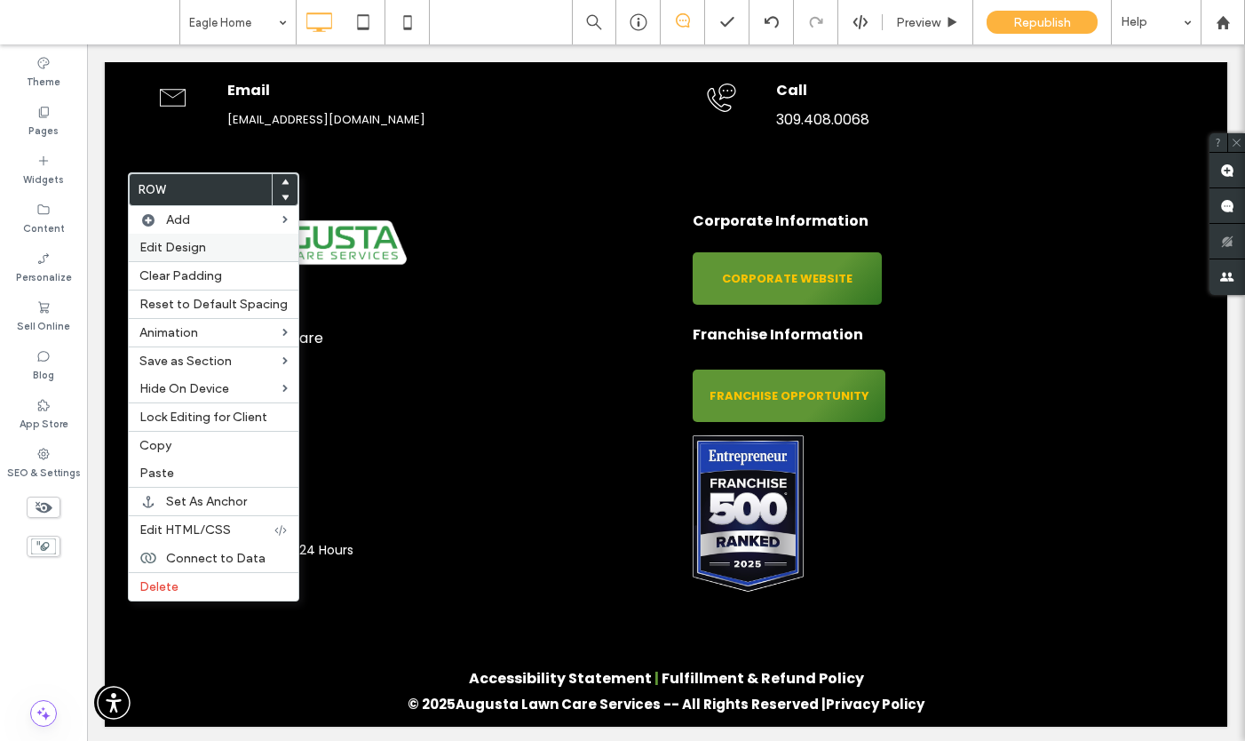
click at [178, 249] on span "Edit Design" at bounding box center [172, 247] width 67 height 15
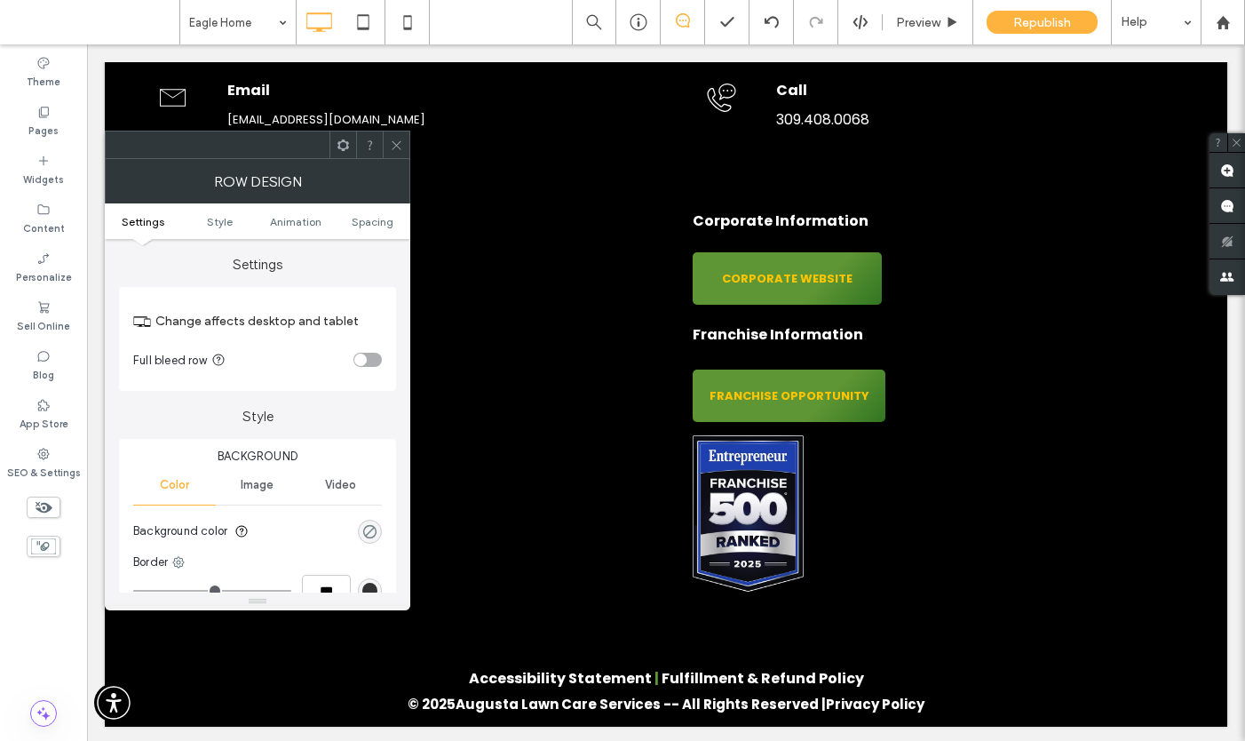
click at [372, 528] on div "rgba(0, 0, 0, 0)" at bounding box center [369, 531] width 15 height 15
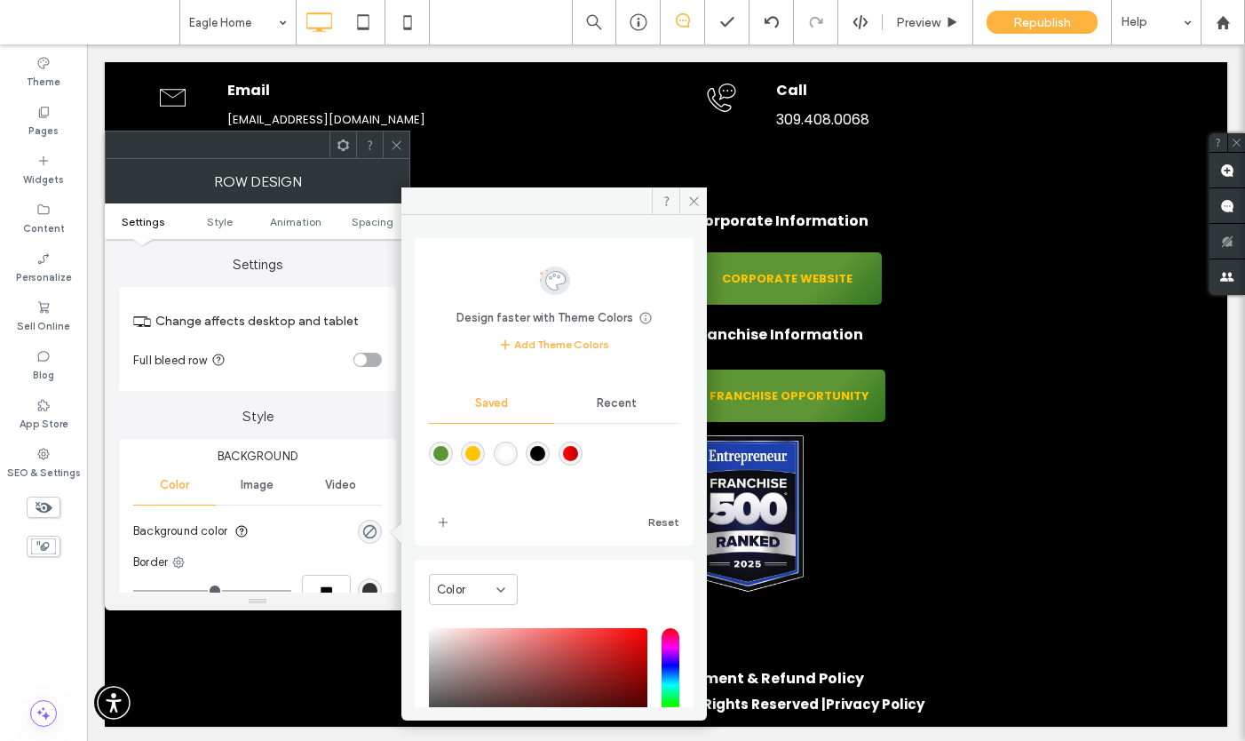
click at [545, 448] on div "rgba(0,0,0,1)" at bounding box center [537, 453] width 15 height 15
type input "***"
type input "****"
click at [694, 201] on icon at bounding box center [693, 200] width 13 height 13
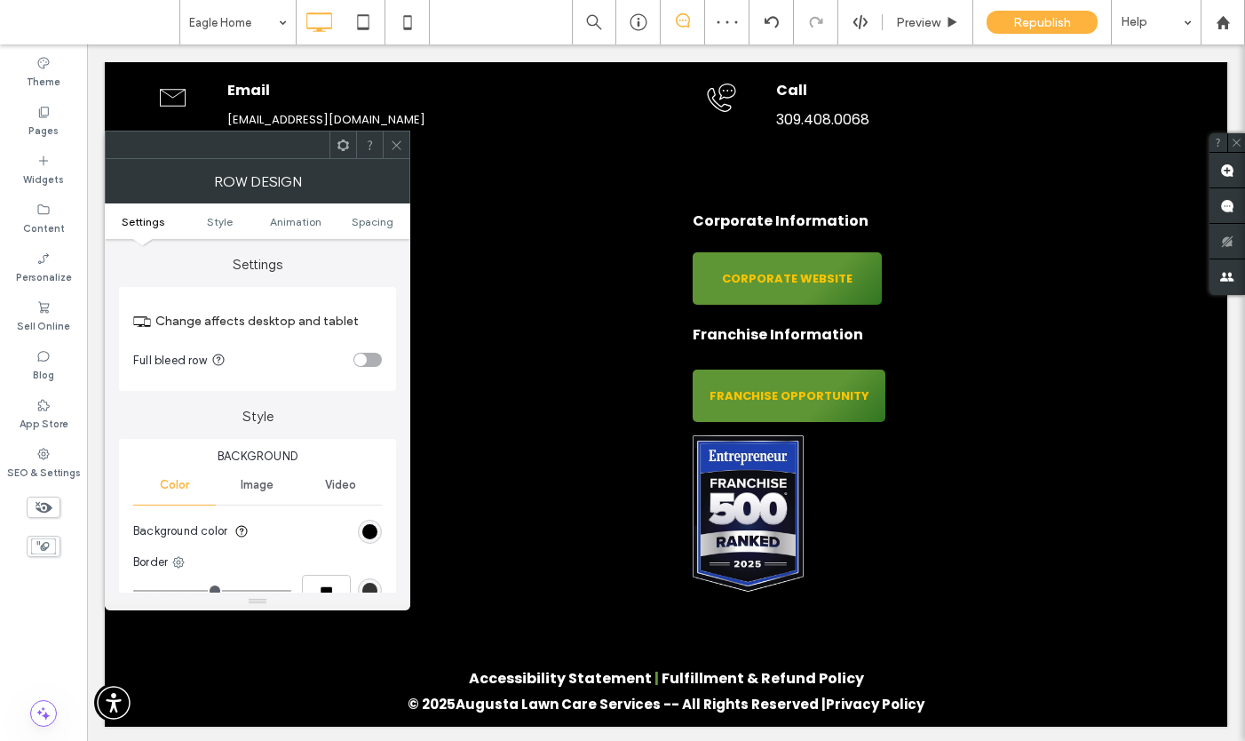
click at [395, 142] on icon at bounding box center [396, 145] width 13 height 13
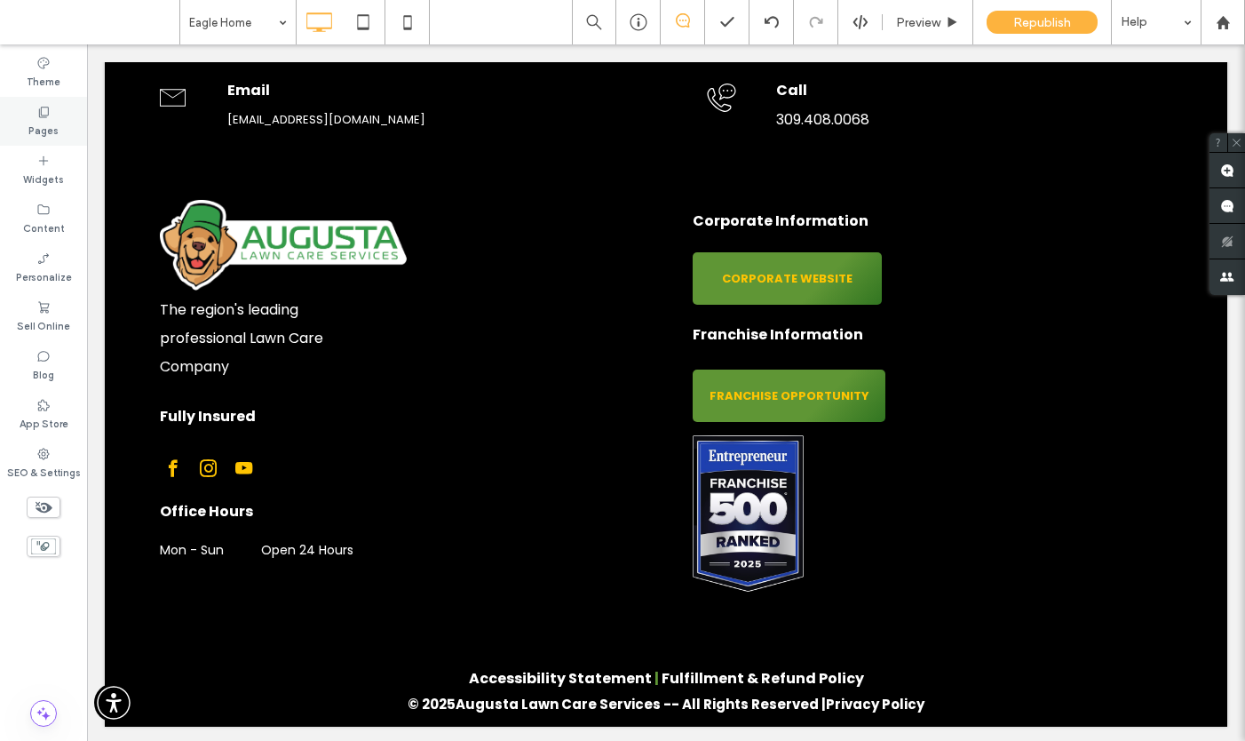
click at [44, 125] on label "Pages" at bounding box center [43, 129] width 30 height 20
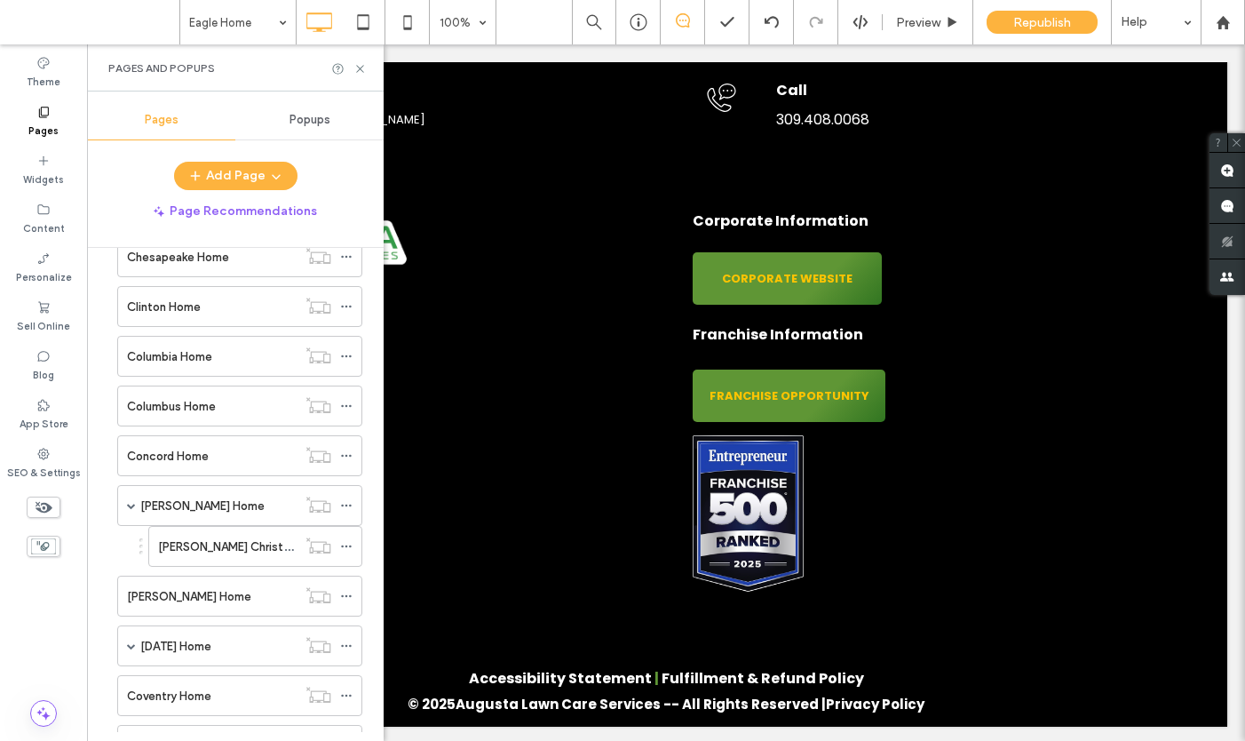
scroll to position [1953, 0]
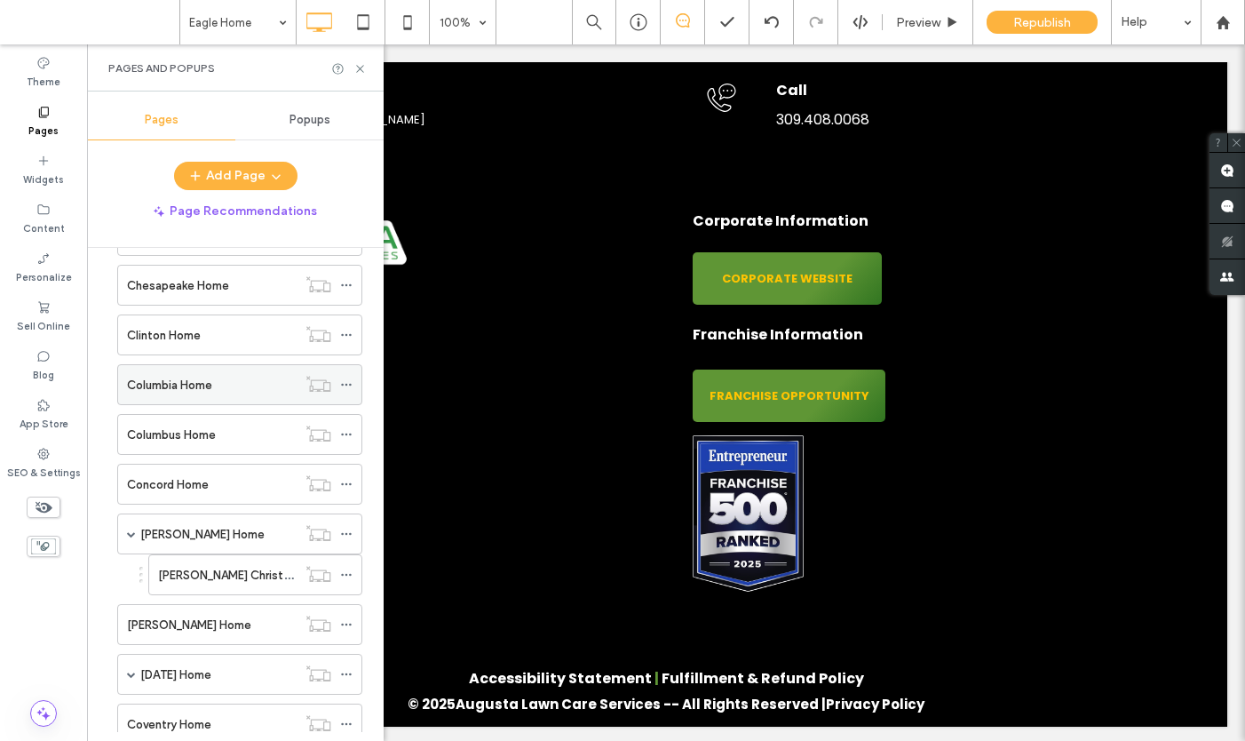
click at [146, 384] on label "Columbia Home" at bounding box center [169, 384] width 85 height 31
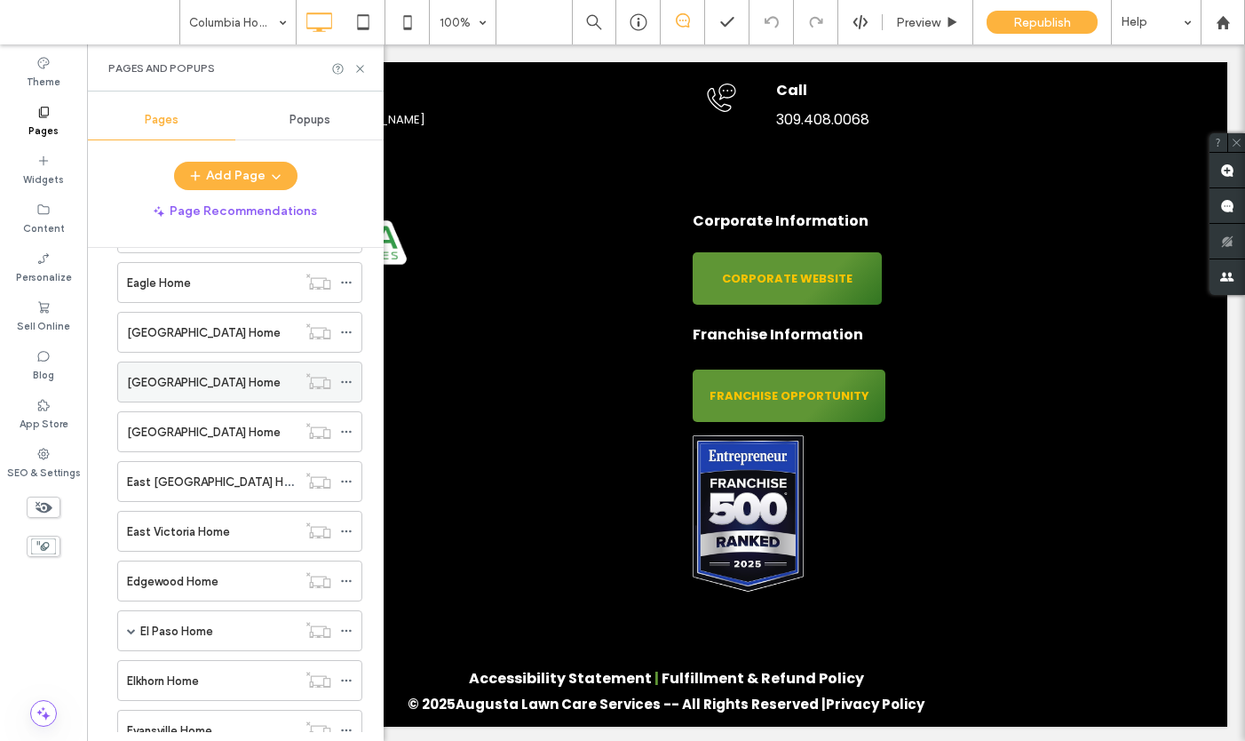
scroll to position [2746, 0]
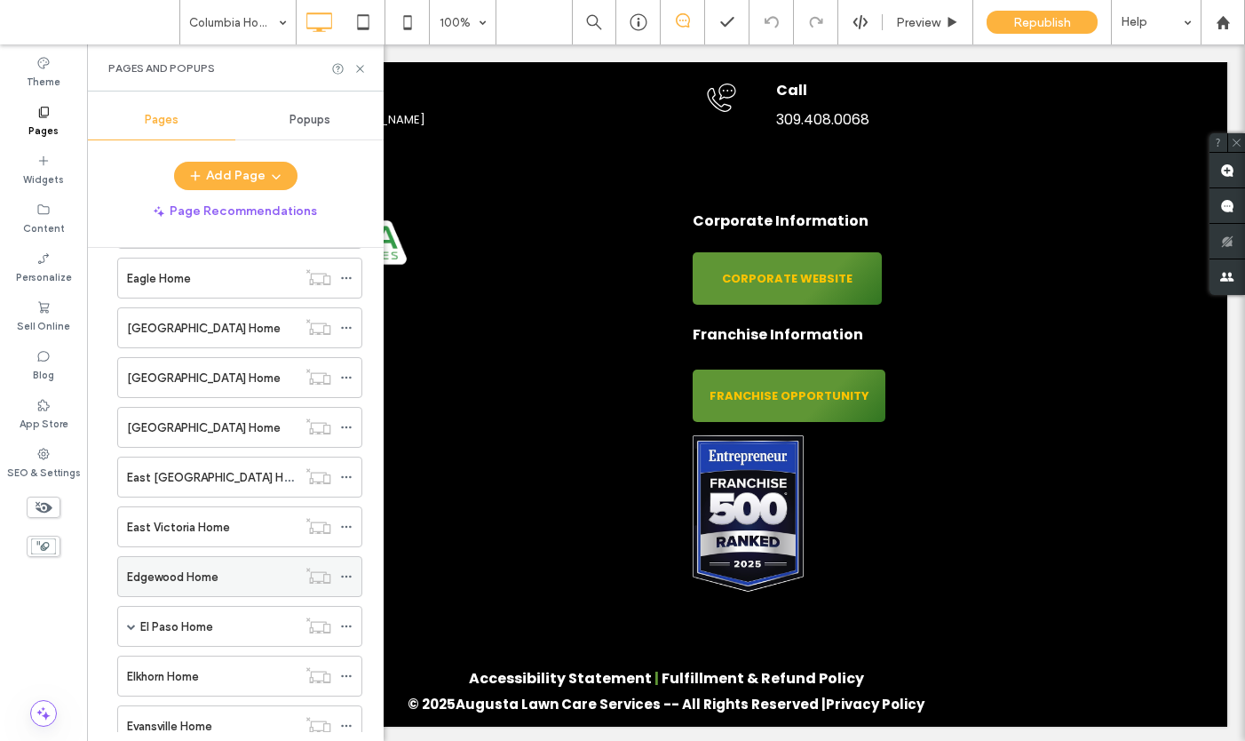
click at [158, 578] on label "Edgewood Home" at bounding box center [172, 576] width 91 height 31
click at [360, 68] on icon at bounding box center [359, 68] width 13 height 13
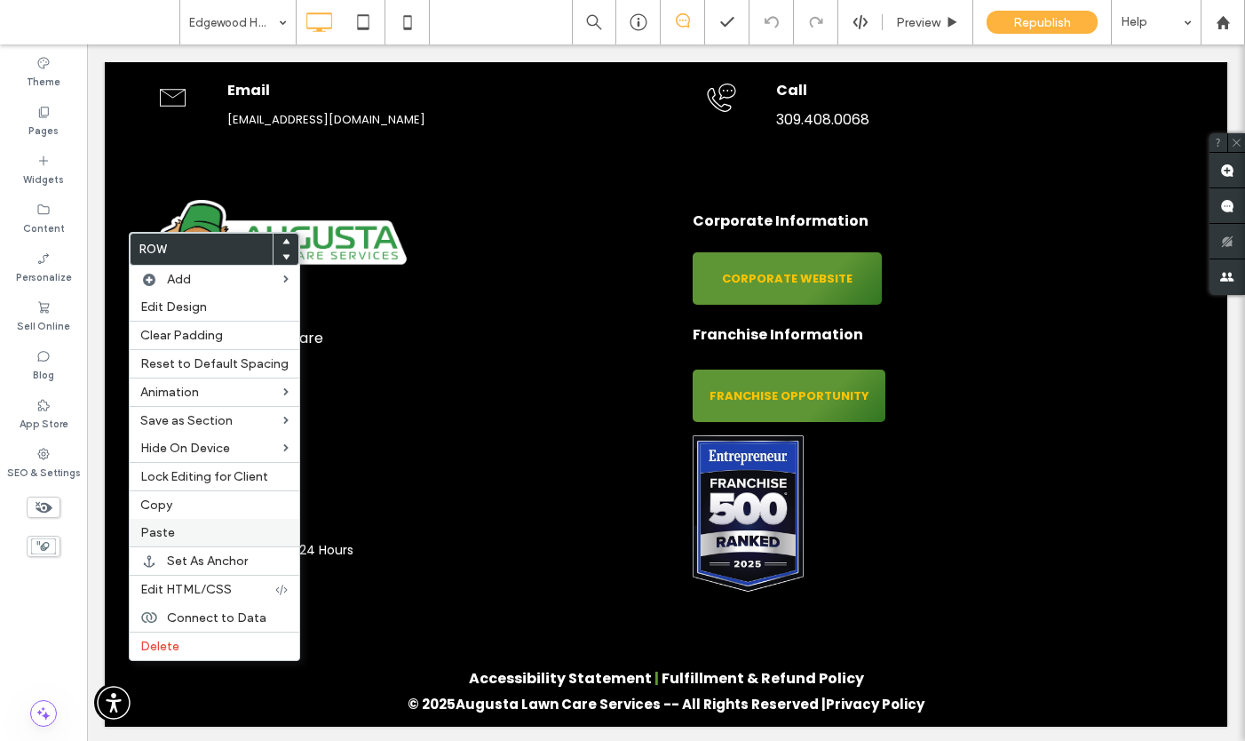
click at [164, 528] on span "Paste" at bounding box center [157, 532] width 35 height 15
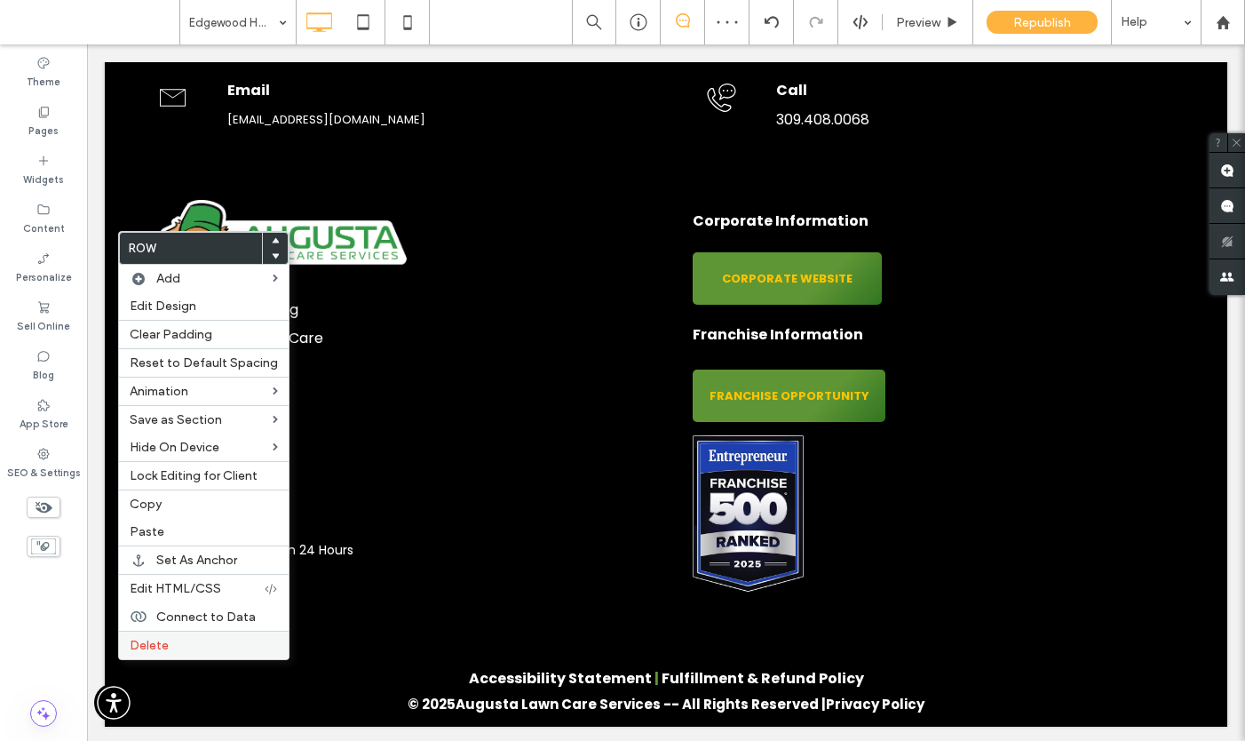
click at [151, 651] on span "Delete" at bounding box center [149, 645] width 39 height 15
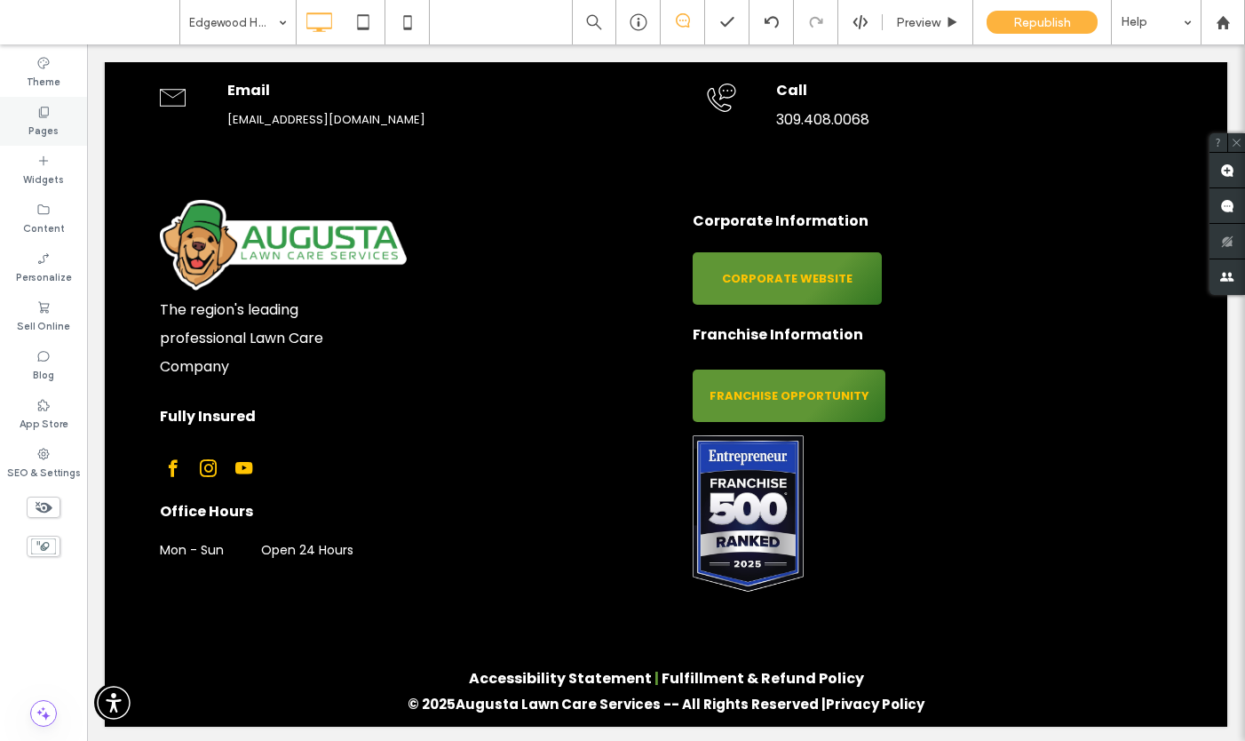
click at [42, 127] on label "Pages" at bounding box center [43, 129] width 30 height 20
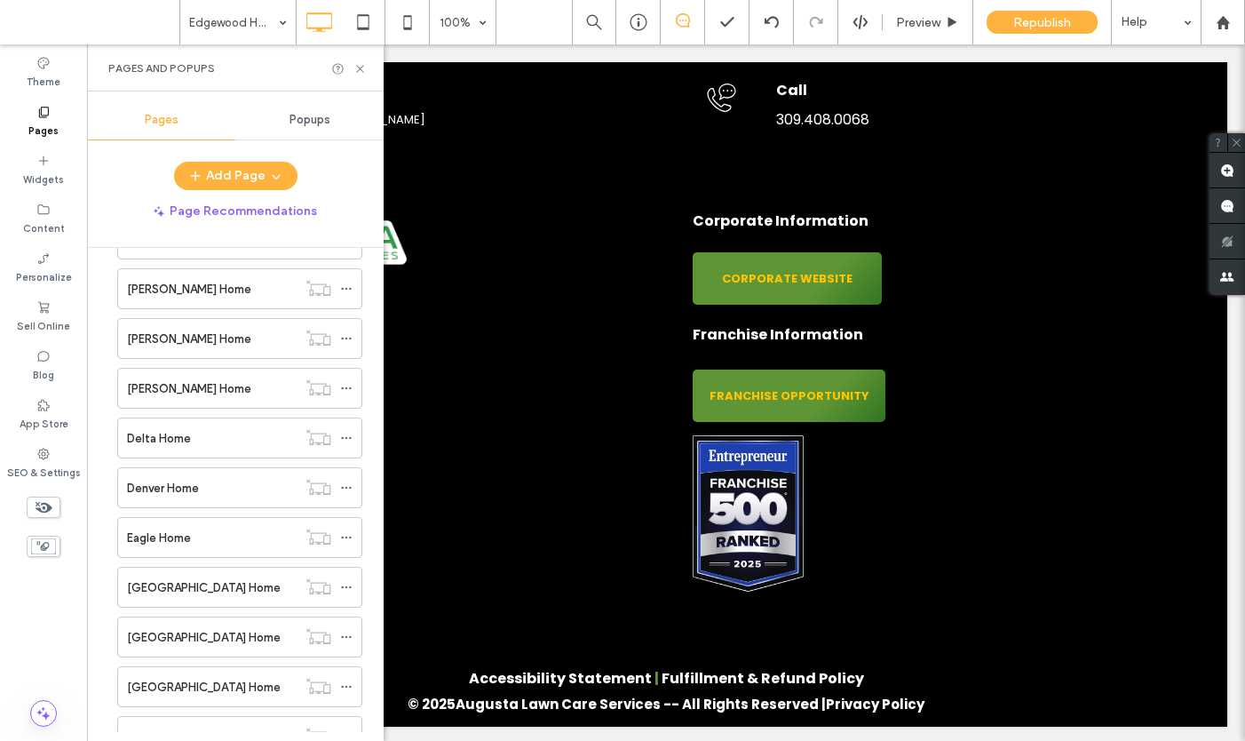
scroll to position [2638, 0]
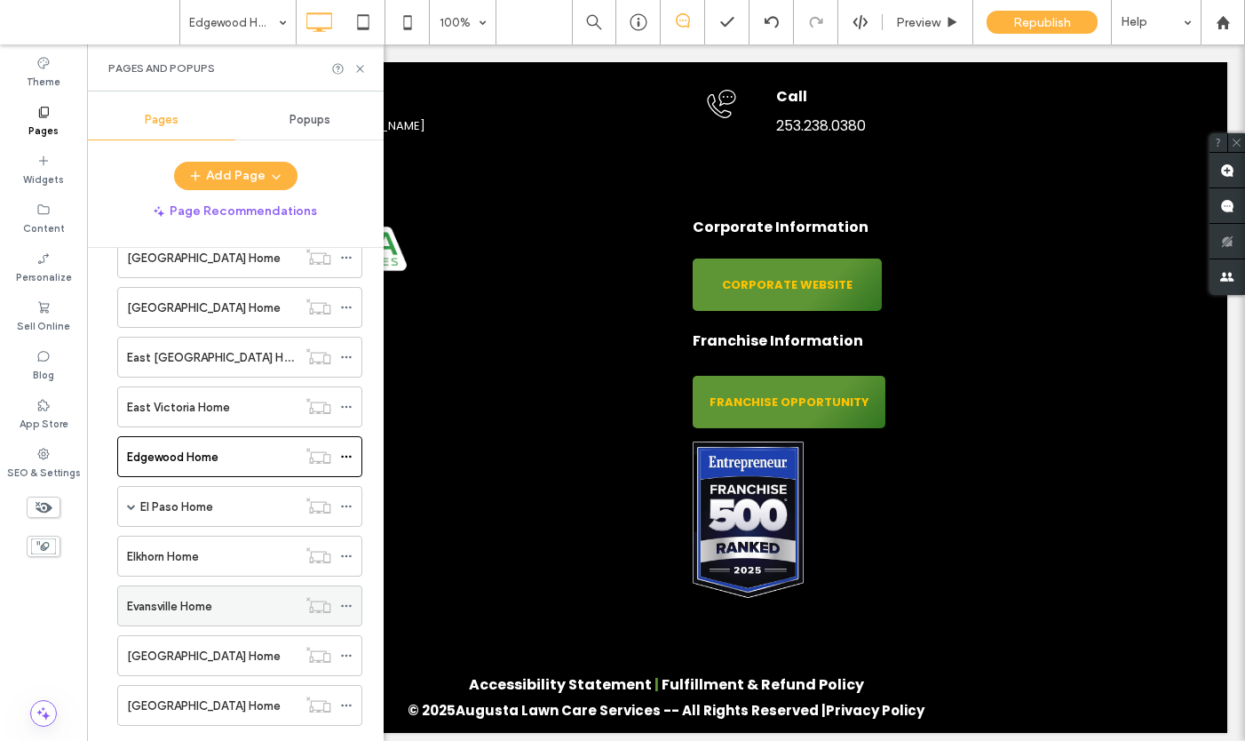
scroll to position [2887, 0]
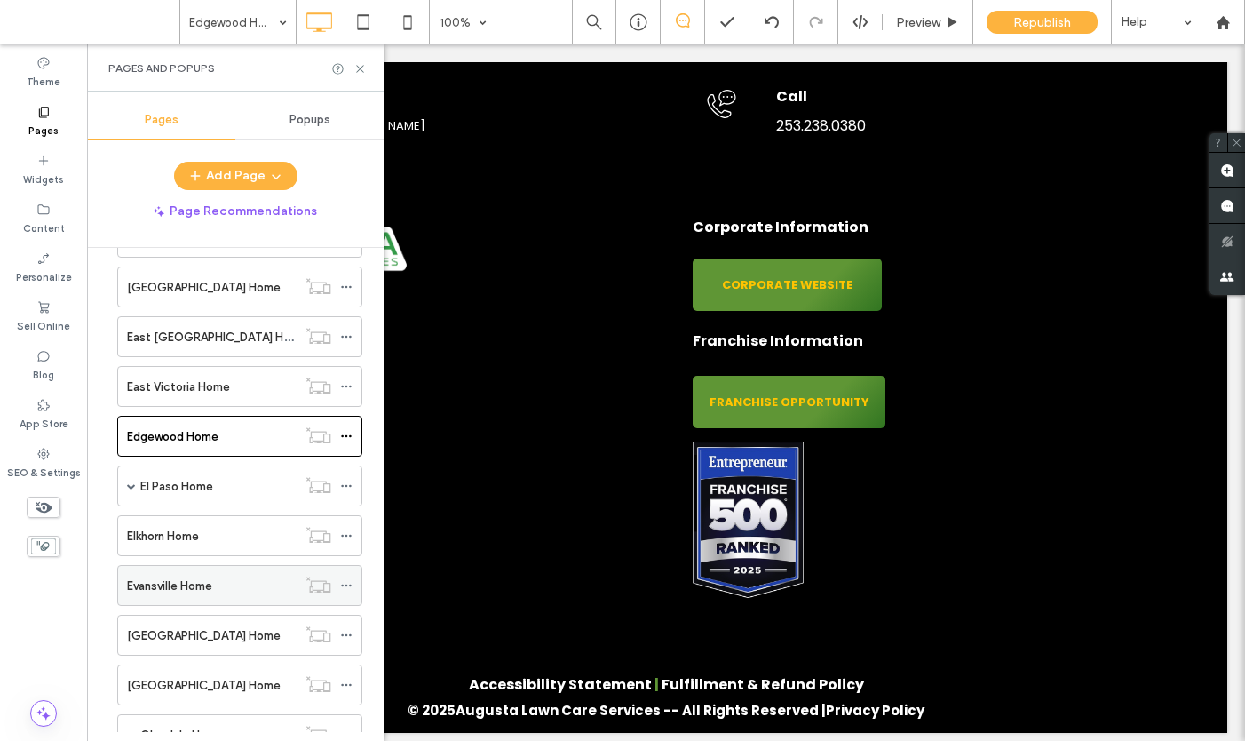
click at [155, 588] on label "Evansville Home" at bounding box center [169, 585] width 85 height 31
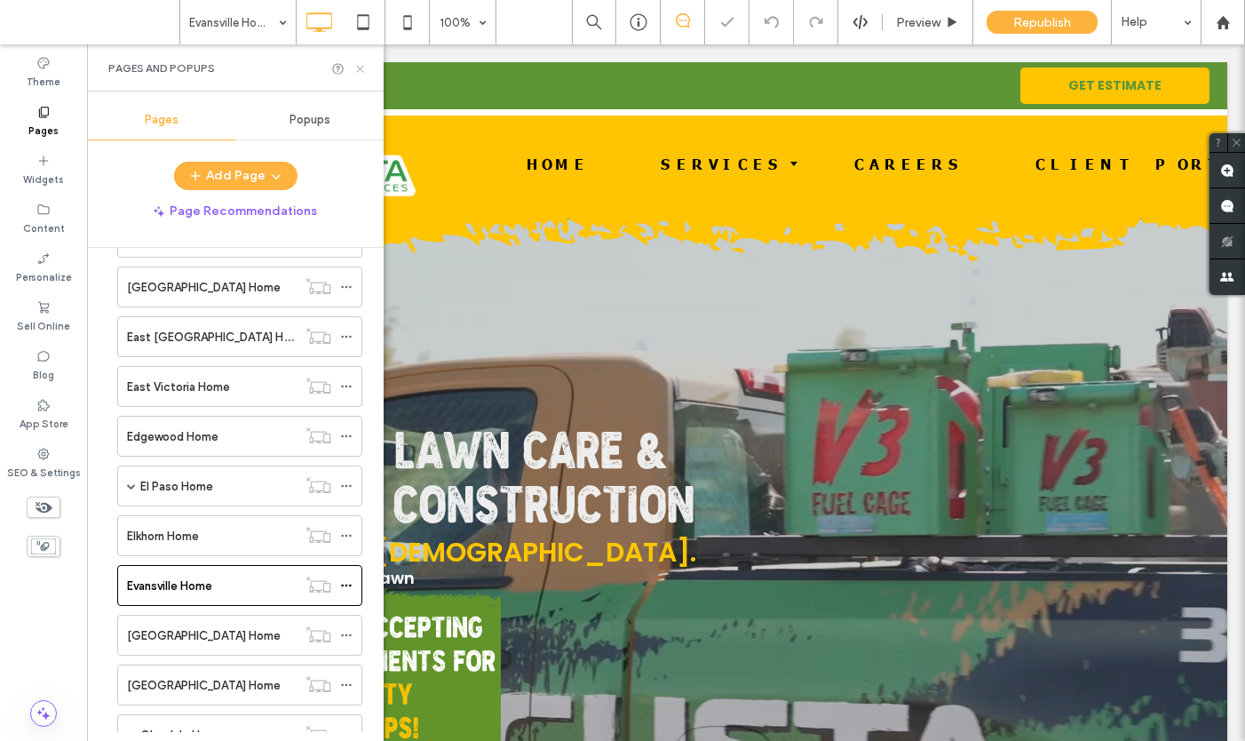
drag, startPoint x: 274, startPoint y: 30, endPoint x: 360, endPoint y: 71, distance: 95.3
click at [360, 71] on icon at bounding box center [359, 68] width 13 height 13
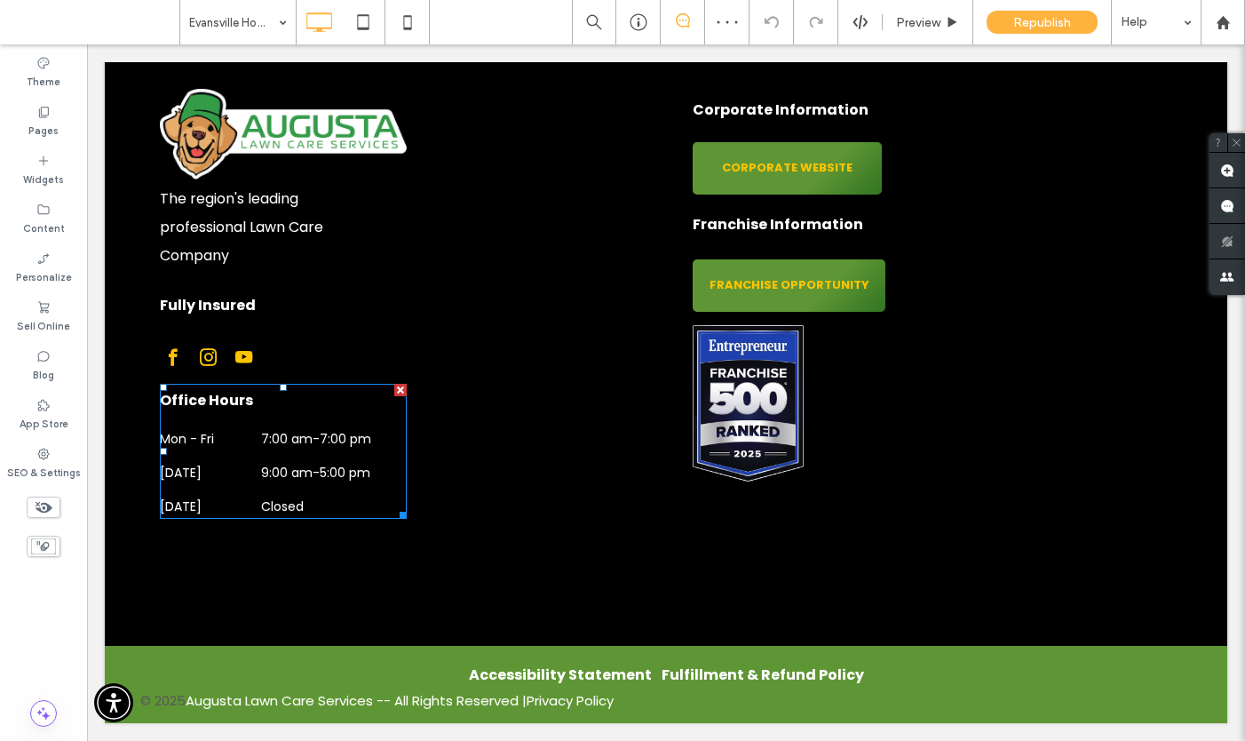
scroll to position [5234, 0]
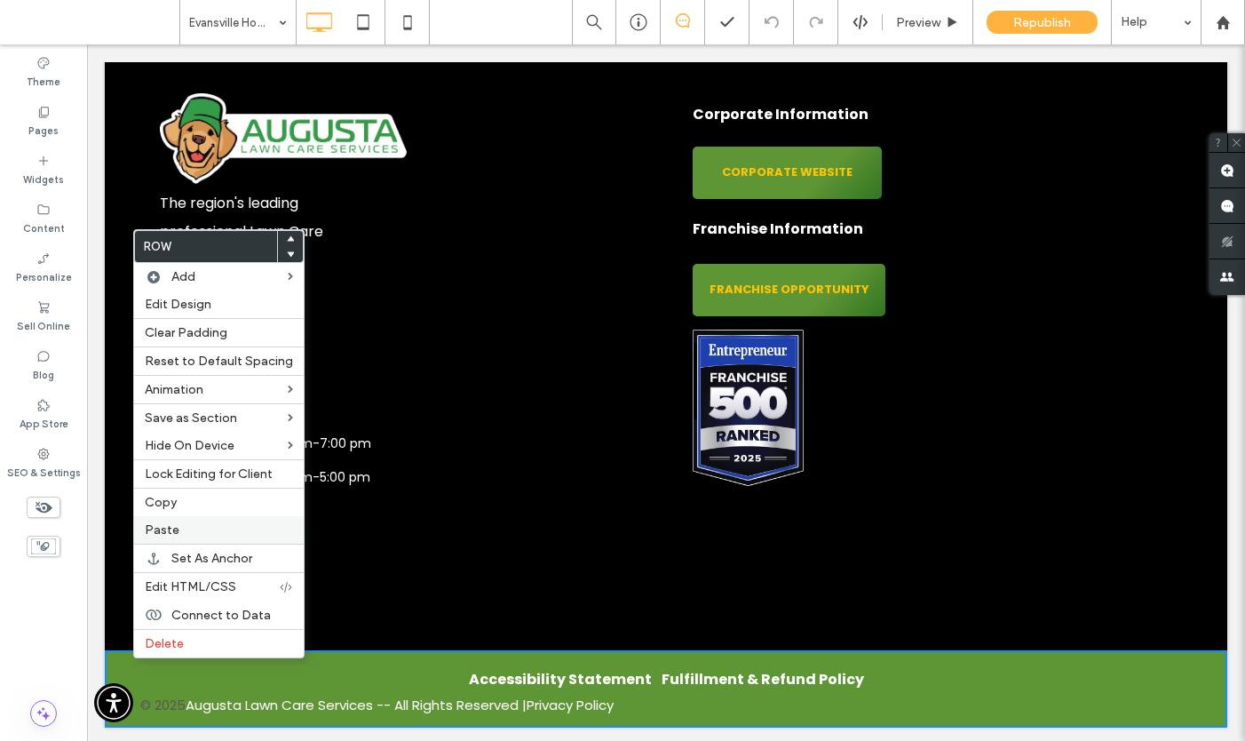
click at [175, 526] on span "Paste" at bounding box center [162, 529] width 35 height 15
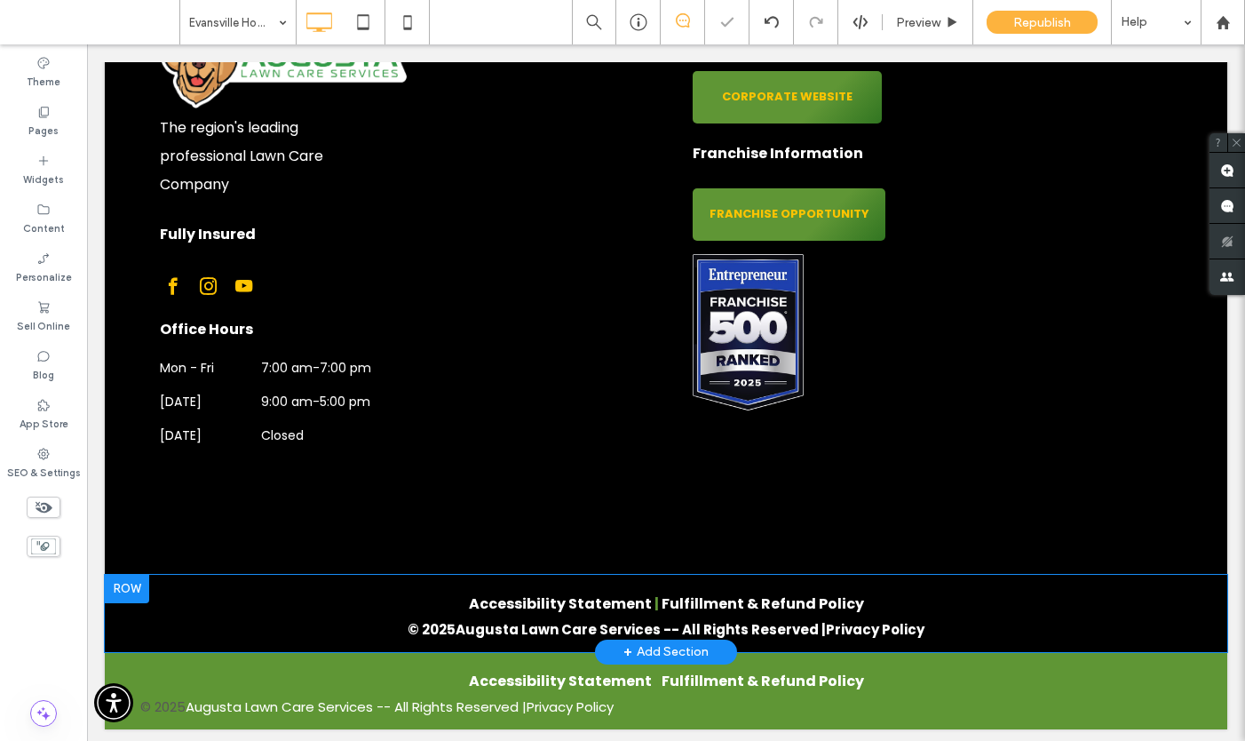
scroll to position [5312, 0]
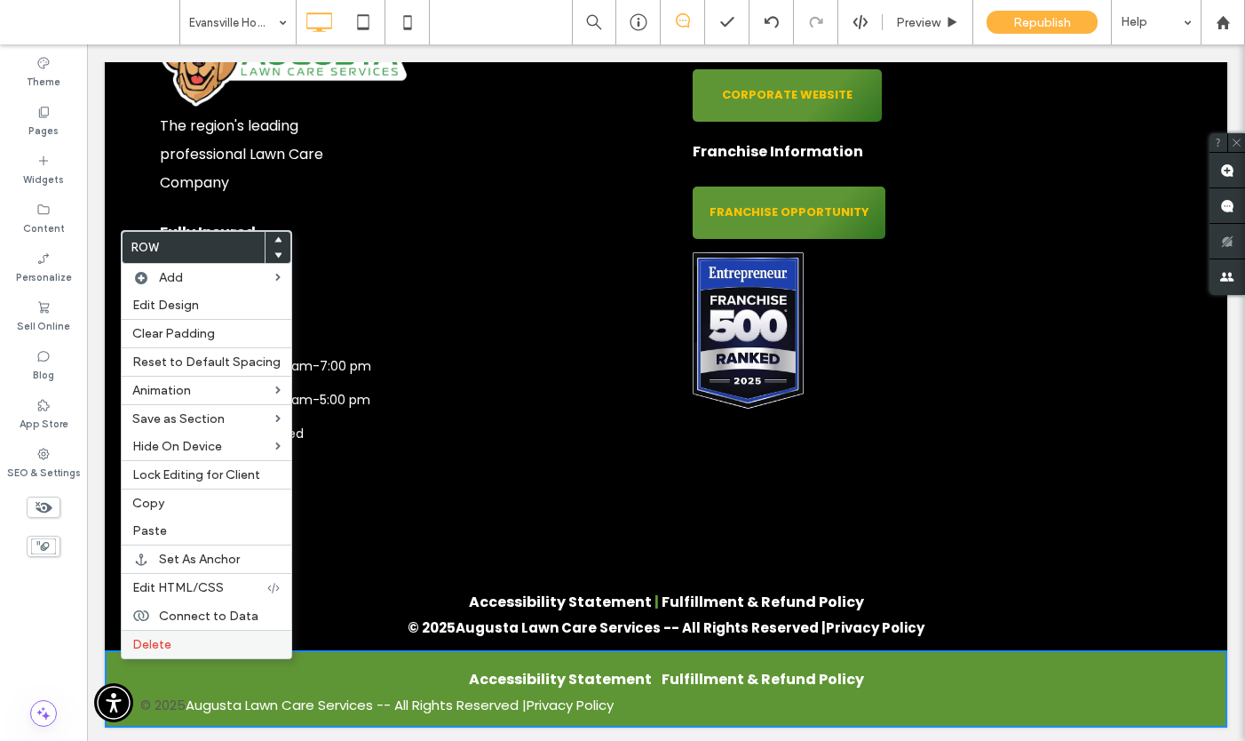
click at [165, 648] on span "Delete" at bounding box center [151, 644] width 39 height 15
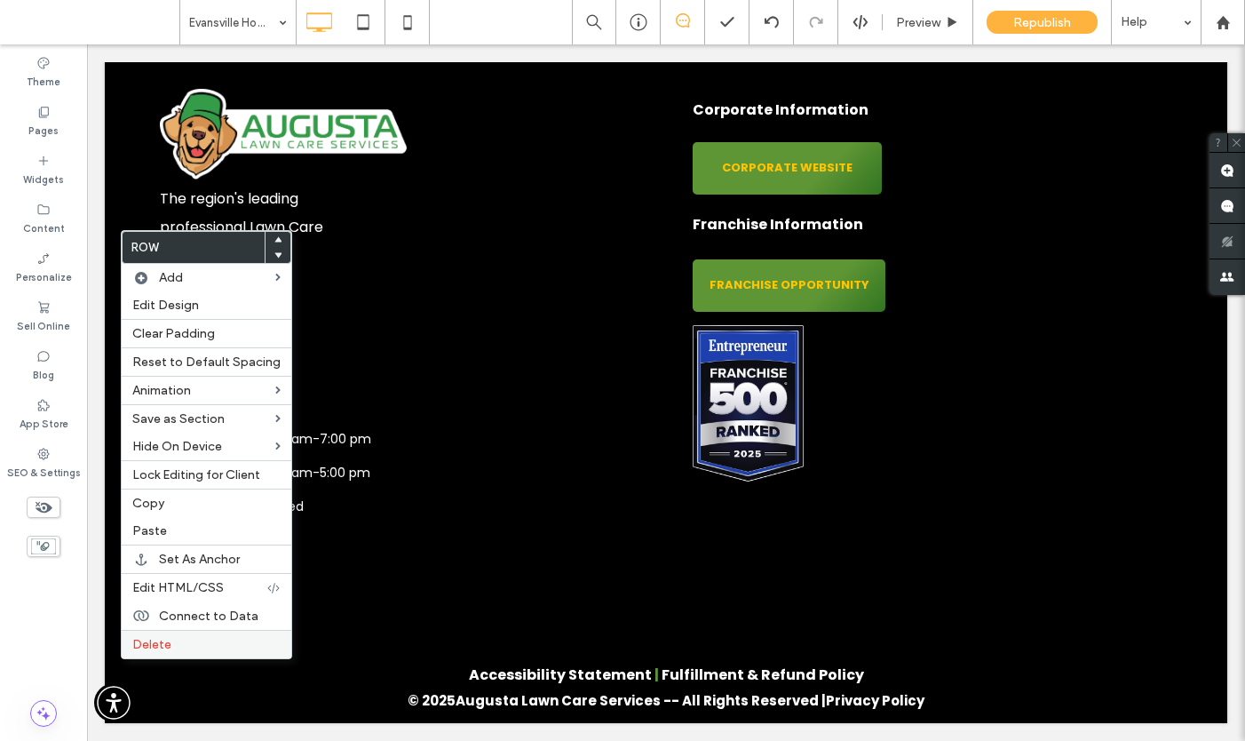
scroll to position [5234, 0]
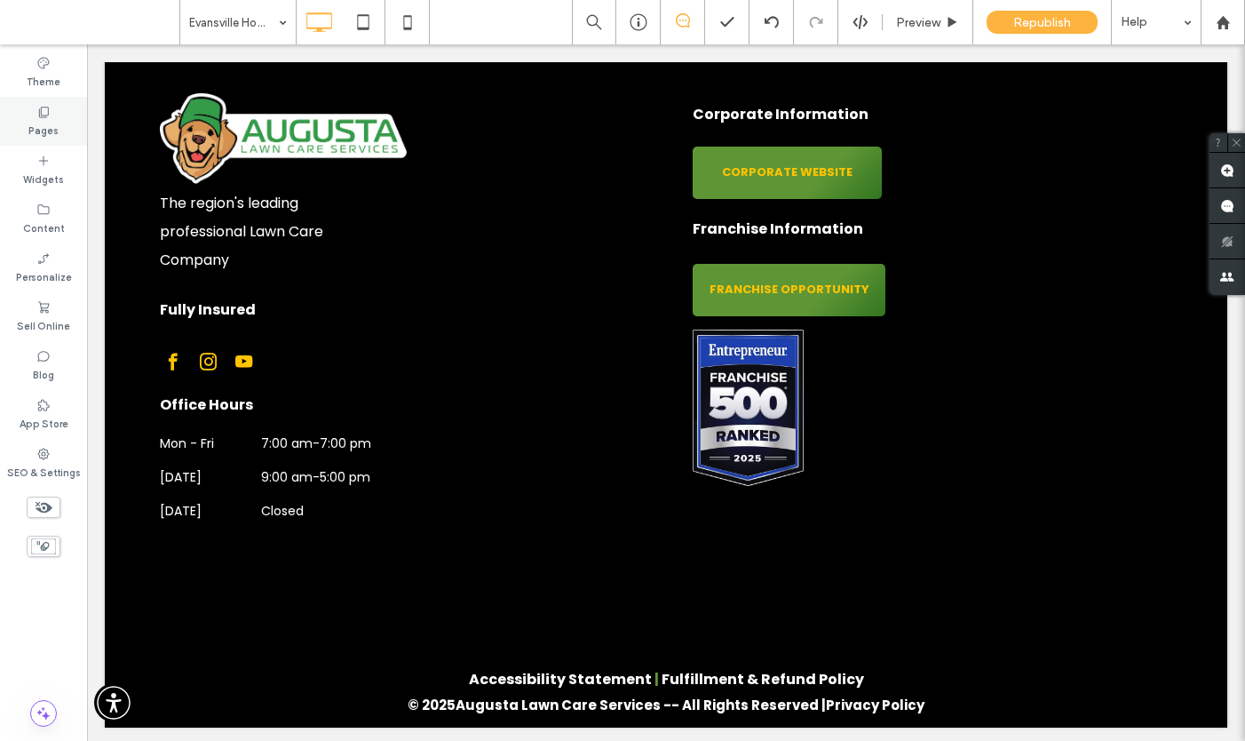
click at [44, 122] on label "Pages" at bounding box center [43, 129] width 30 height 20
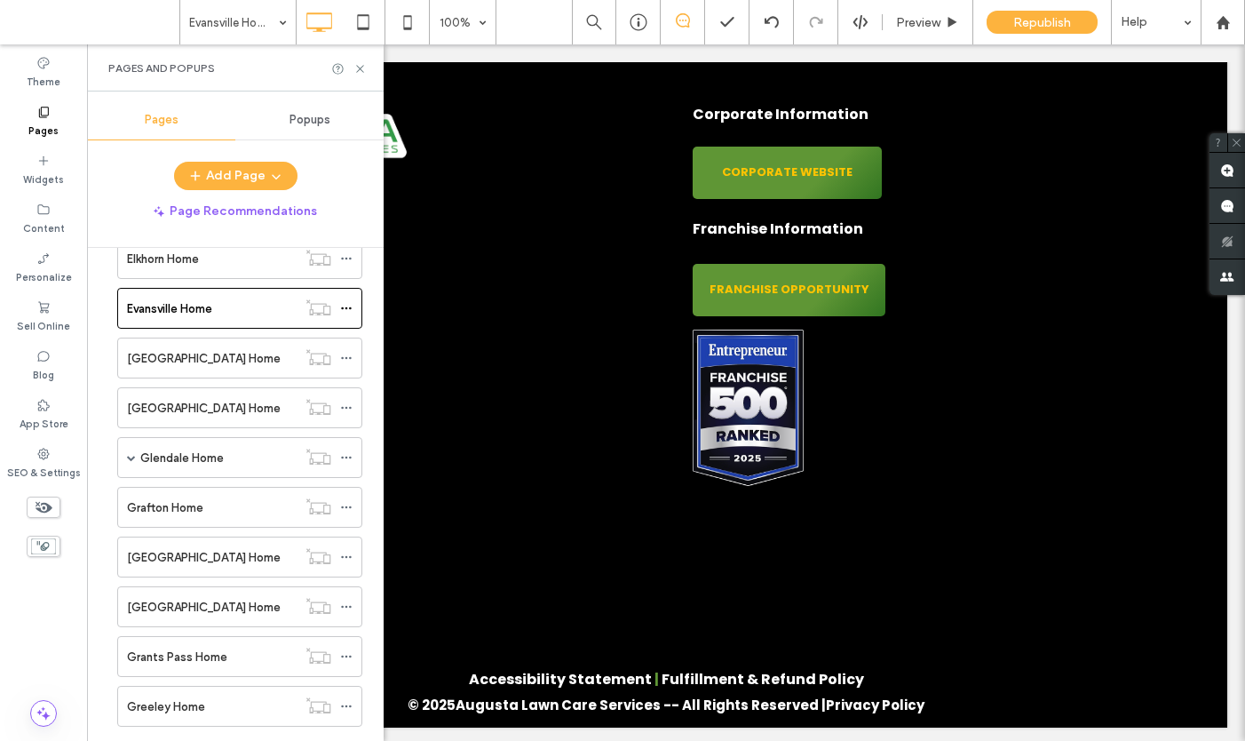
scroll to position [3158, 0]
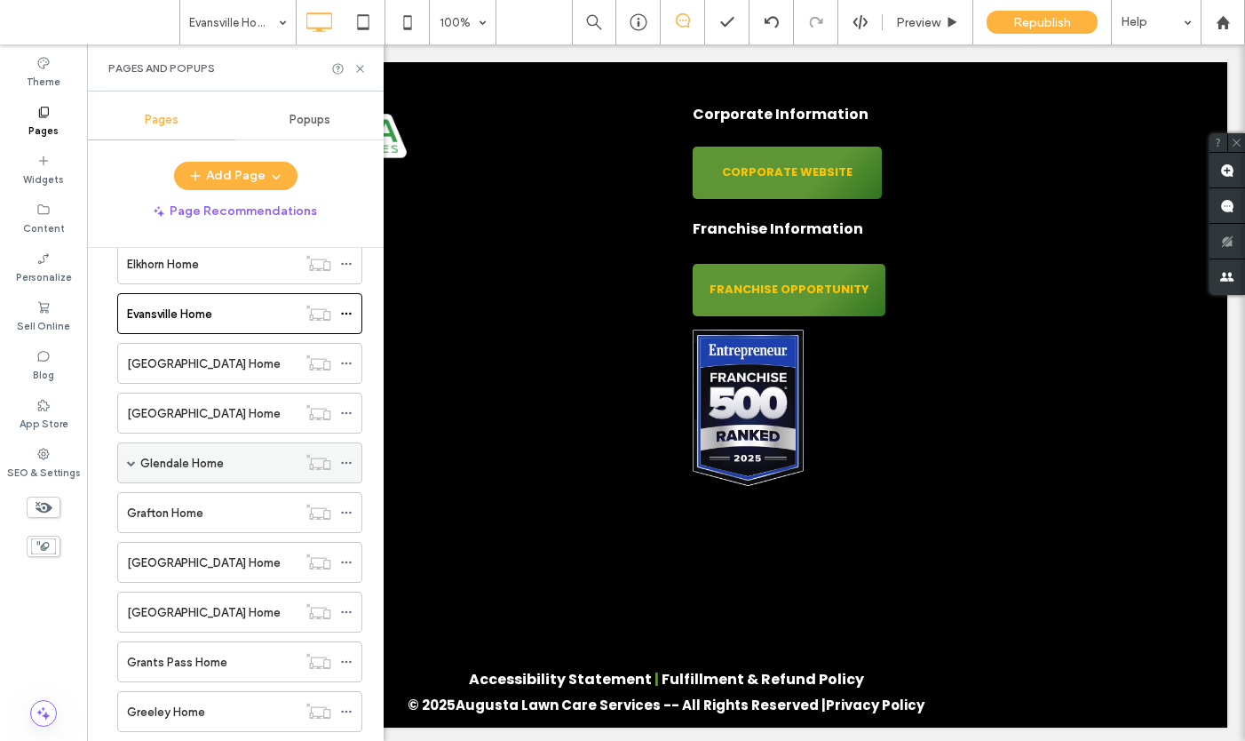
click at [172, 460] on label "Glendale Home" at bounding box center [181, 463] width 83 height 31
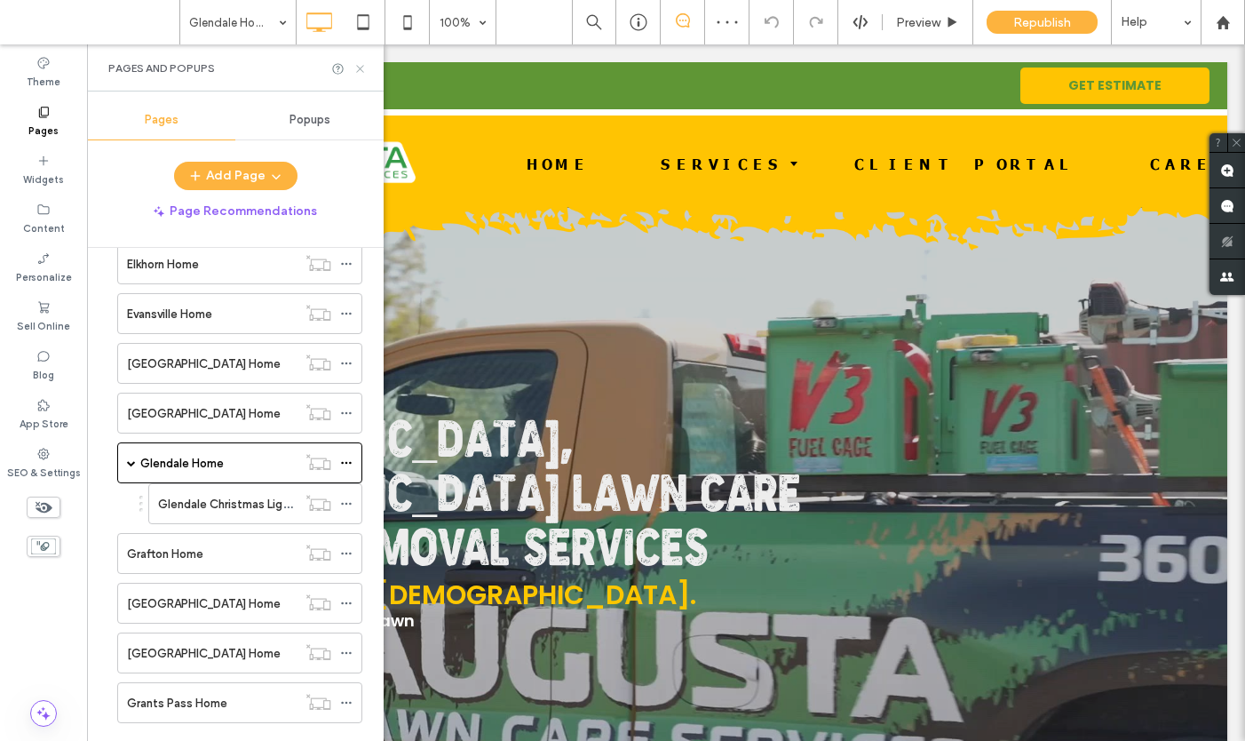
click at [360, 68] on use at bounding box center [359, 68] width 7 height 7
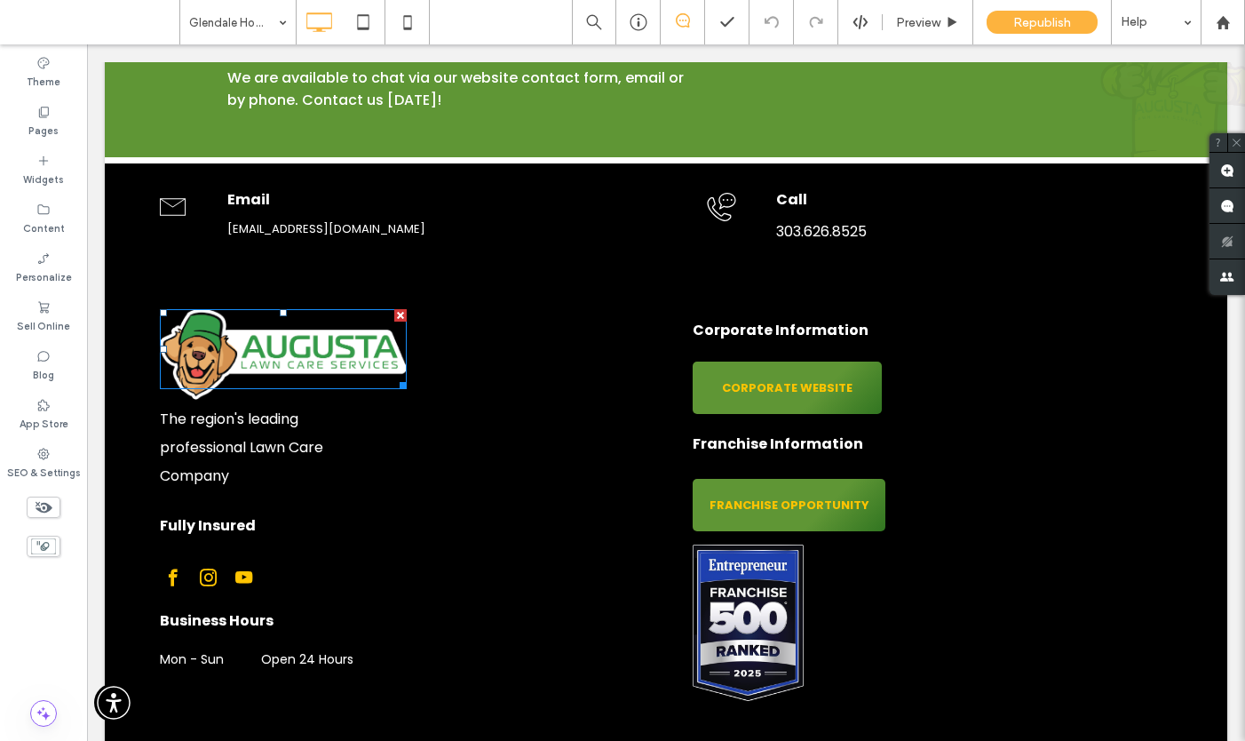
scroll to position [4773, 0]
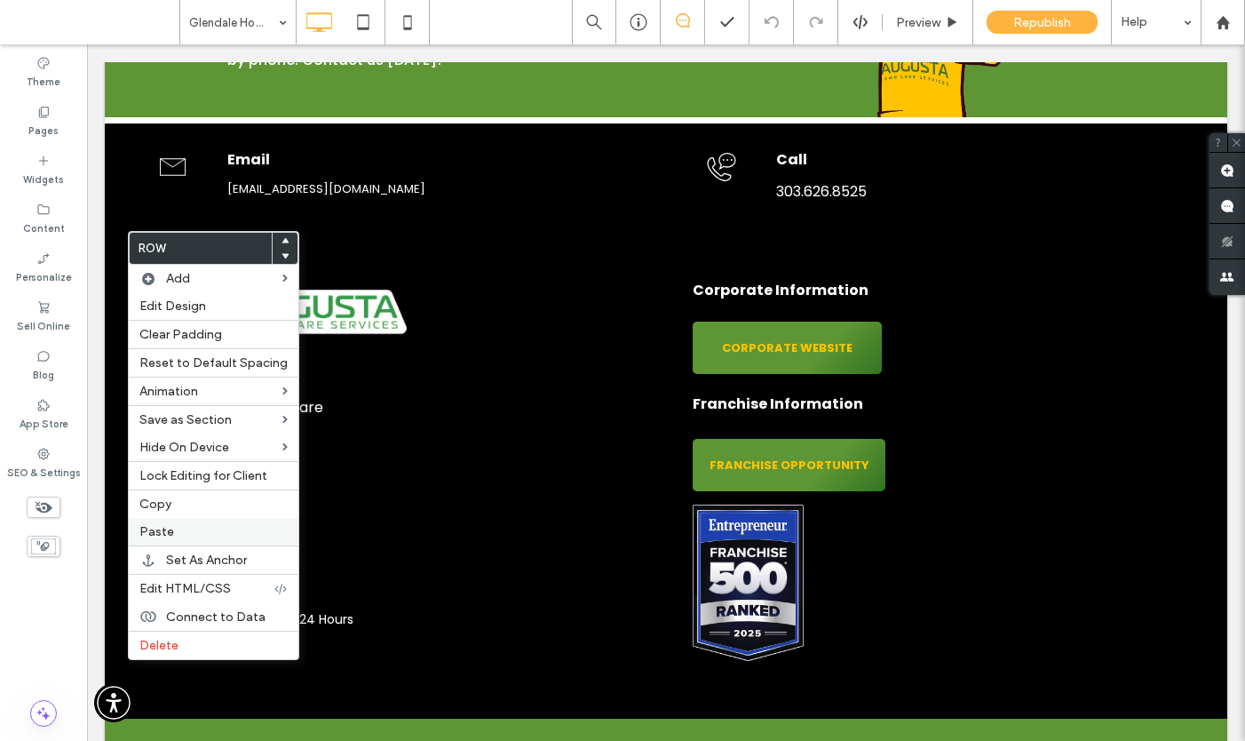
click at [178, 527] on label "Paste" at bounding box center [213, 531] width 148 height 15
click at [172, 649] on span "Delete" at bounding box center [158, 645] width 39 height 15
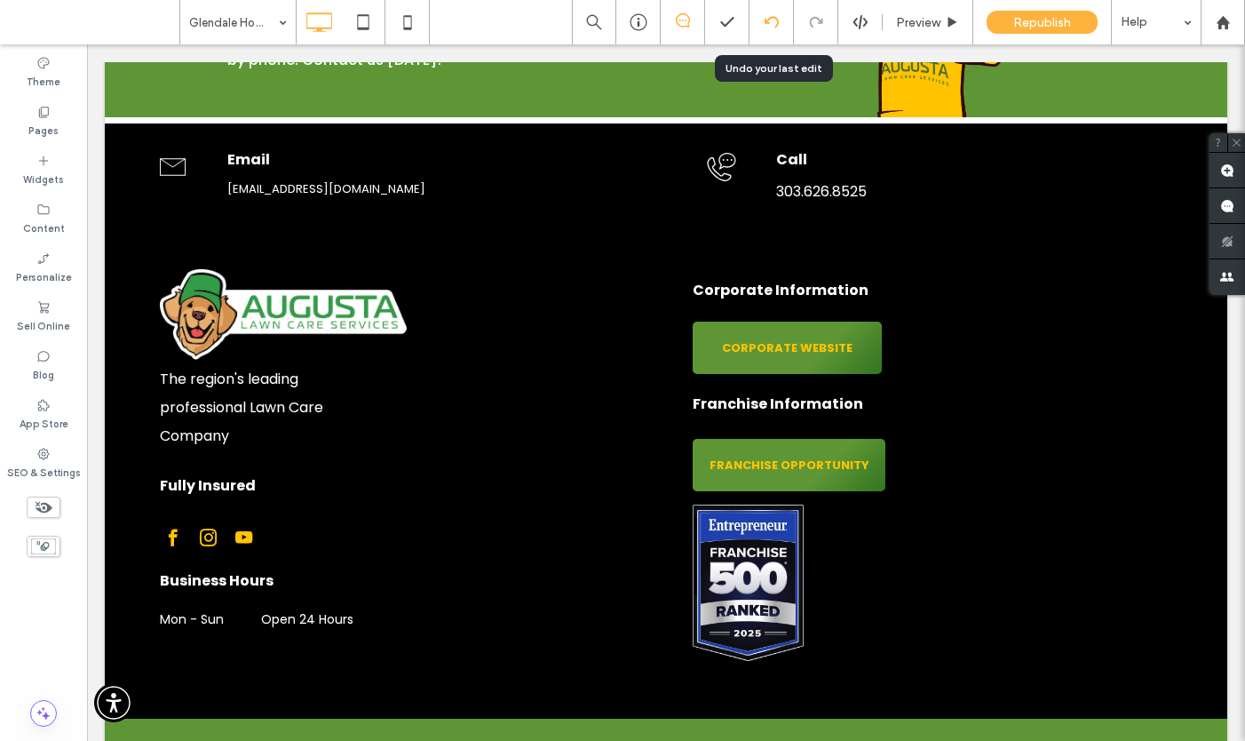
click at [772, 23] on icon at bounding box center [772, 22] width 14 height 14
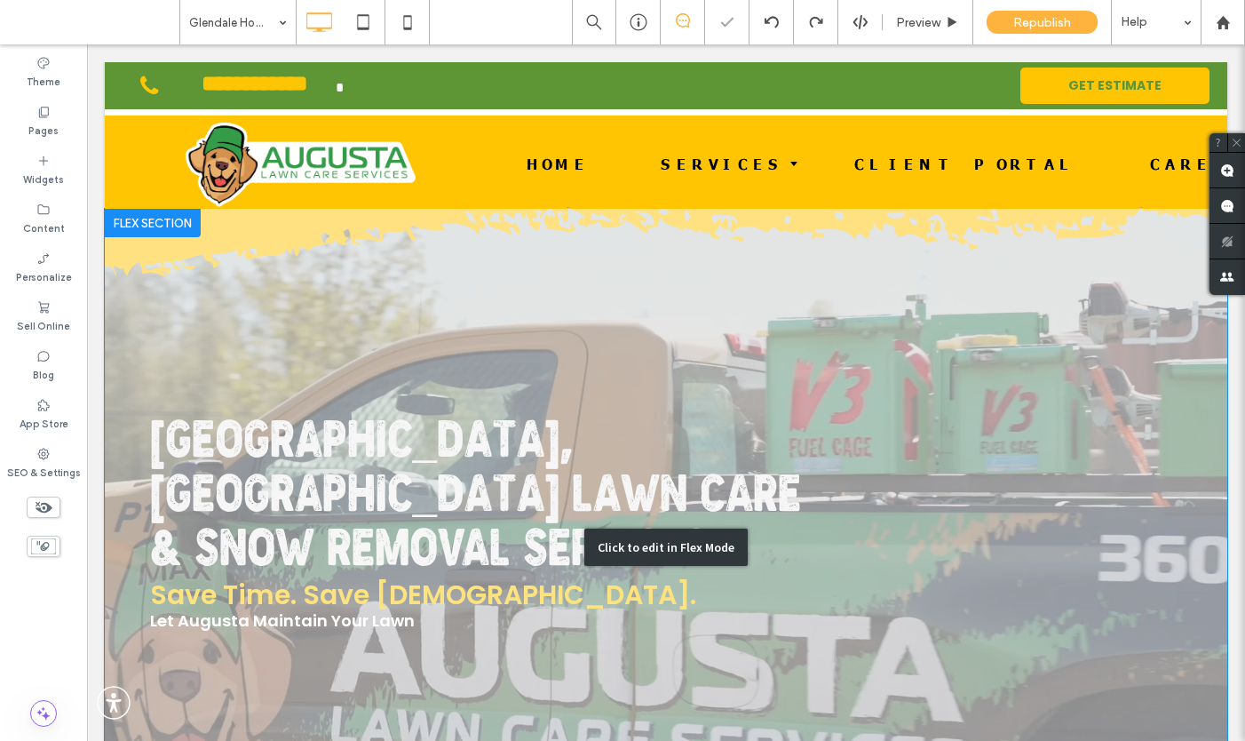
scroll to position [0, 0]
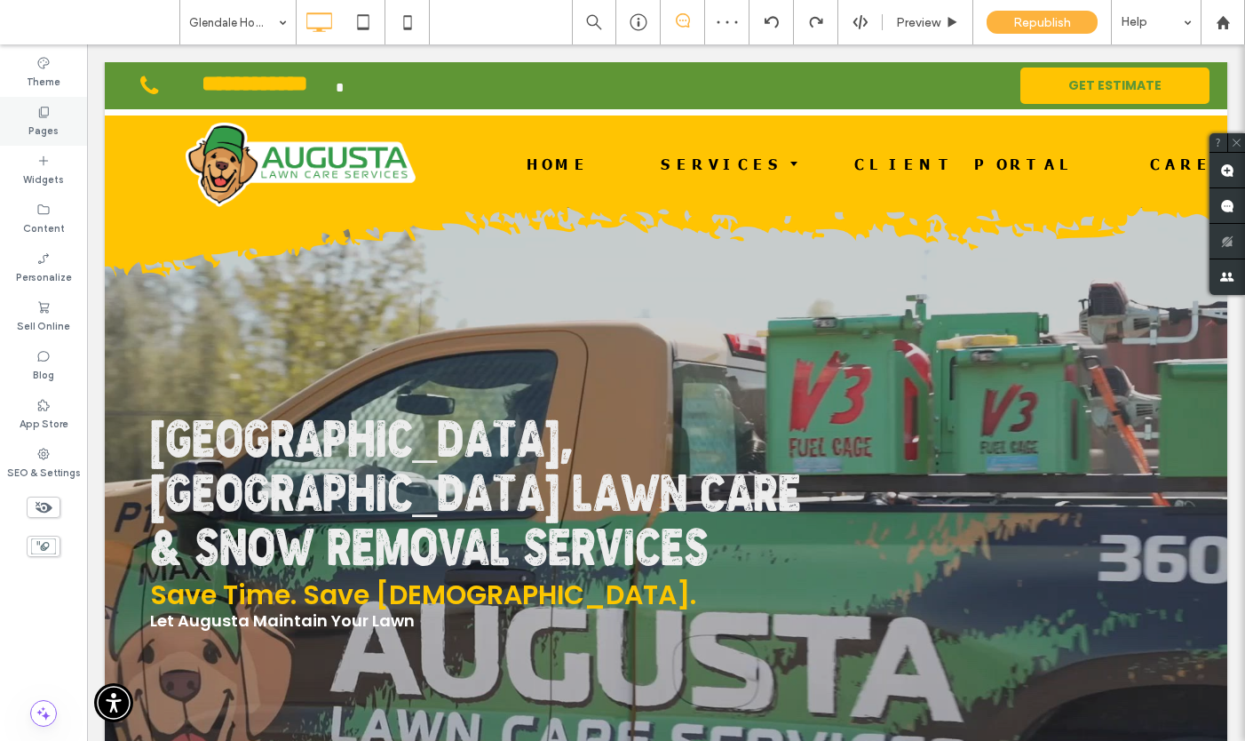
click at [36, 123] on label "Pages" at bounding box center [43, 129] width 30 height 20
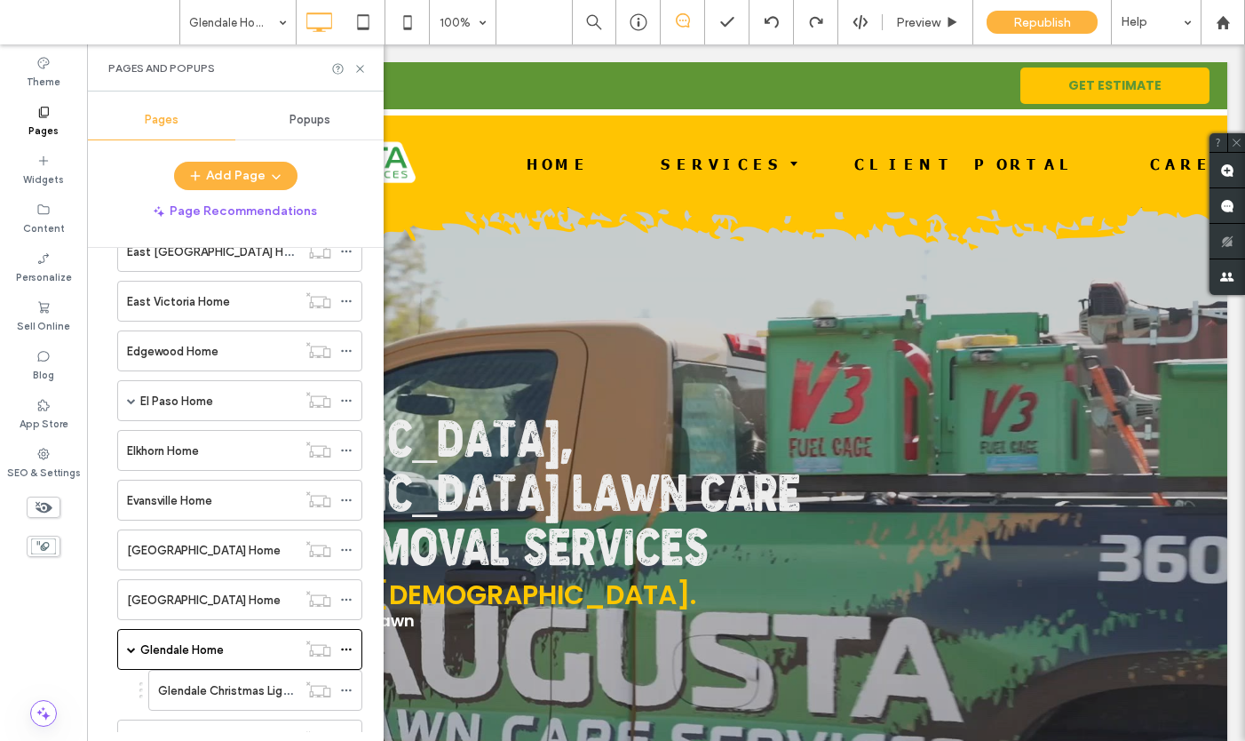
scroll to position [2988, 0]
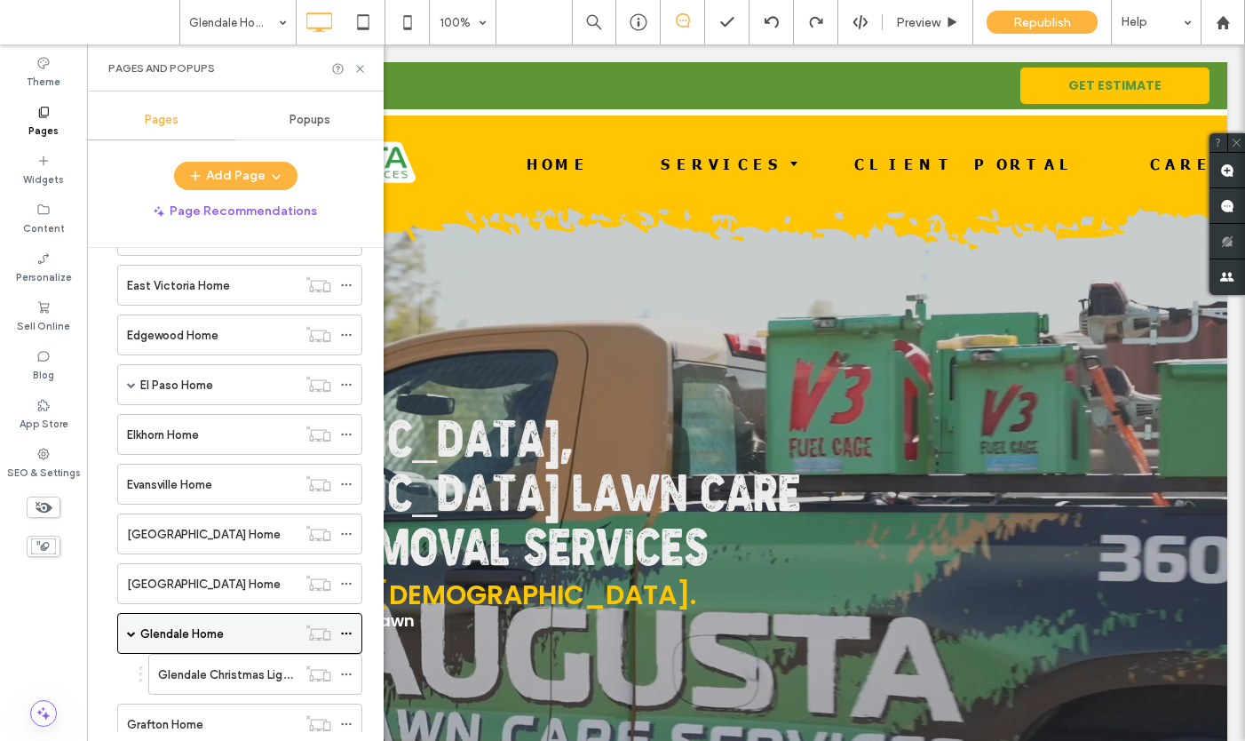
click at [152, 630] on label "Glendale Home" at bounding box center [181, 633] width 83 height 31
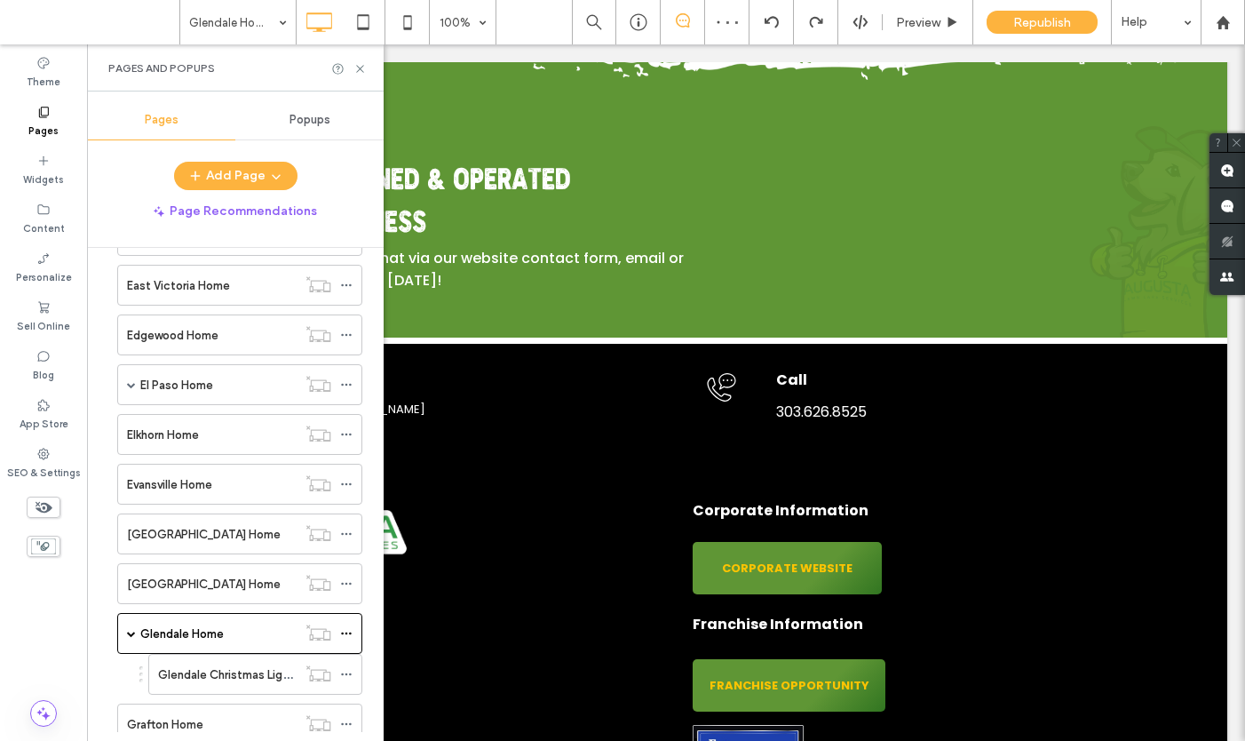
scroll to position [4851, 0]
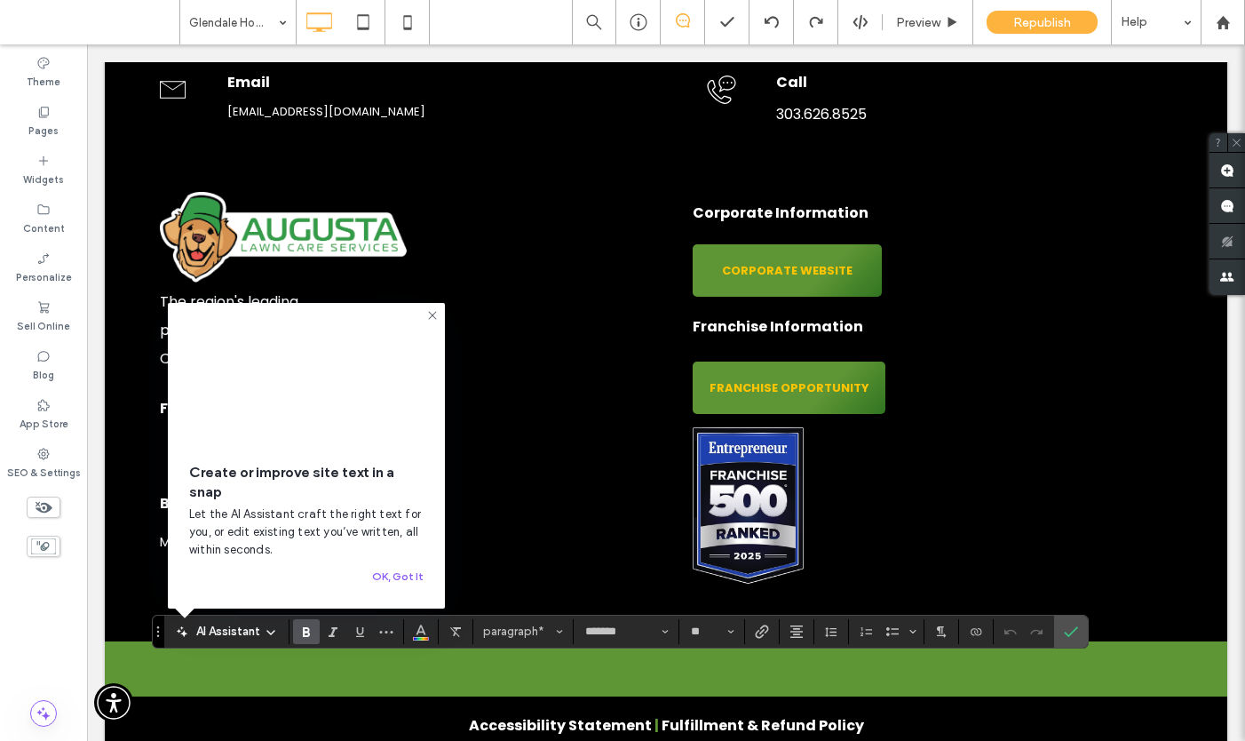
click at [434, 311] on use at bounding box center [432, 315] width 8 height 8
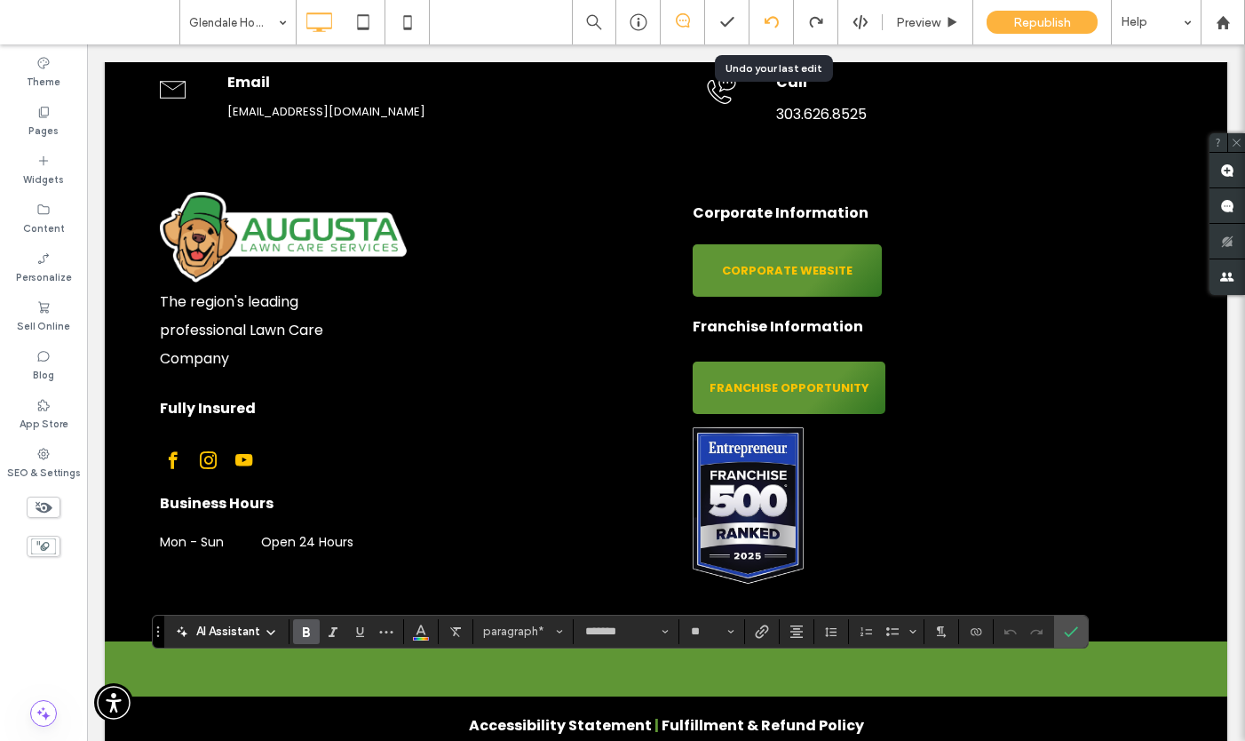
click at [779, 22] on div at bounding box center [771, 22] width 44 height 14
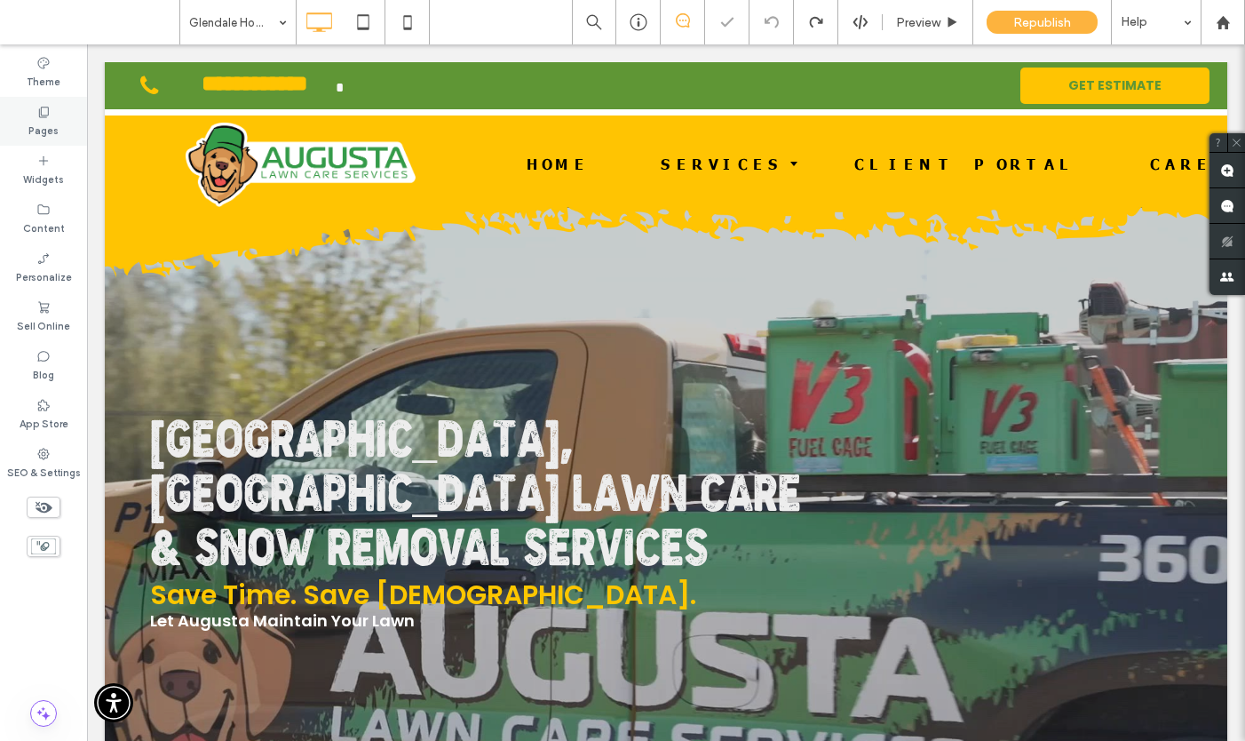
scroll to position [0, 0]
click at [42, 120] on label "Pages" at bounding box center [43, 129] width 30 height 20
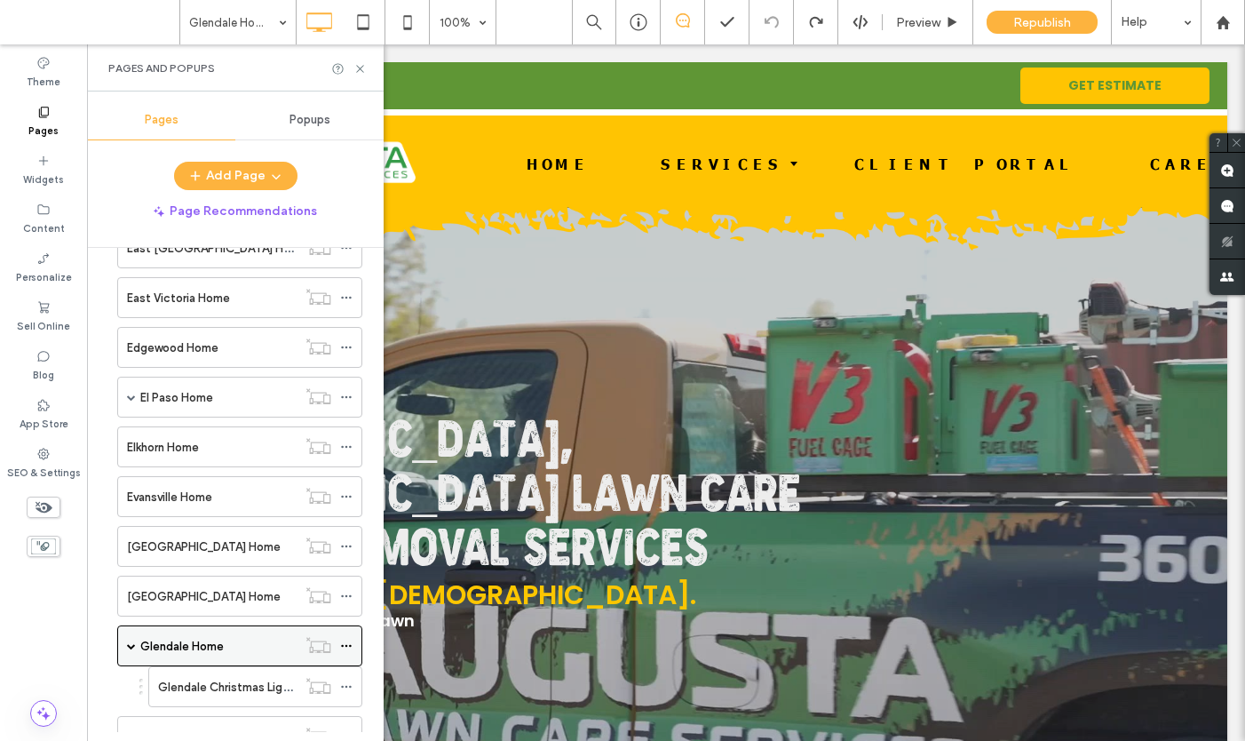
scroll to position [2977, 0]
click at [171, 646] on label "Glendale Home" at bounding box center [181, 644] width 83 height 31
drag, startPoint x: 359, startPoint y: 69, endPoint x: 273, endPoint y: 115, distance: 97.3
click at [359, 69] on icon at bounding box center [359, 68] width 13 height 13
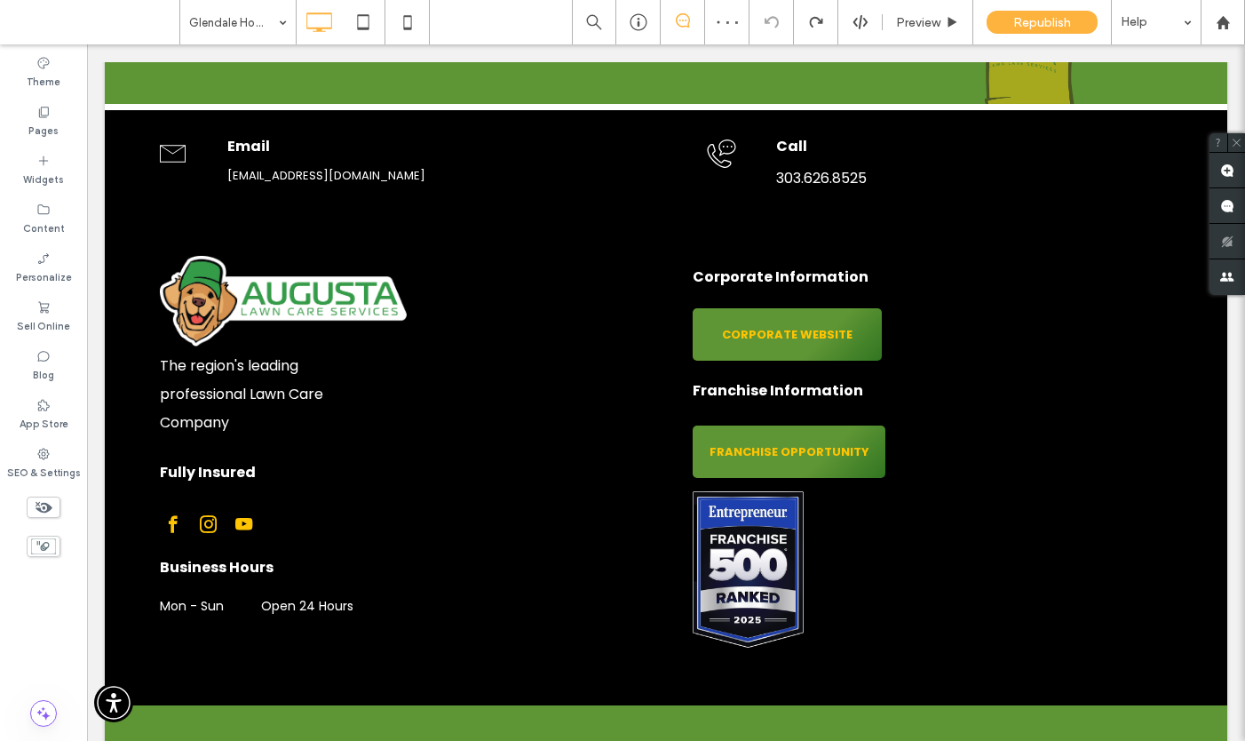
scroll to position [4773, 0]
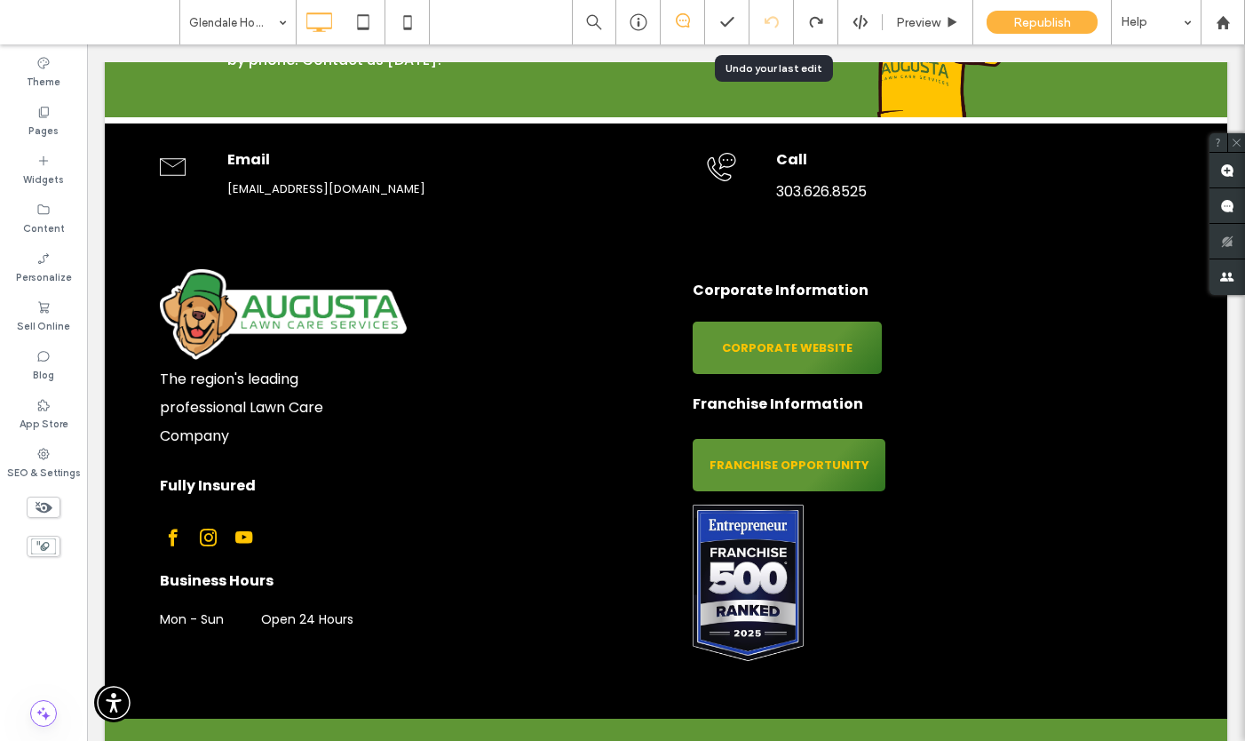
click at [770, 23] on icon at bounding box center [772, 22] width 14 height 14
click at [39, 123] on label "Pages" at bounding box center [43, 129] width 30 height 20
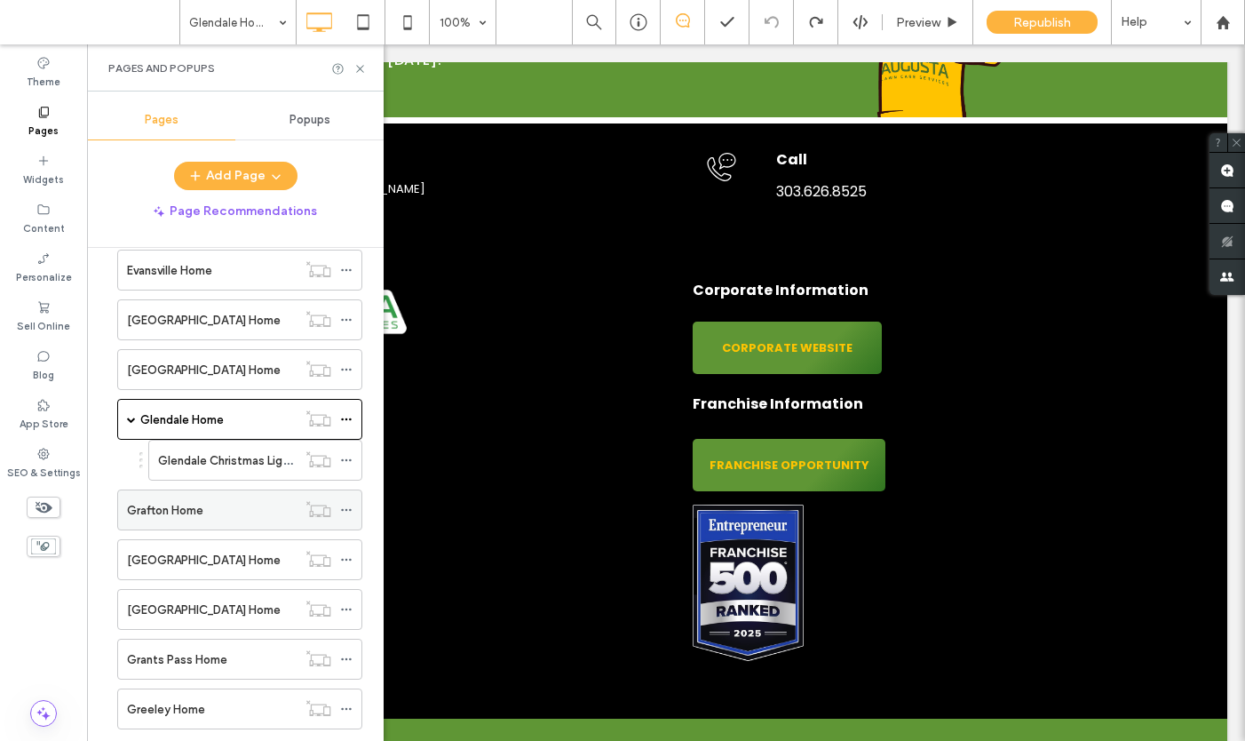
scroll to position [3185, 0]
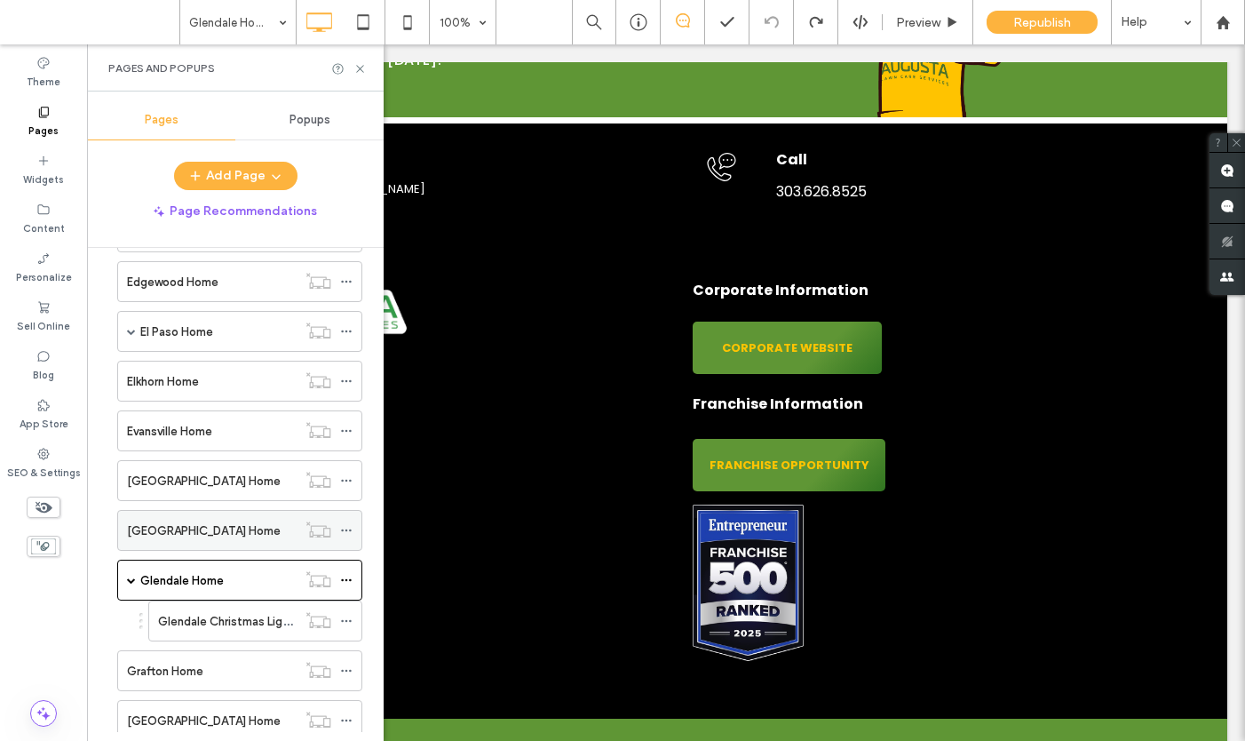
scroll to position [3022, 0]
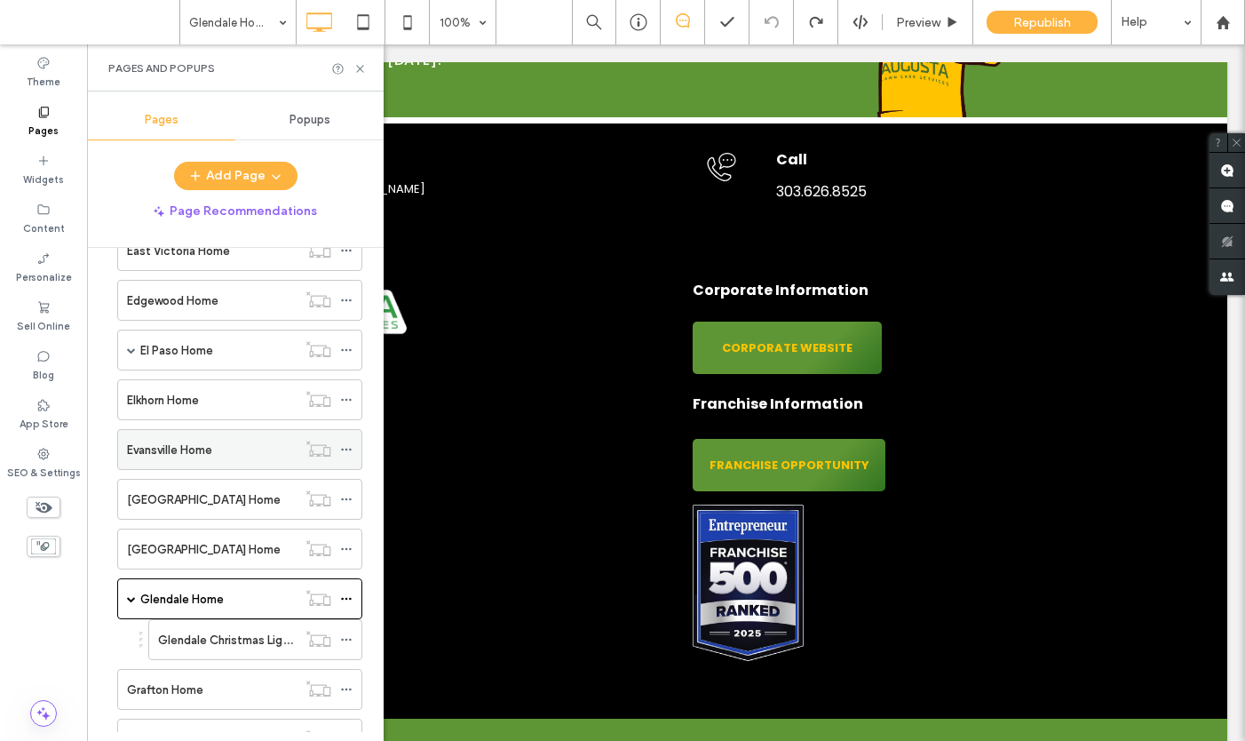
click at [169, 456] on label "Evansville Home" at bounding box center [169, 449] width 85 height 31
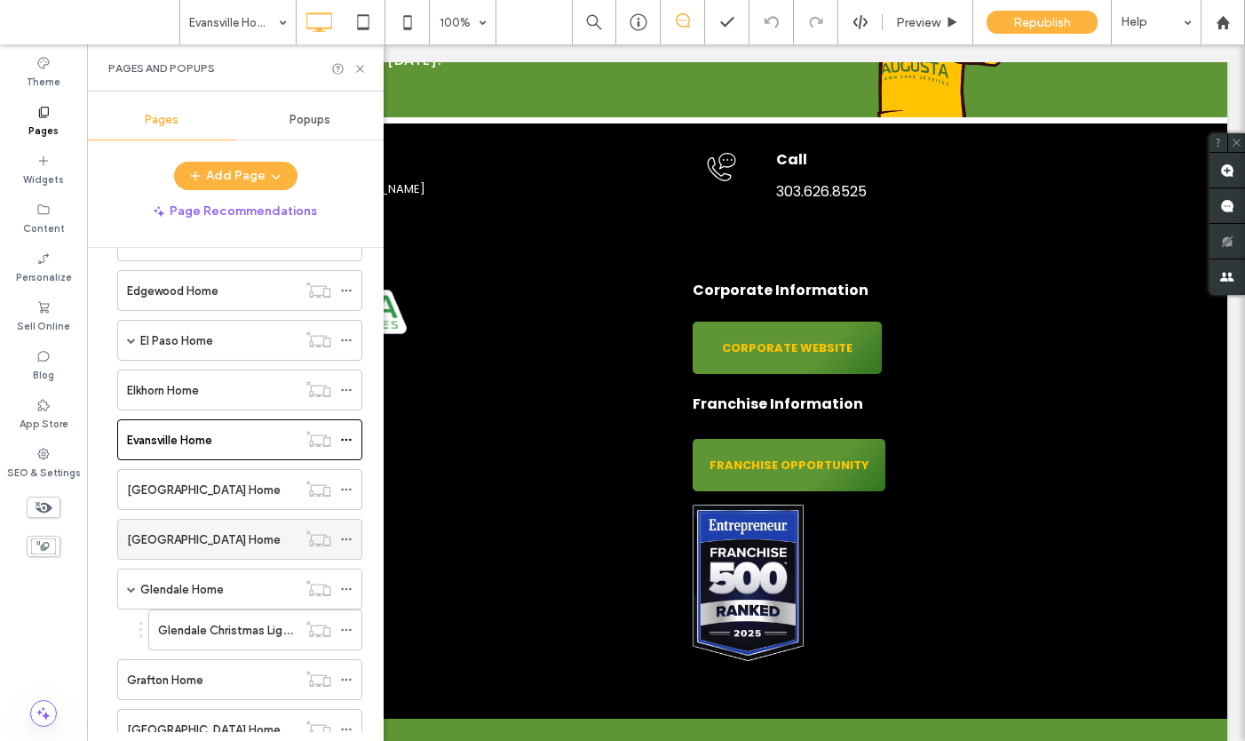
scroll to position [3033, 0]
click at [163, 588] on label "Glendale Home" at bounding box center [181, 588] width 83 height 31
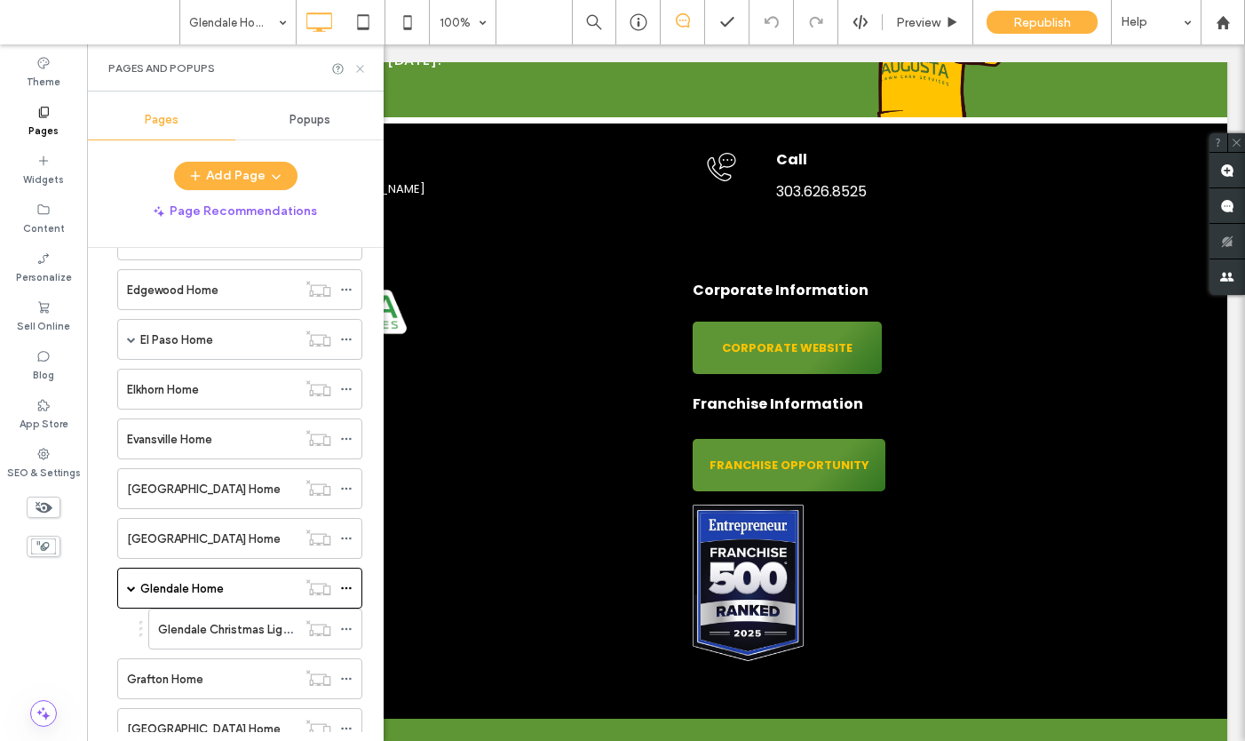
click at [360, 68] on icon at bounding box center [359, 68] width 13 height 13
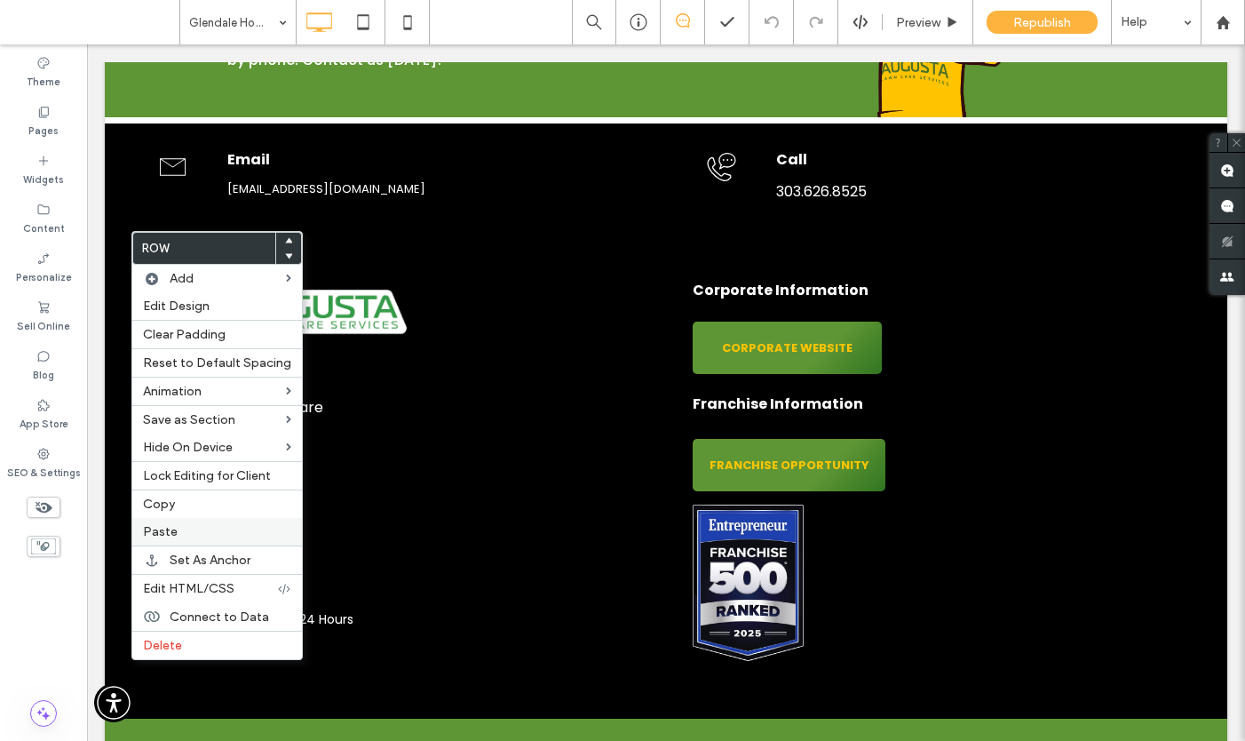
click at [169, 532] on span "Paste" at bounding box center [160, 531] width 35 height 15
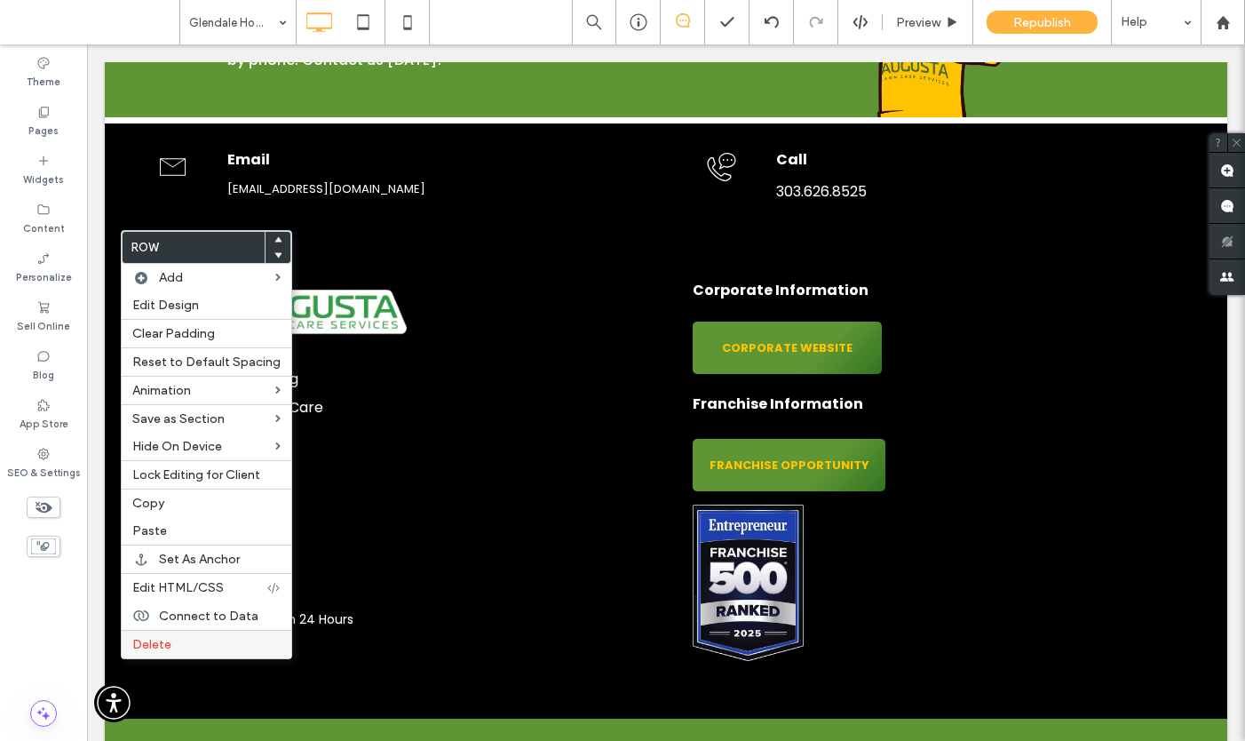
click at [147, 637] on span "Delete" at bounding box center [151, 644] width 39 height 15
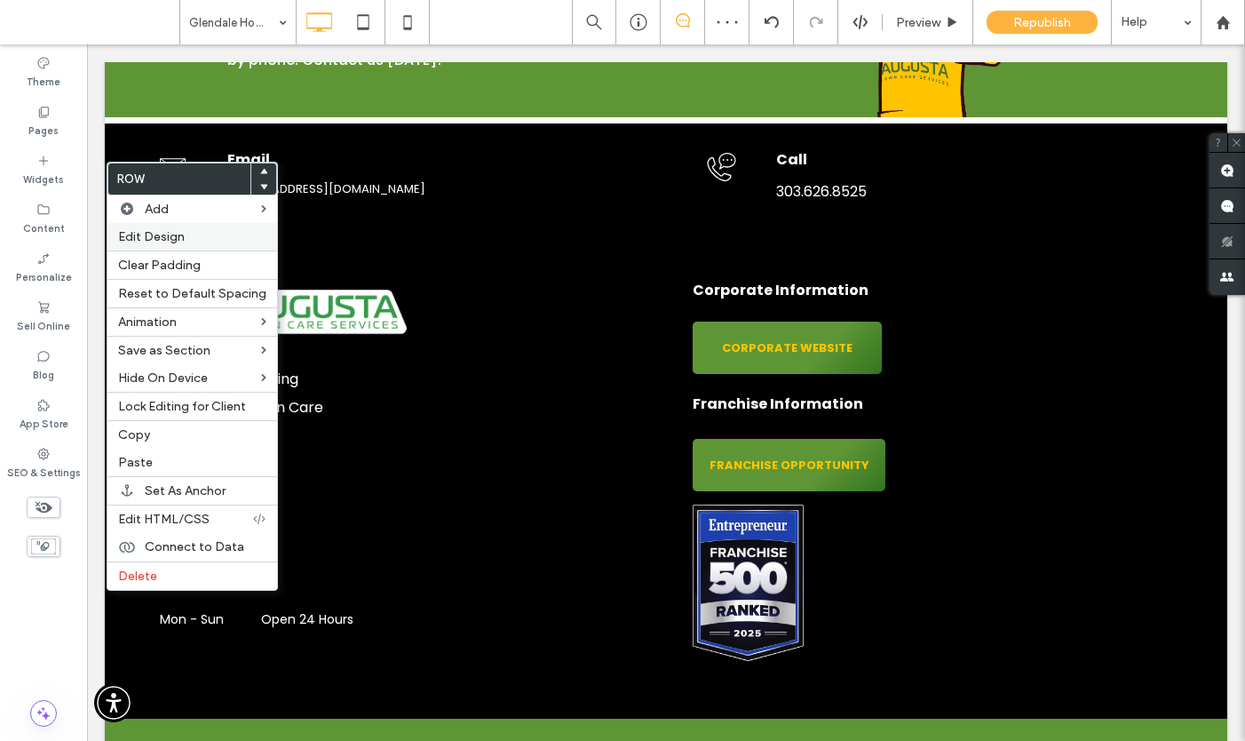
click at [143, 233] on span "Edit Design" at bounding box center [151, 236] width 67 height 15
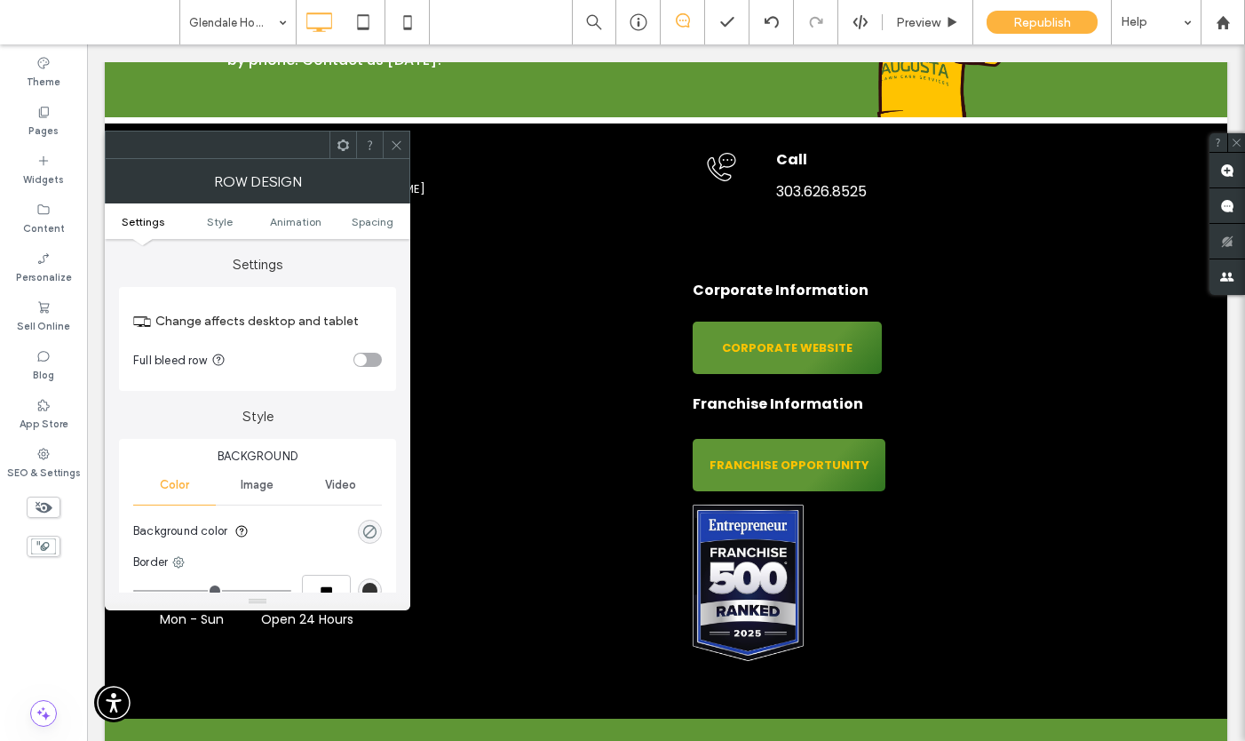
click at [371, 533] on div "rgba(0, 0, 0, 0)" at bounding box center [369, 531] width 15 height 15
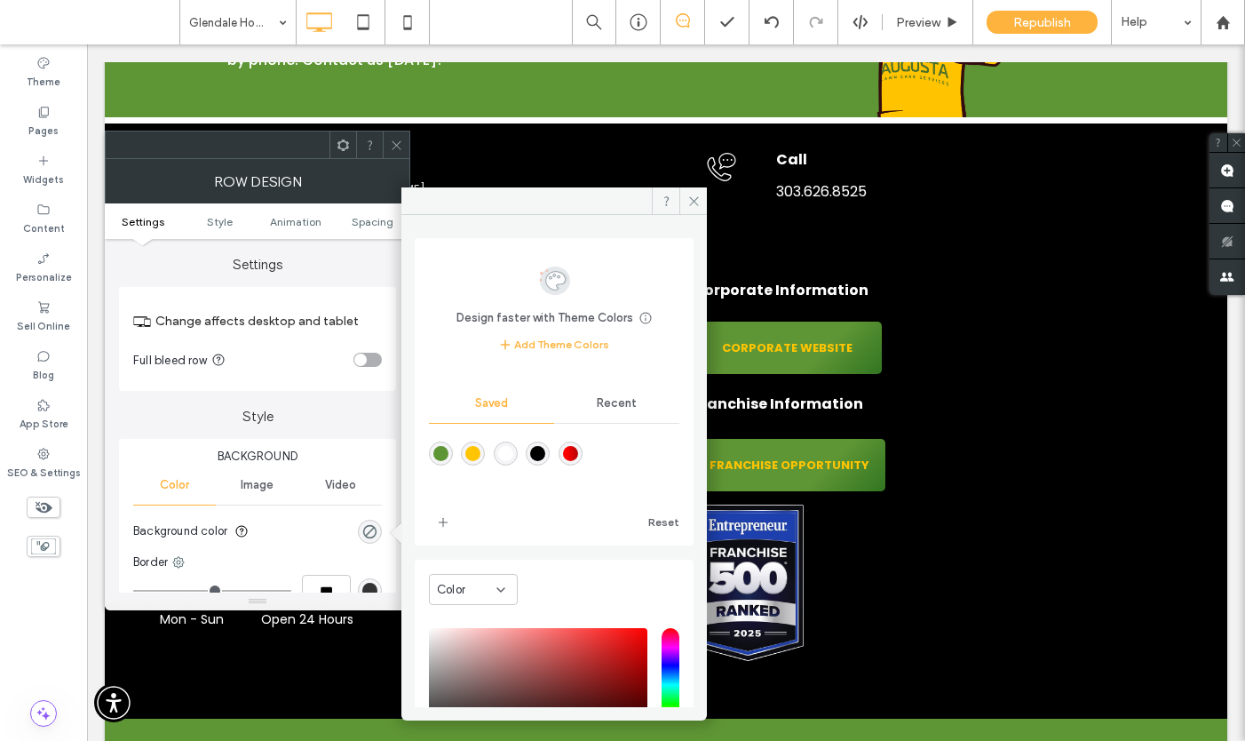
click at [545, 456] on div "rgba(0,0,0,1)" at bounding box center [537, 453] width 15 height 15
type input "***"
type input "****"
click at [693, 202] on icon at bounding box center [693, 200] width 13 height 13
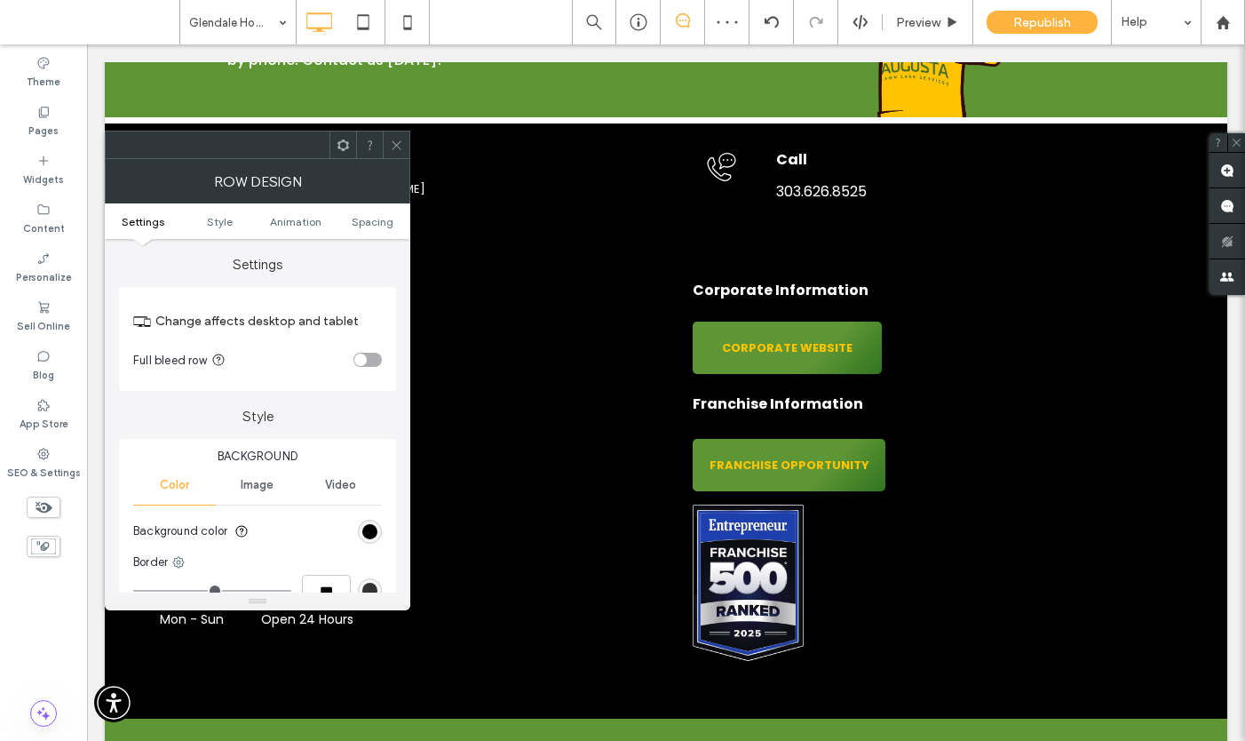
click at [403, 146] on div at bounding box center [396, 144] width 27 height 27
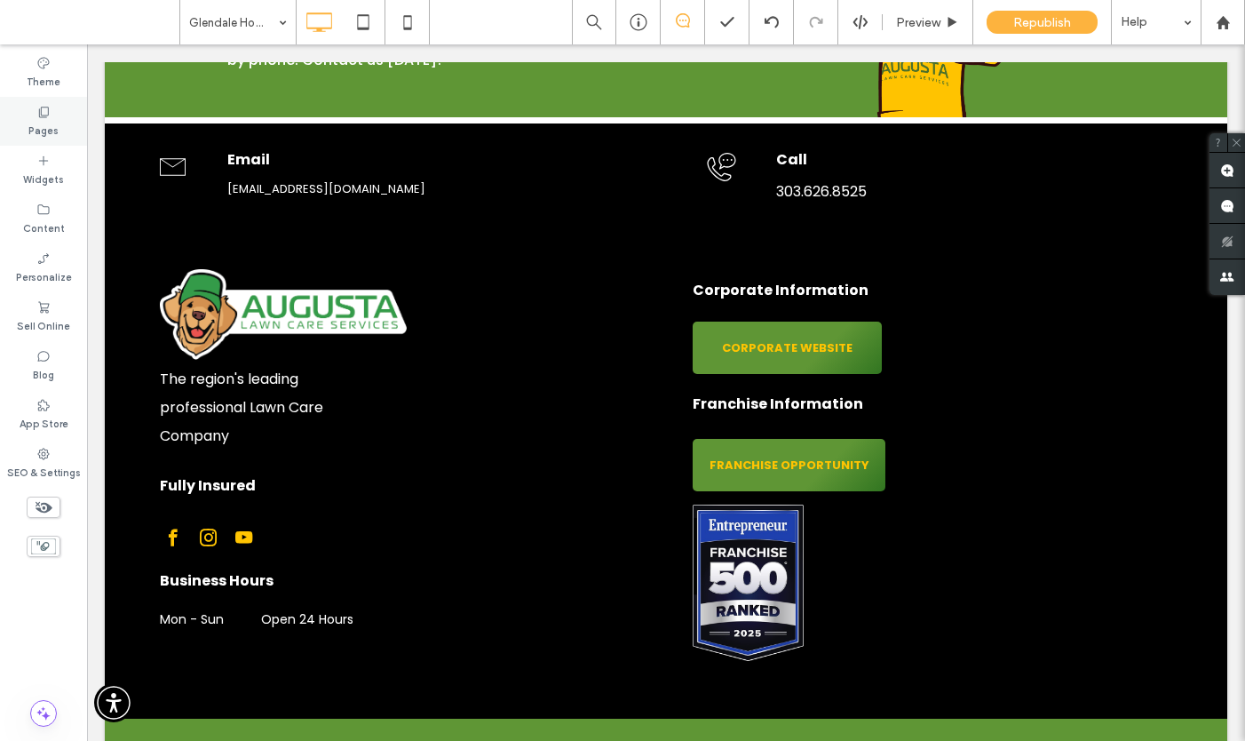
click at [49, 132] on label "Pages" at bounding box center [43, 129] width 30 height 20
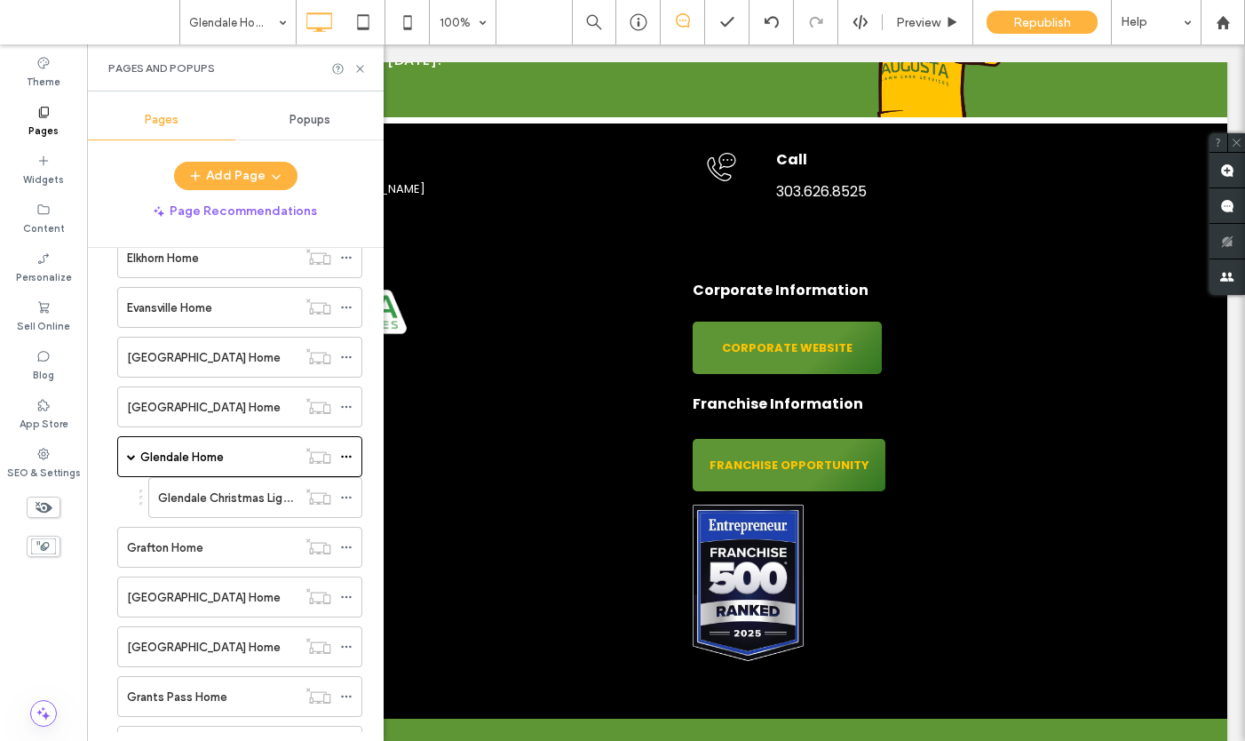
scroll to position [3174, 0]
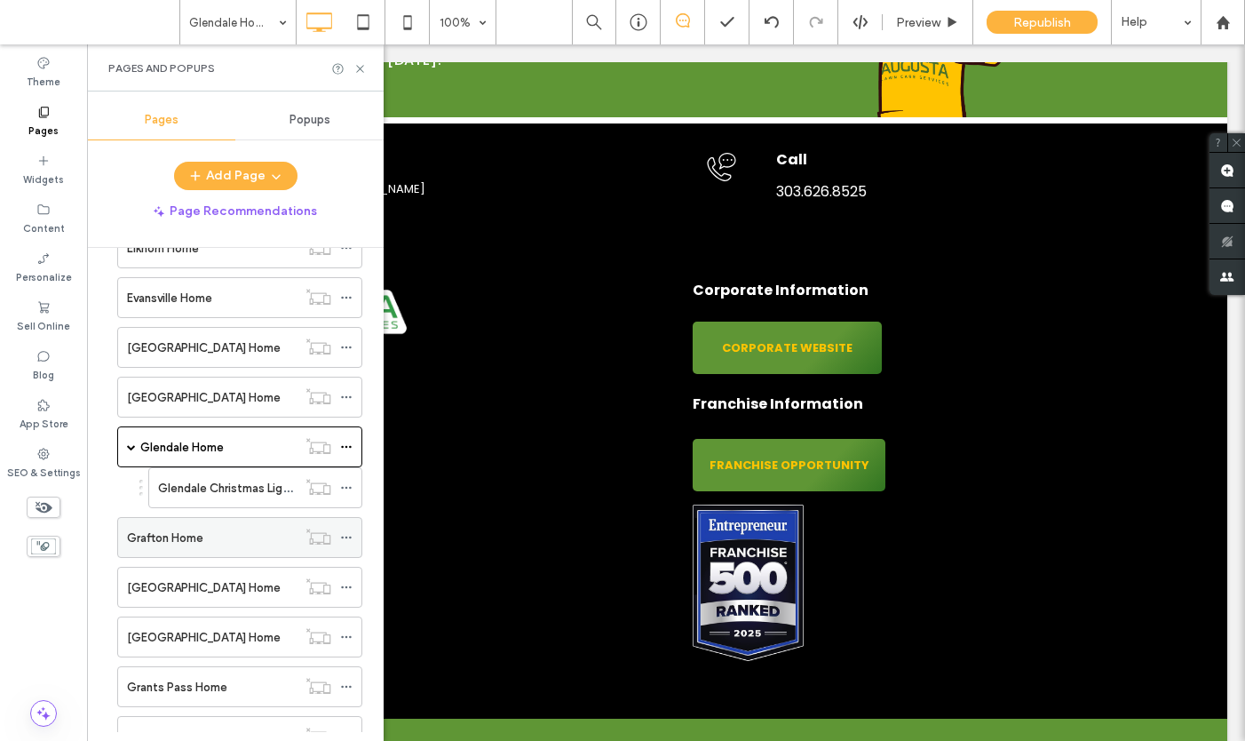
click at [165, 533] on label "Grafton Home" at bounding box center [165, 537] width 76 height 31
click at [361, 67] on icon at bounding box center [359, 68] width 13 height 13
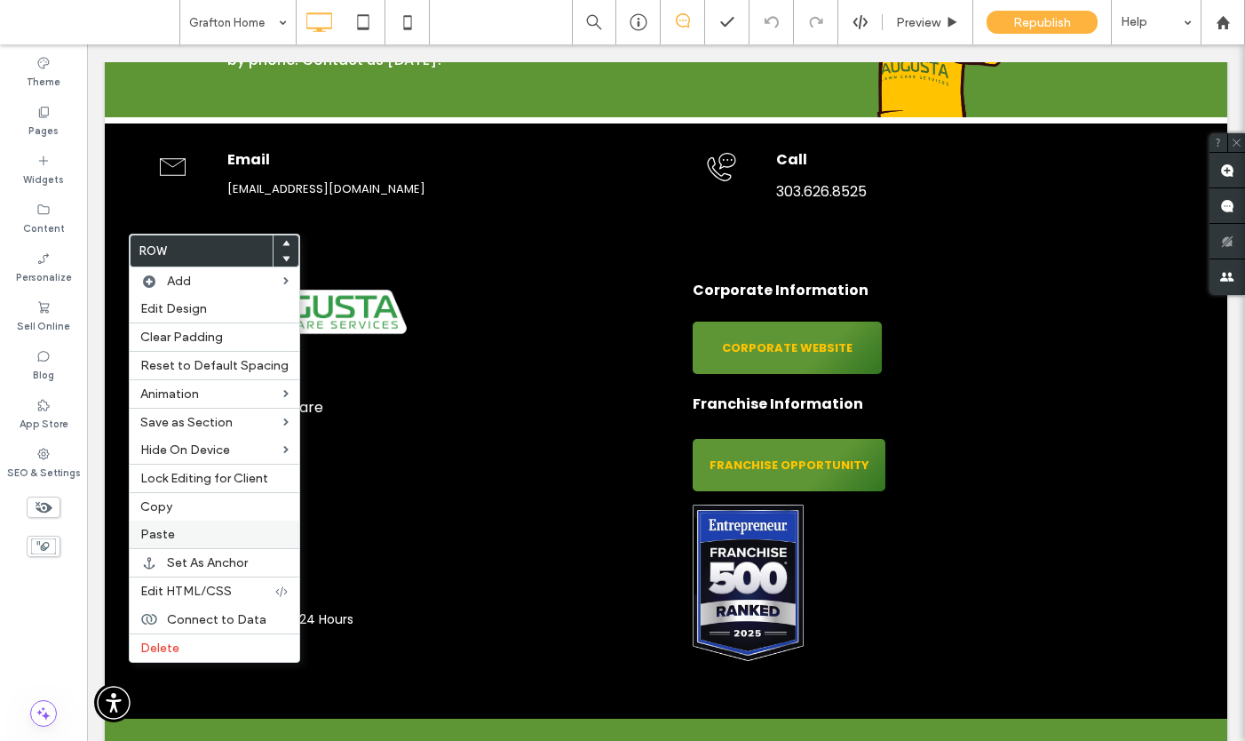
click at [172, 535] on label "Paste" at bounding box center [214, 534] width 148 height 15
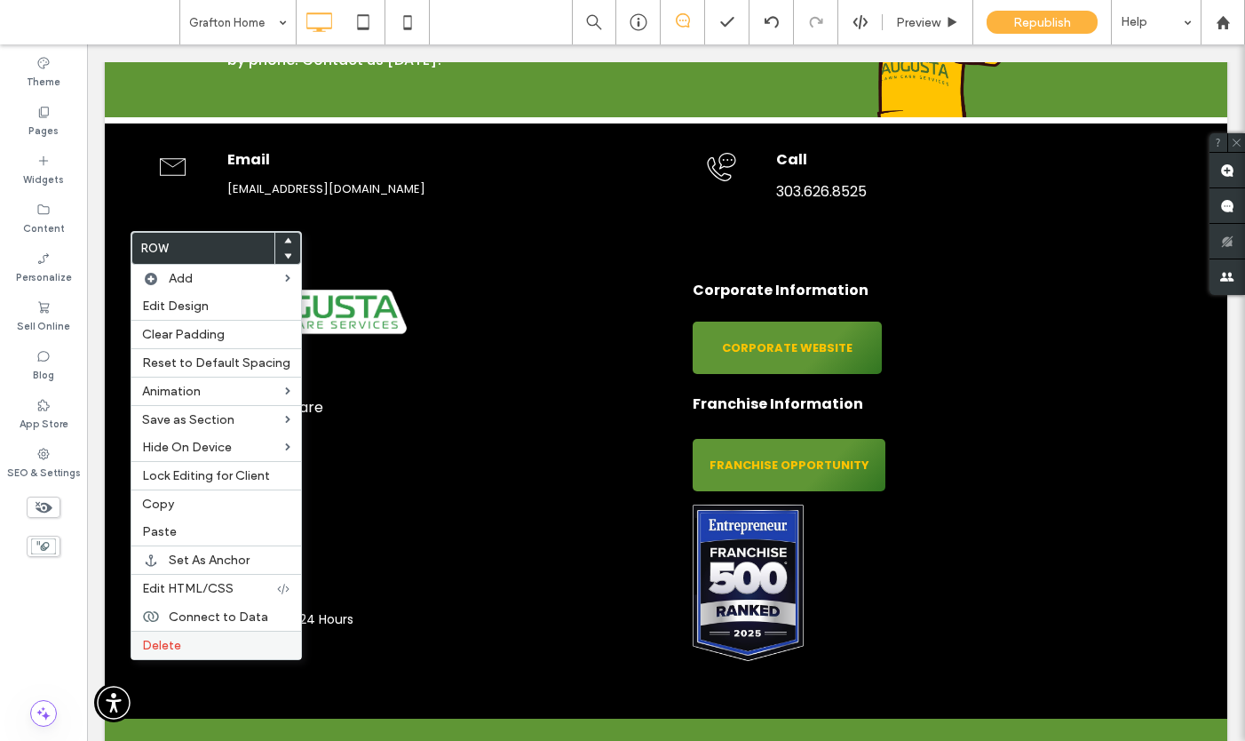
click at [166, 647] on span "Delete" at bounding box center [161, 645] width 39 height 15
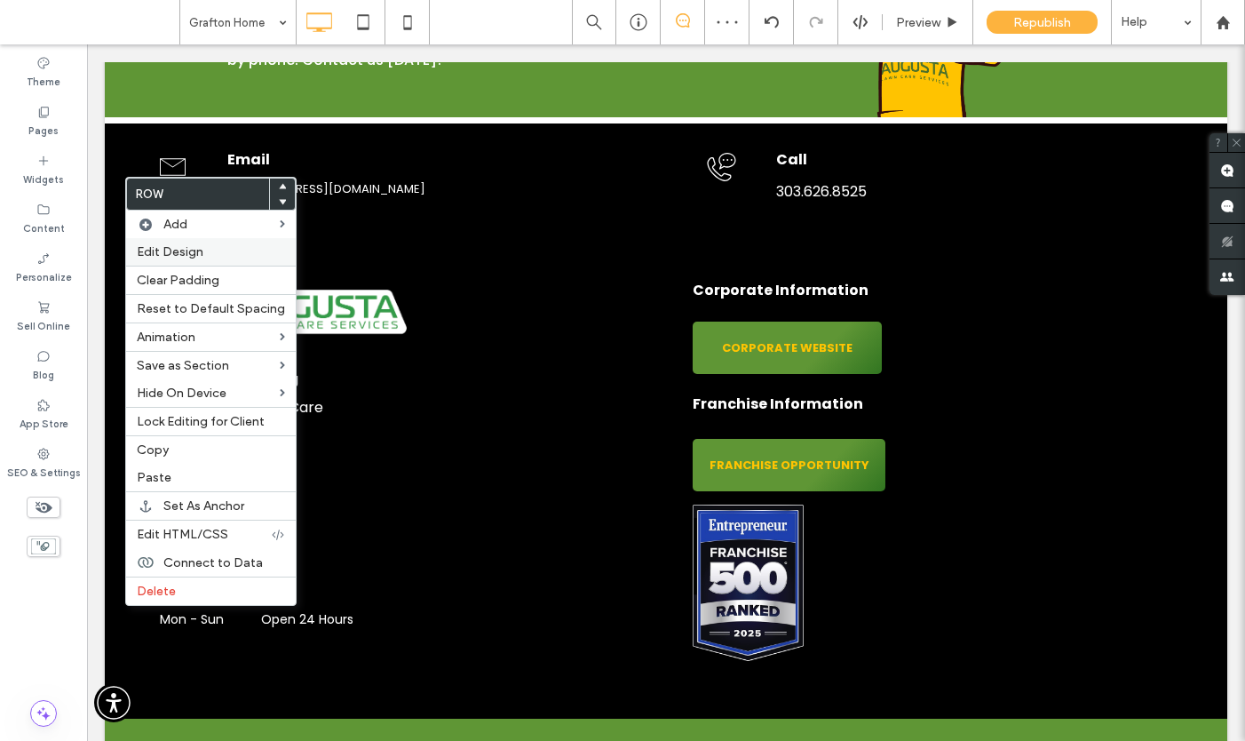
click at [191, 247] on span "Edit Design" at bounding box center [170, 251] width 67 height 15
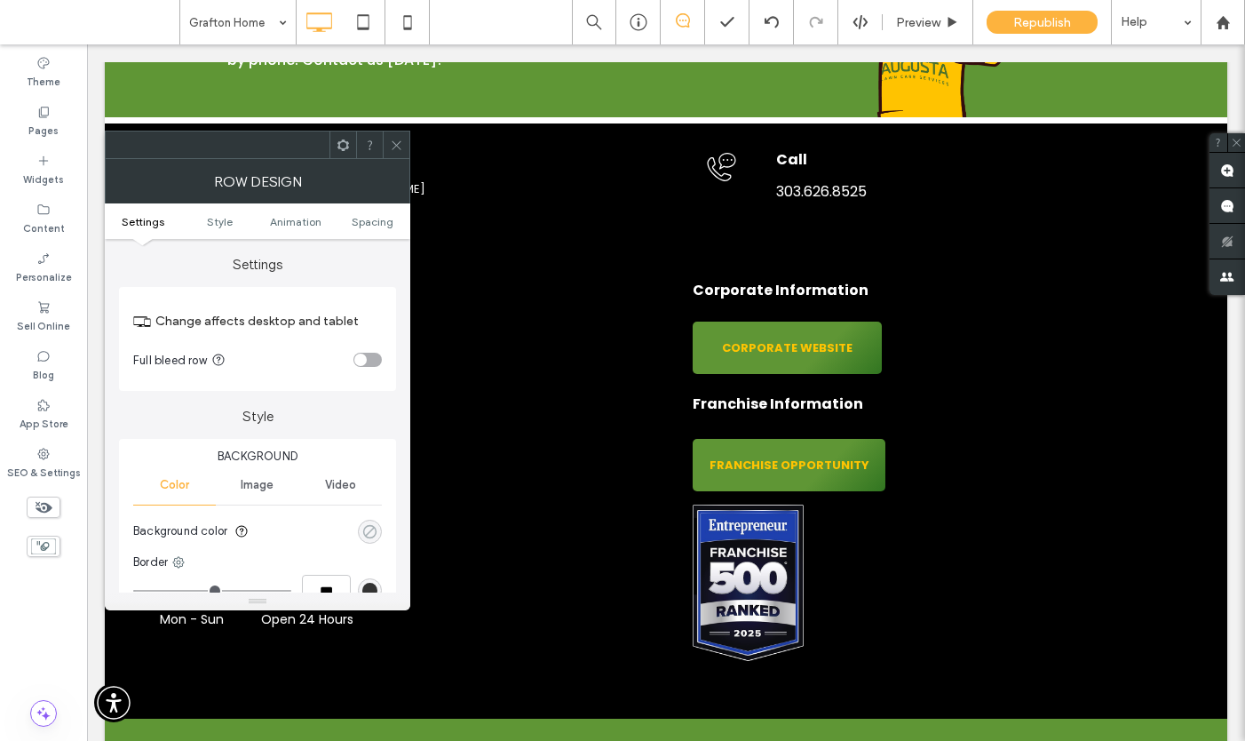
click at [373, 528] on div "rgba(0, 0, 0, 0)" at bounding box center [369, 531] width 15 height 15
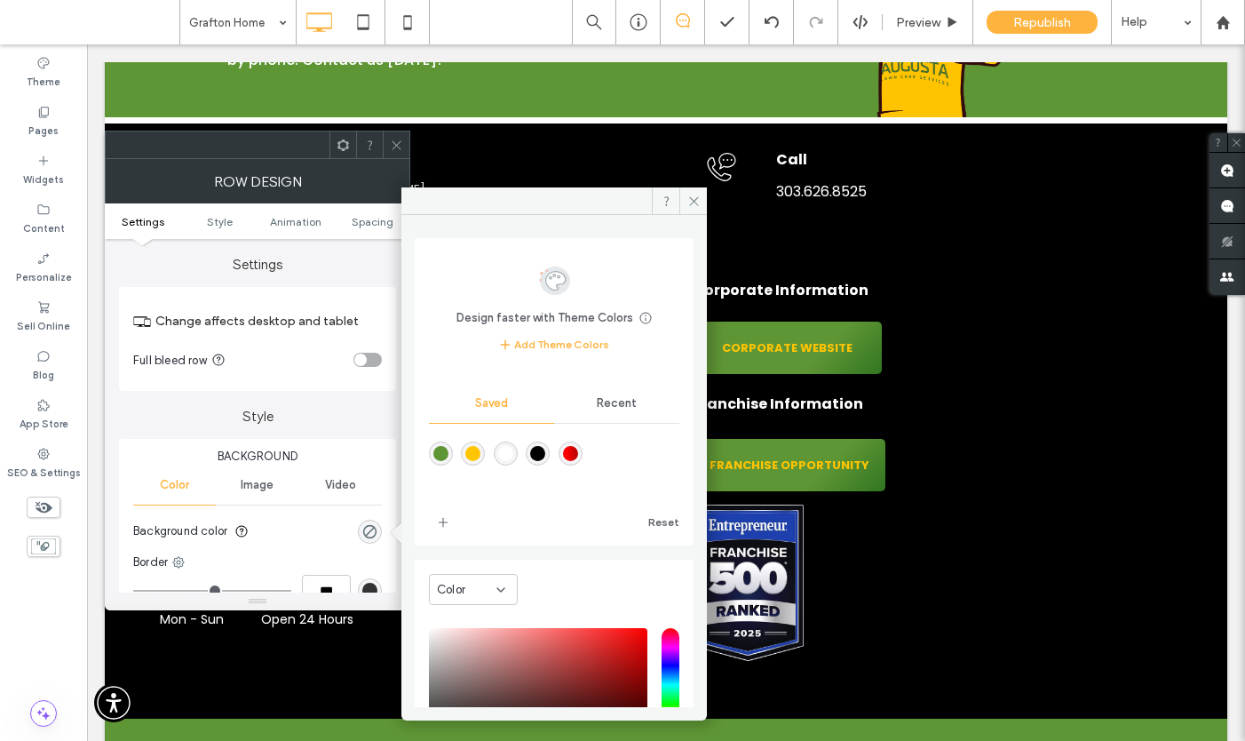
click at [545, 455] on div "rgba(0,0,0,1)" at bounding box center [537, 453] width 15 height 15
type input "***"
type input "****"
click at [692, 198] on icon at bounding box center [693, 200] width 13 height 13
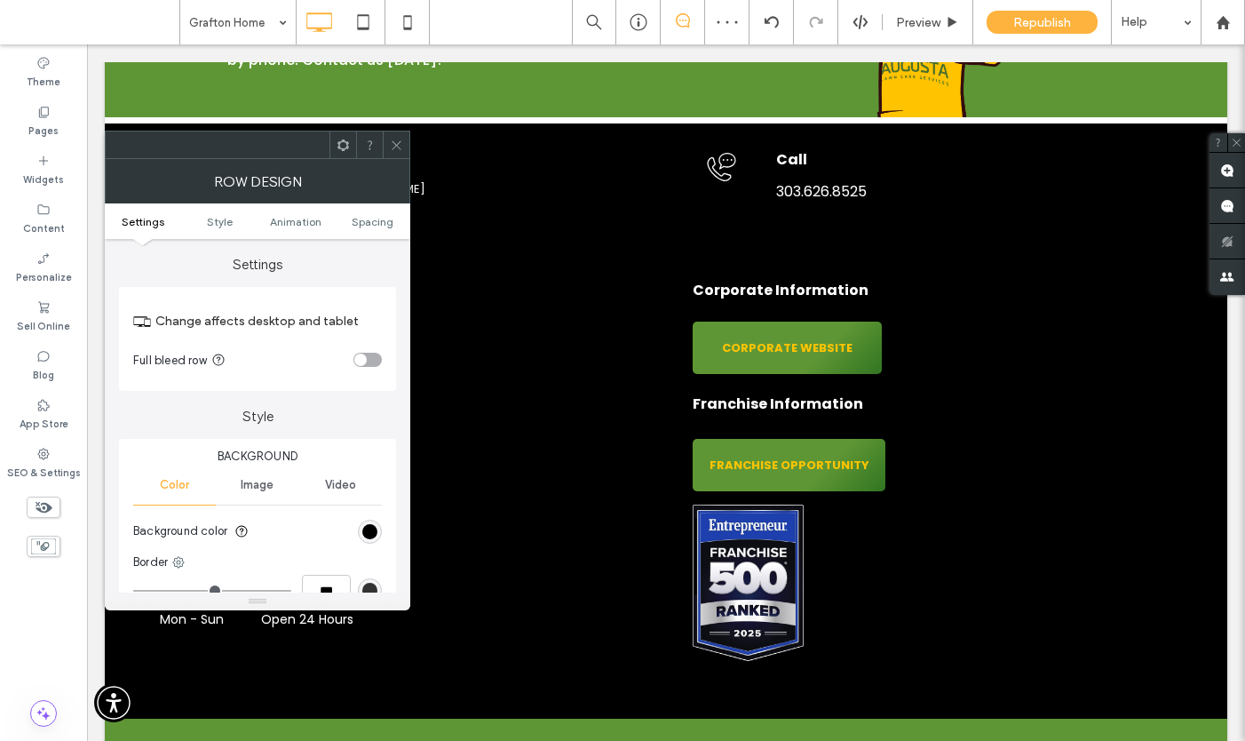
click at [396, 145] on use at bounding box center [396, 144] width 9 height 9
